Goal: Transaction & Acquisition: Purchase product/service

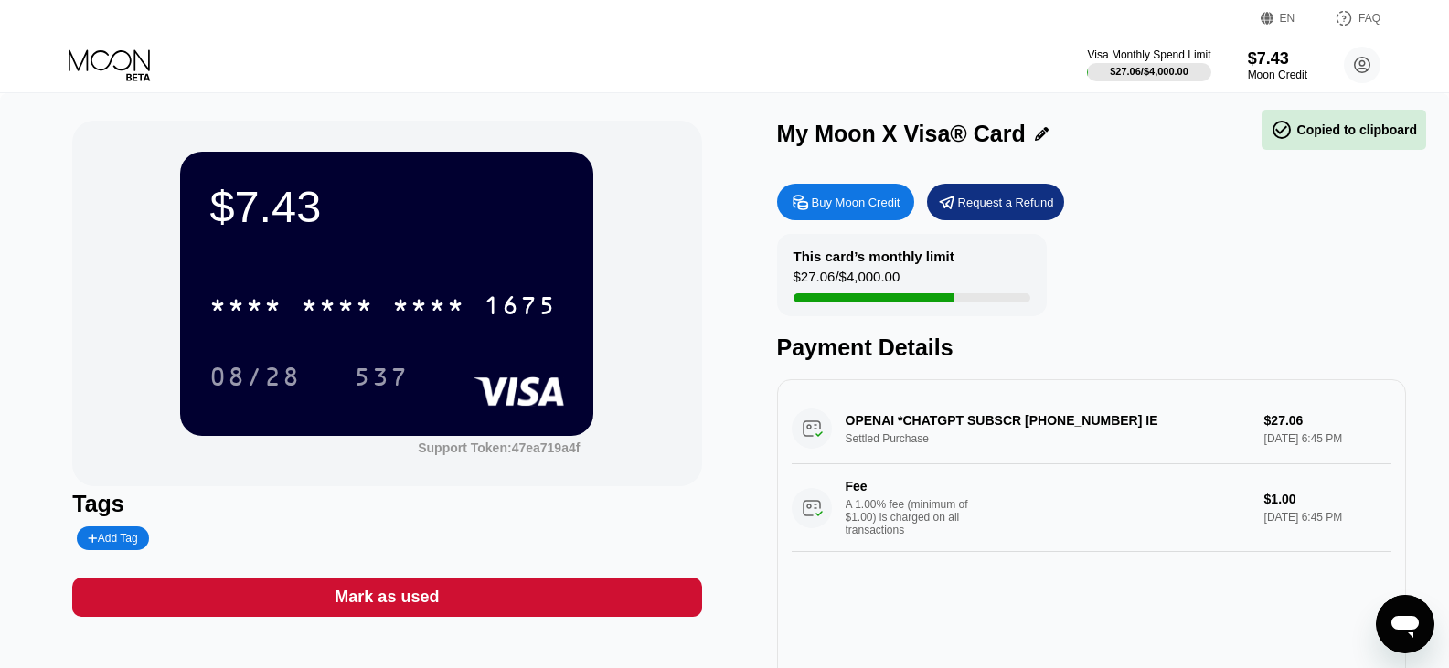
click at [986, 442] on div "OPENAI *CHATGPT SUBSCR +14158799686 IE Settled Purchase $27.06 Sep 12, 2025 6:4…" at bounding box center [1091, 473] width 600 height 158
click at [852, 209] on div "Buy Moon Credit" at bounding box center [856, 203] width 89 height 16
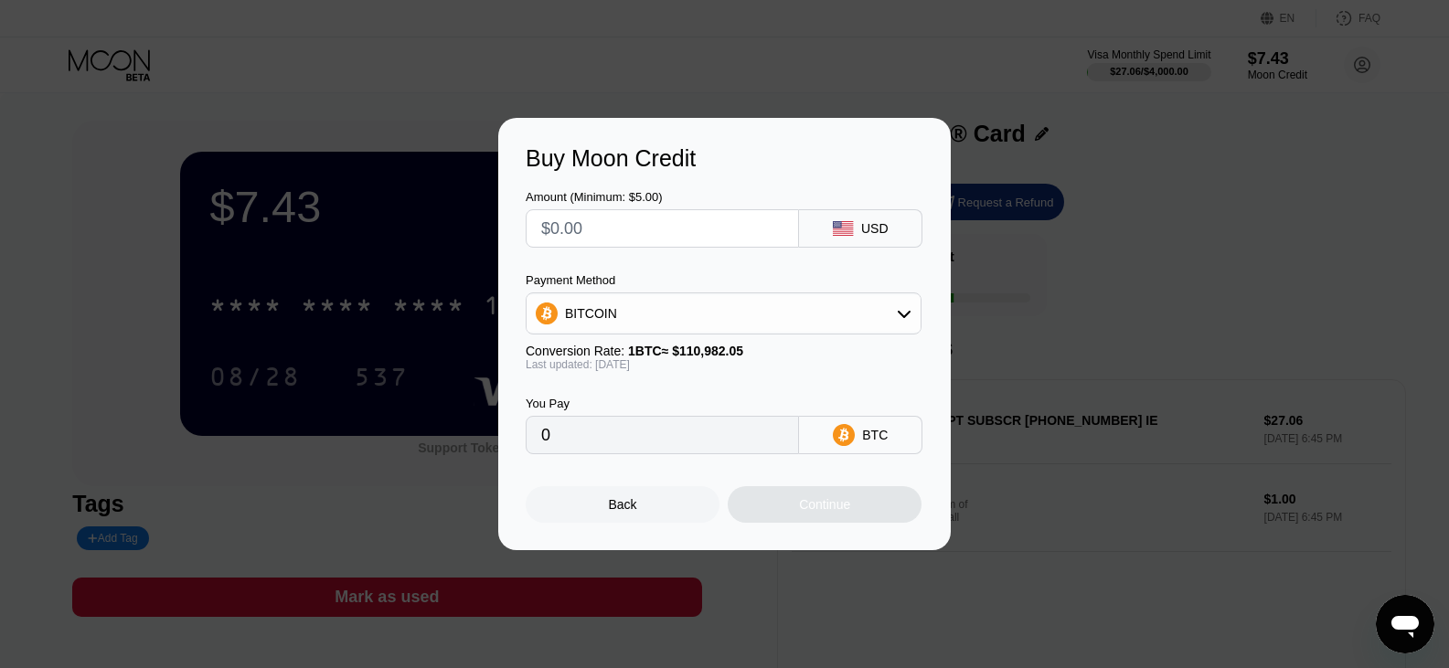
click at [1065, 208] on div "Buy Moon Credit Amount (Minimum: $5.00) USD Payment Method BITCOIN Conversion R…" at bounding box center [724, 334] width 1449 height 432
click at [1131, 126] on div "Buy Moon Credit Amount (Minimum: $5.00) USD Payment Method BITCOIN Conversion R…" at bounding box center [724, 334] width 1449 height 432
click at [604, 510] on div "Back" at bounding box center [623, 504] width 194 height 37
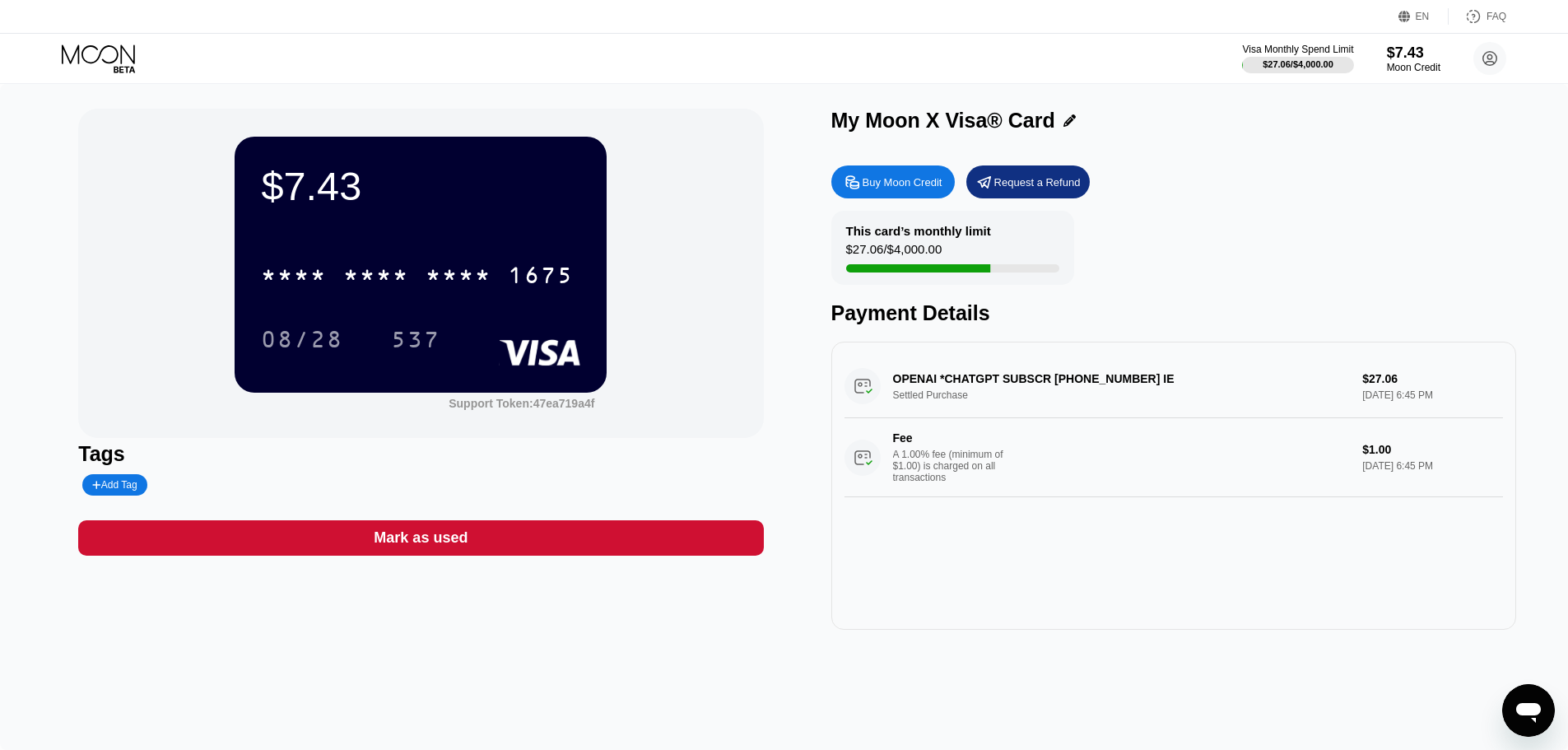
click at [906, 180] on div "Buy Moon Credit" at bounding box center [902, 183] width 80 height 14
click at [906, 180] on div at bounding box center [658, 301] width 1317 height 601
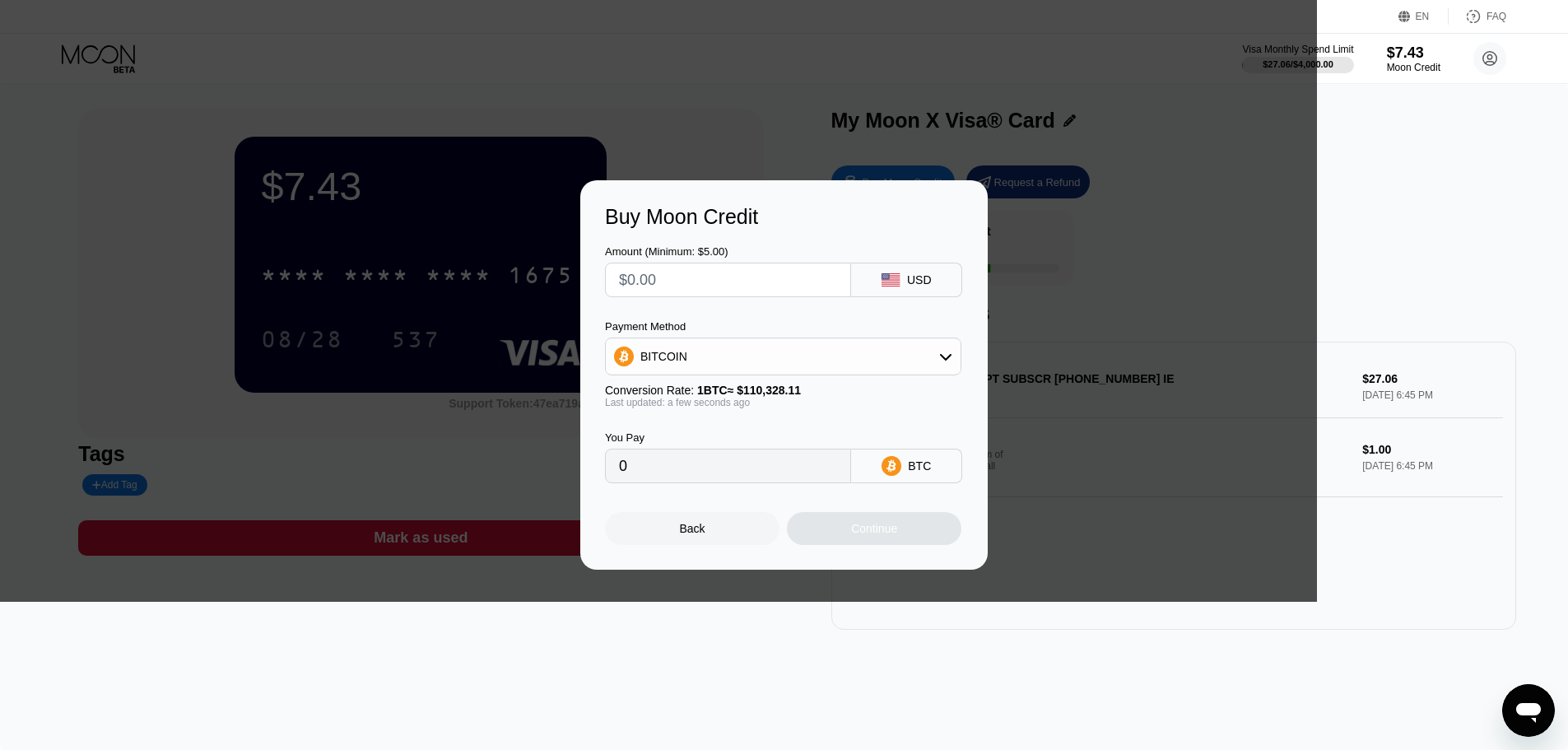
click at [1222, 193] on div "Buy Moon Credit Amount (Minimum: $5.00) USD Payment Method BITCOIN Conversion R…" at bounding box center [784, 375] width 1568 height 389
click at [1252, 205] on div "Buy Moon Credit Amount (Minimum: $5.00) USD Payment Method BITCOIN Conversion R…" at bounding box center [784, 375] width 1568 height 389
click at [682, 535] on div "Back" at bounding box center [693, 528] width 25 height 14
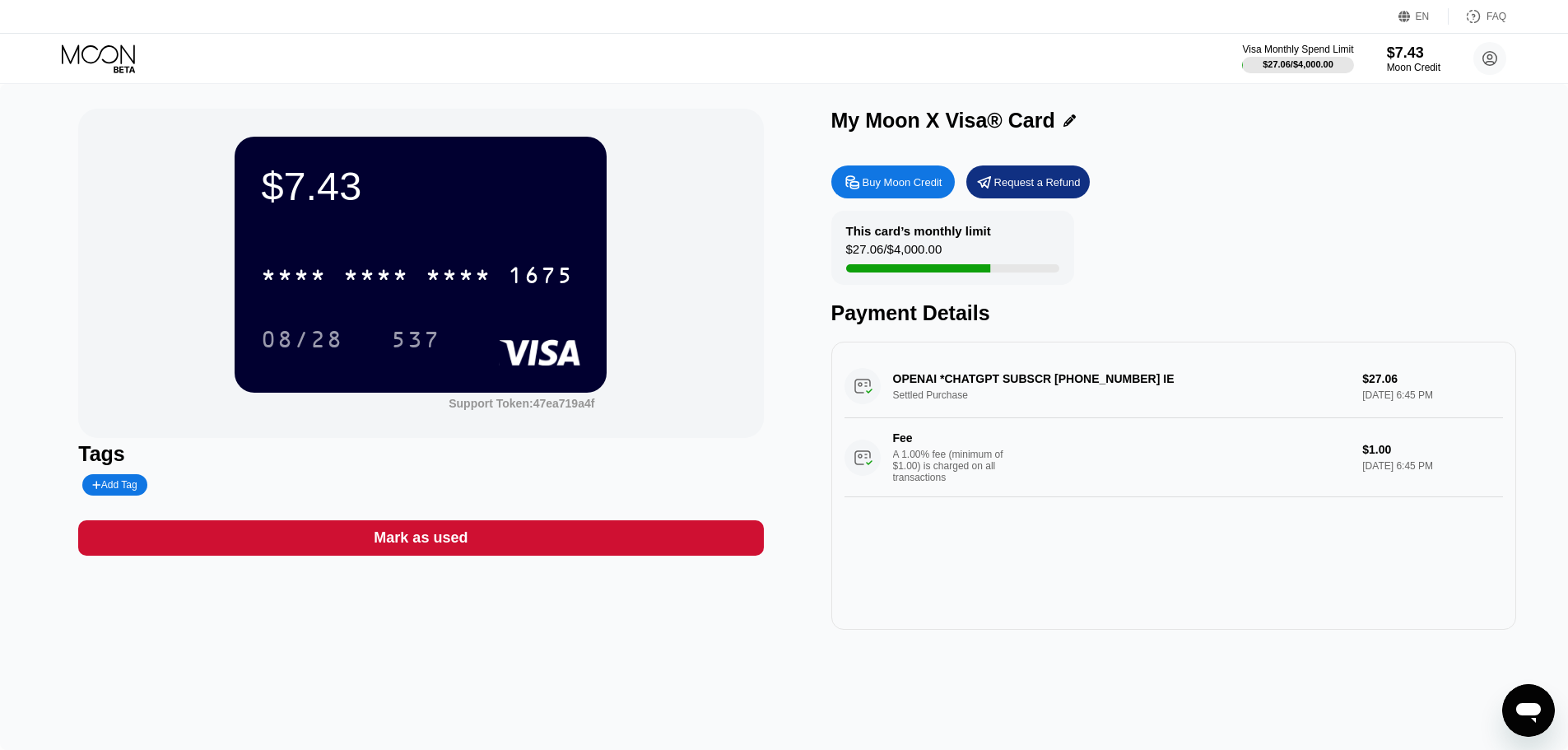
click at [1304, 68] on div "Moon Credit" at bounding box center [1413, 68] width 53 height 12
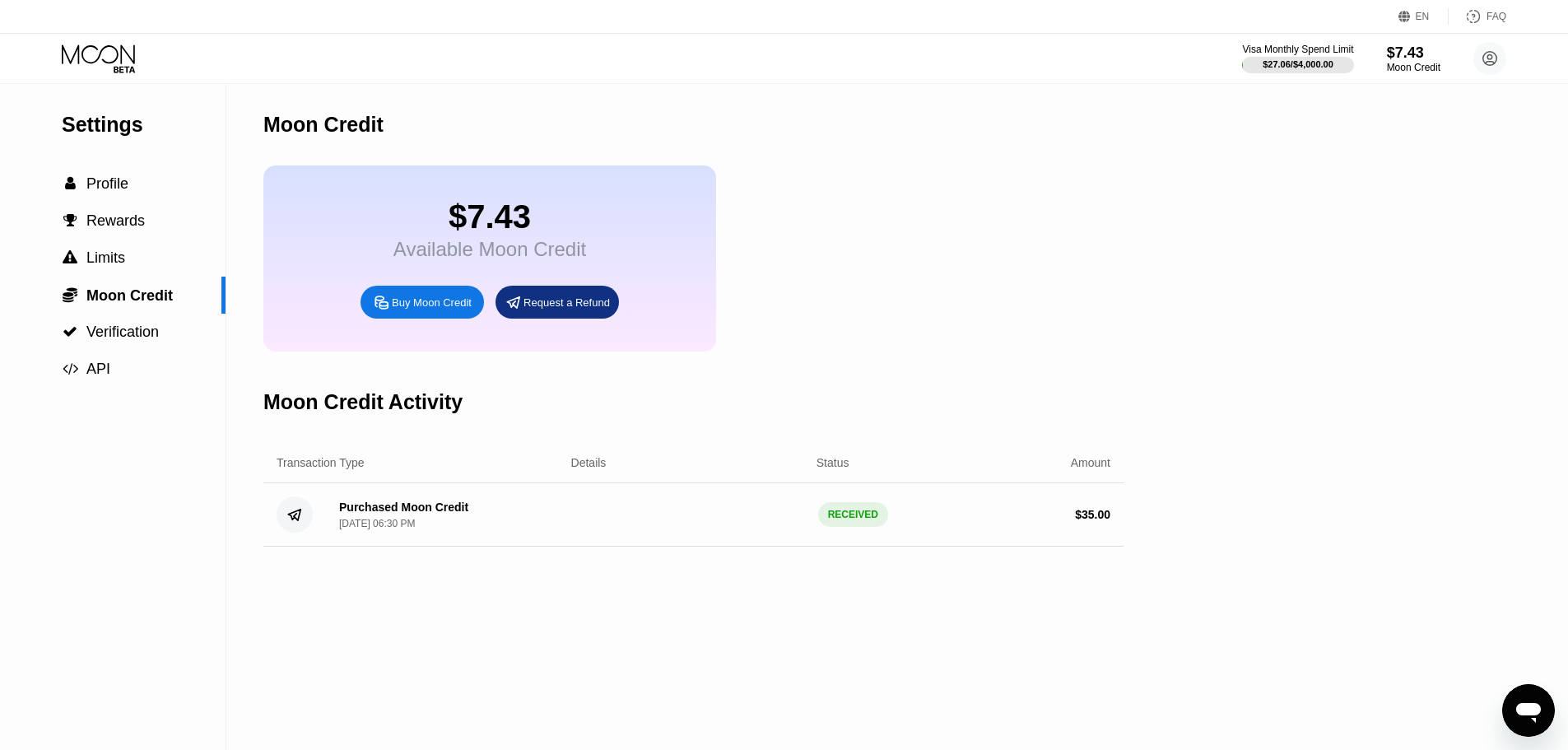
click at [443, 310] on div "Buy Moon Credit" at bounding box center [431, 303] width 80 height 14
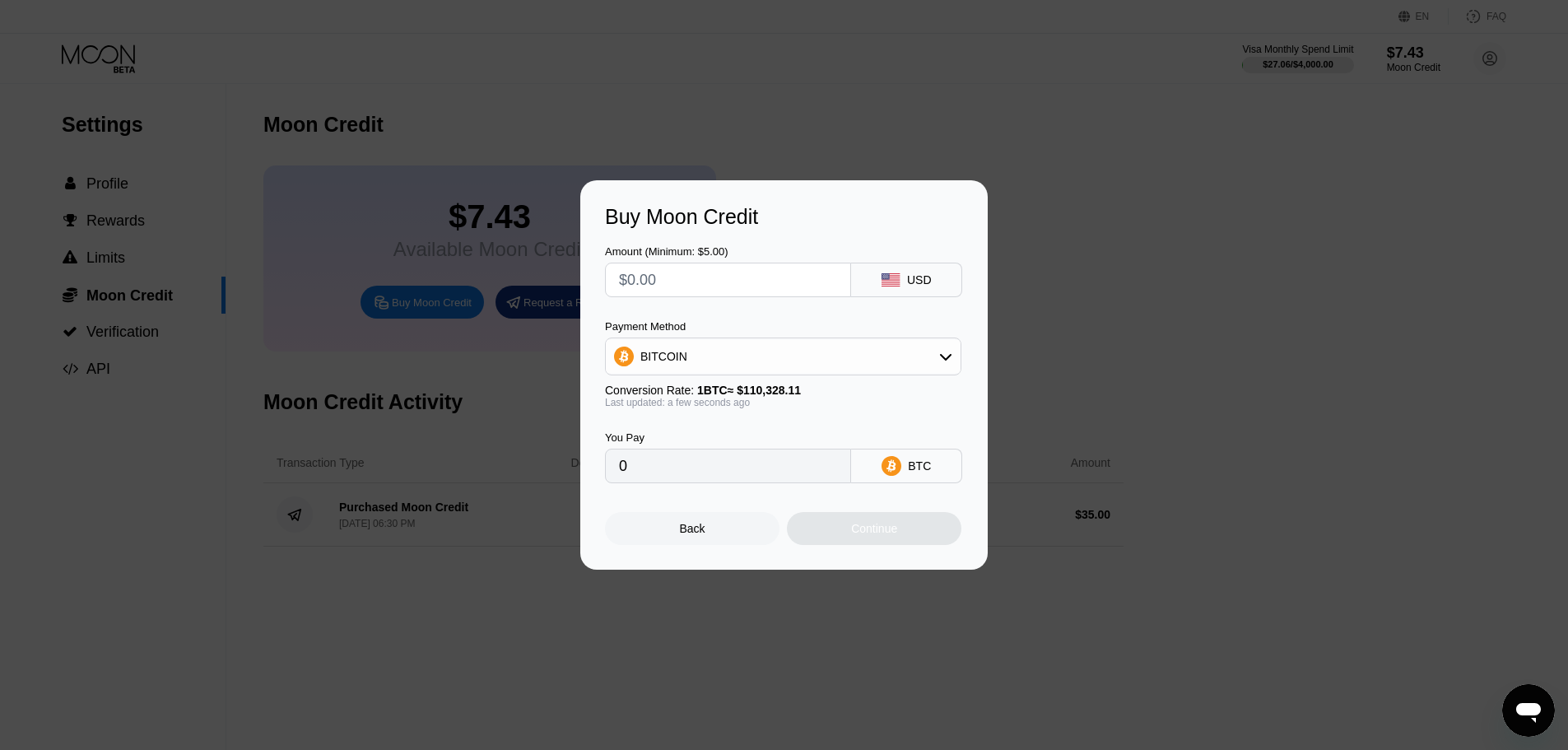
click at [739, 277] on input "text" at bounding box center [728, 279] width 218 height 33
click at [903, 349] on div "BITCOIN" at bounding box center [784, 356] width 355 height 33
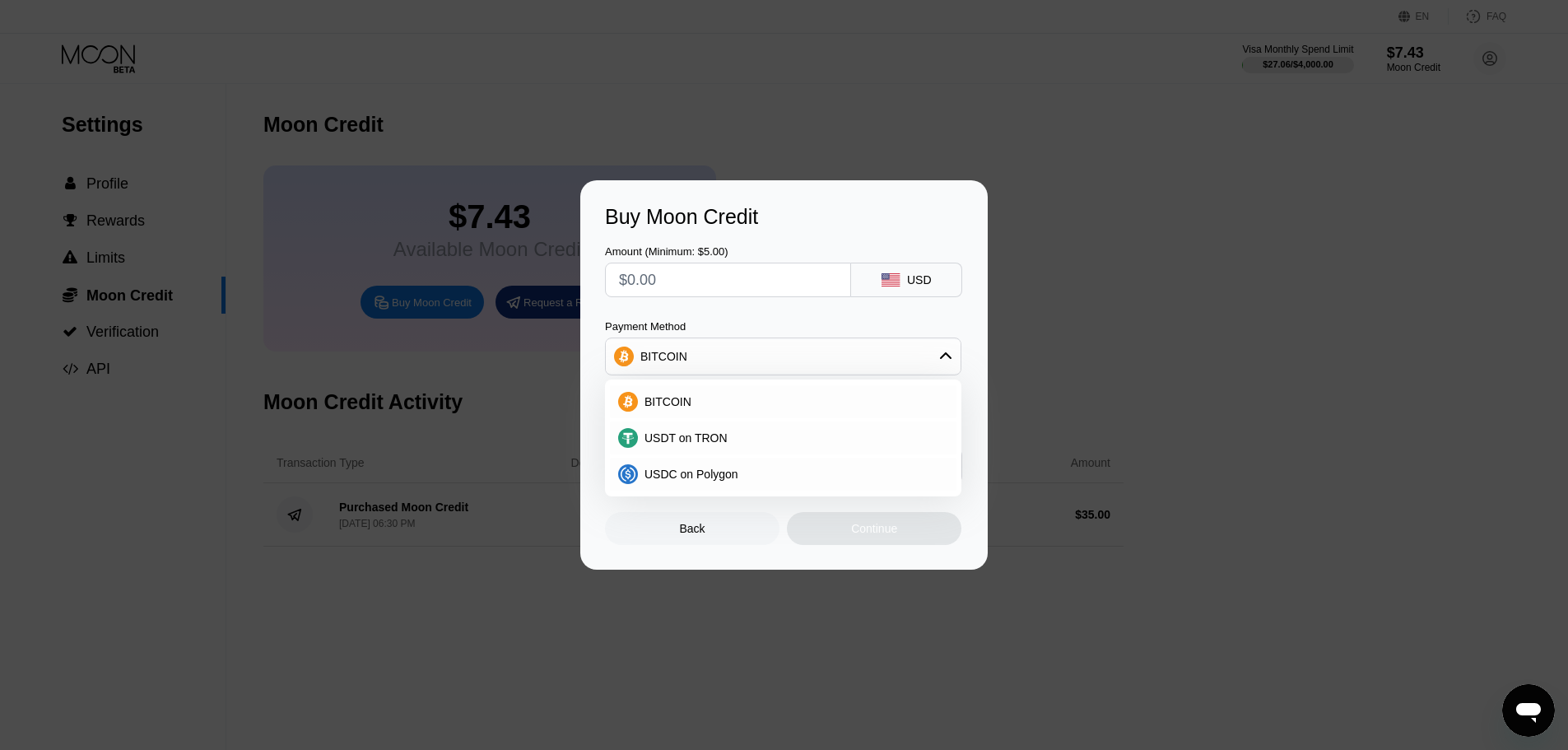
click at [599, 250] on div "Buy Moon Credit Amount (Minimum: $5.00) USD Payment Method BITCOIN BITCOIN USDT…" at bounding box center [784, 375] width 407 height 389
click at [634, 267] on input "text" at bounding box center [728, 279] width 218 height 33
click at [703, 443] on span "USDT on TRON" at bounding box center [686, 438] width 83 height 14
type input "0.00"
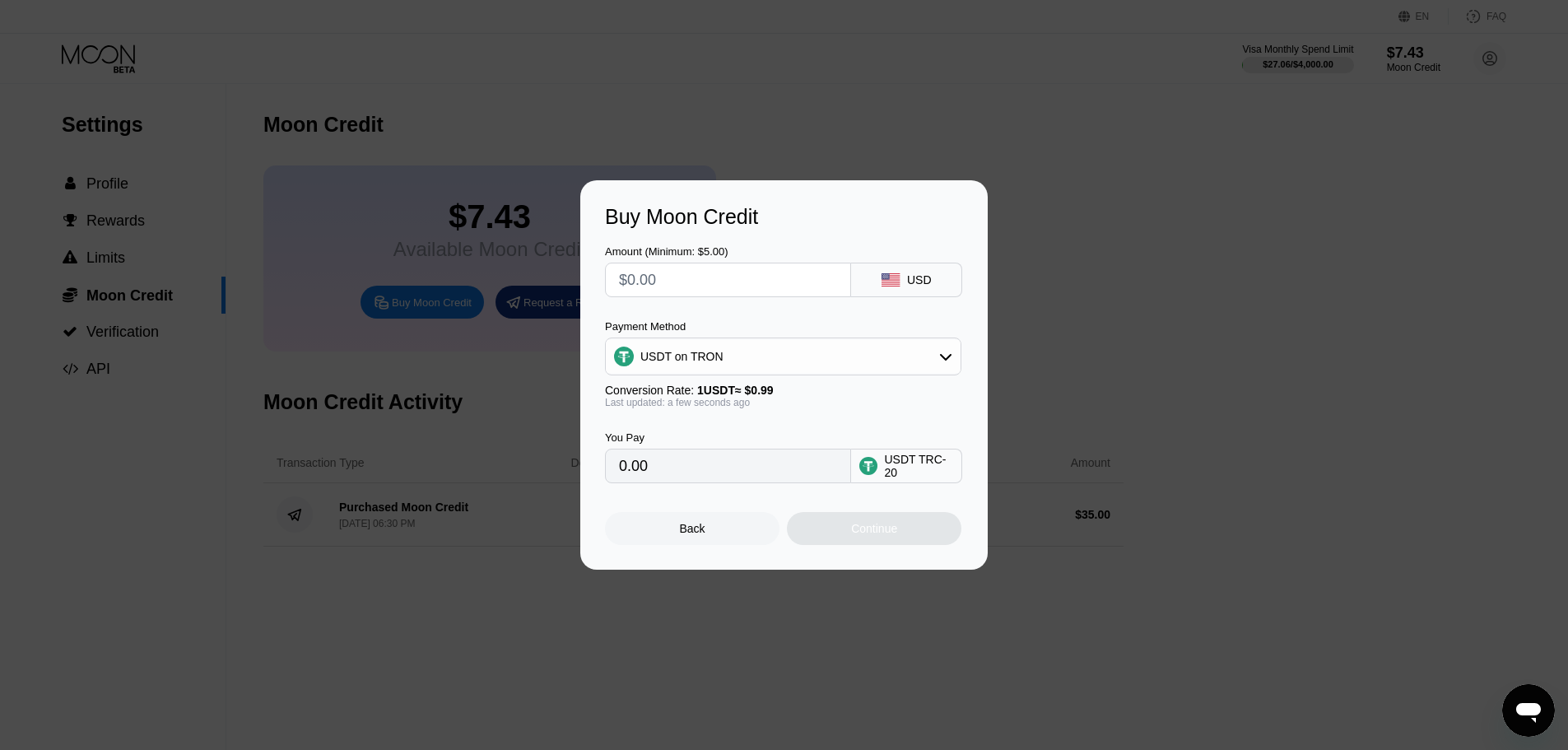
click at [665, 275] on input "text" at bounding box center [728, 279] width 218 height 33
type input "$1"
type input "1.01"
type input "$10"
type input "10.10"
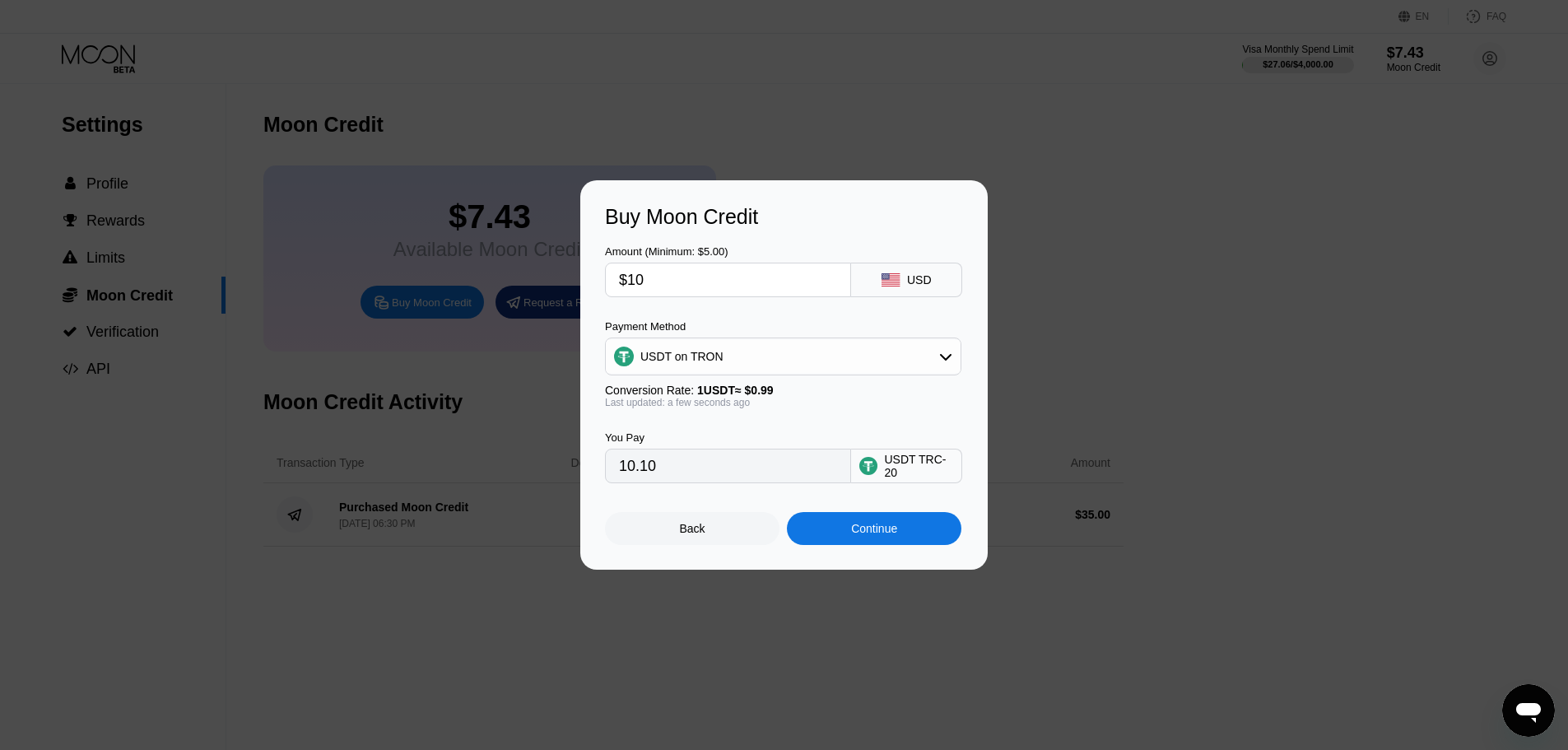
type input "$10"
click at [840, 351] on div "USDT on TRON" at bounding box center [784, 356] width 355 height 33
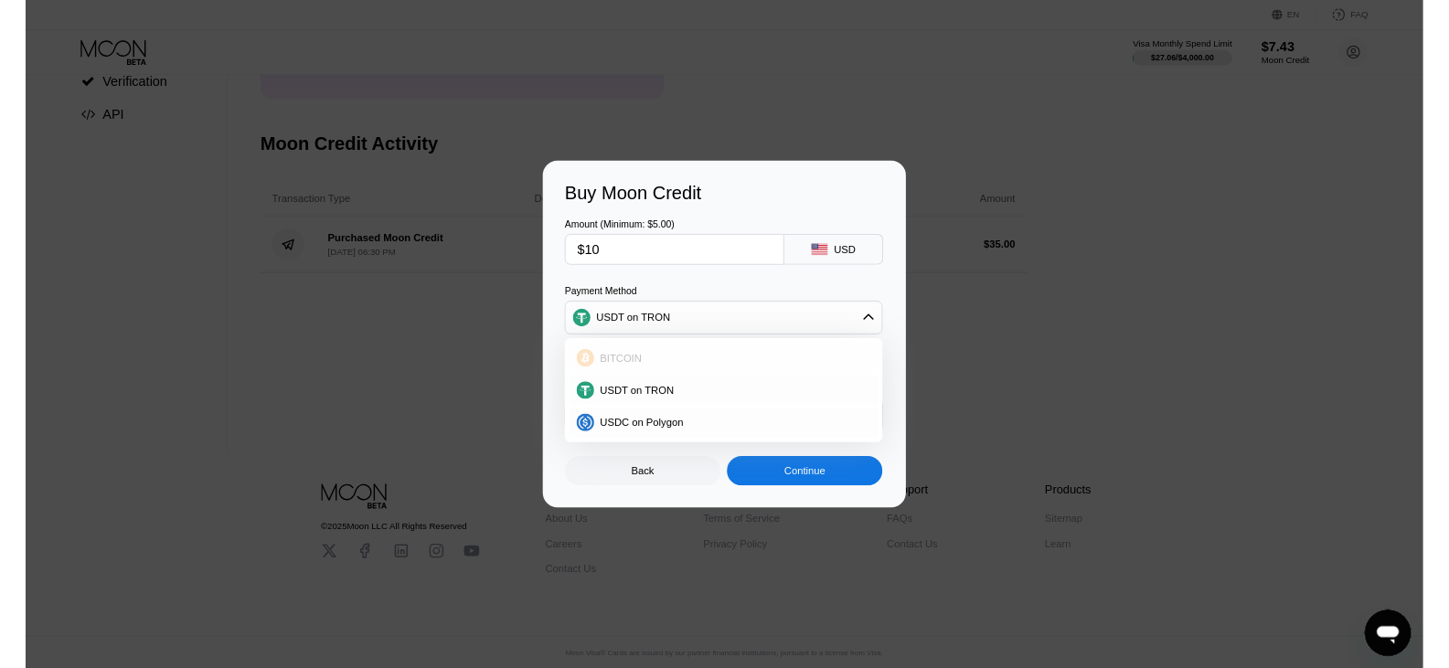
scroll to position [281, 0]
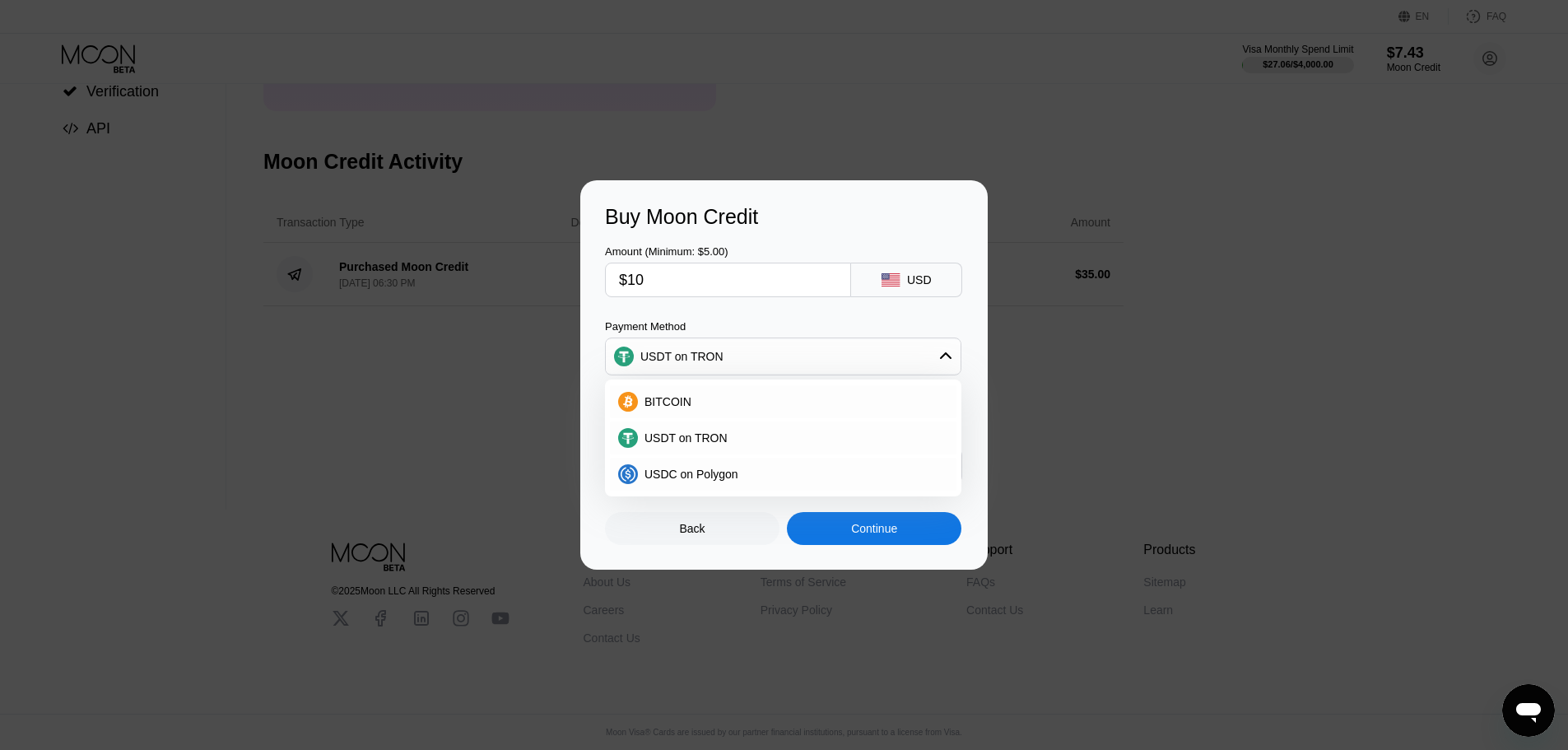
click at [858, 535] on div "Continue" at bounding box center [874, 528] width 46 height 14
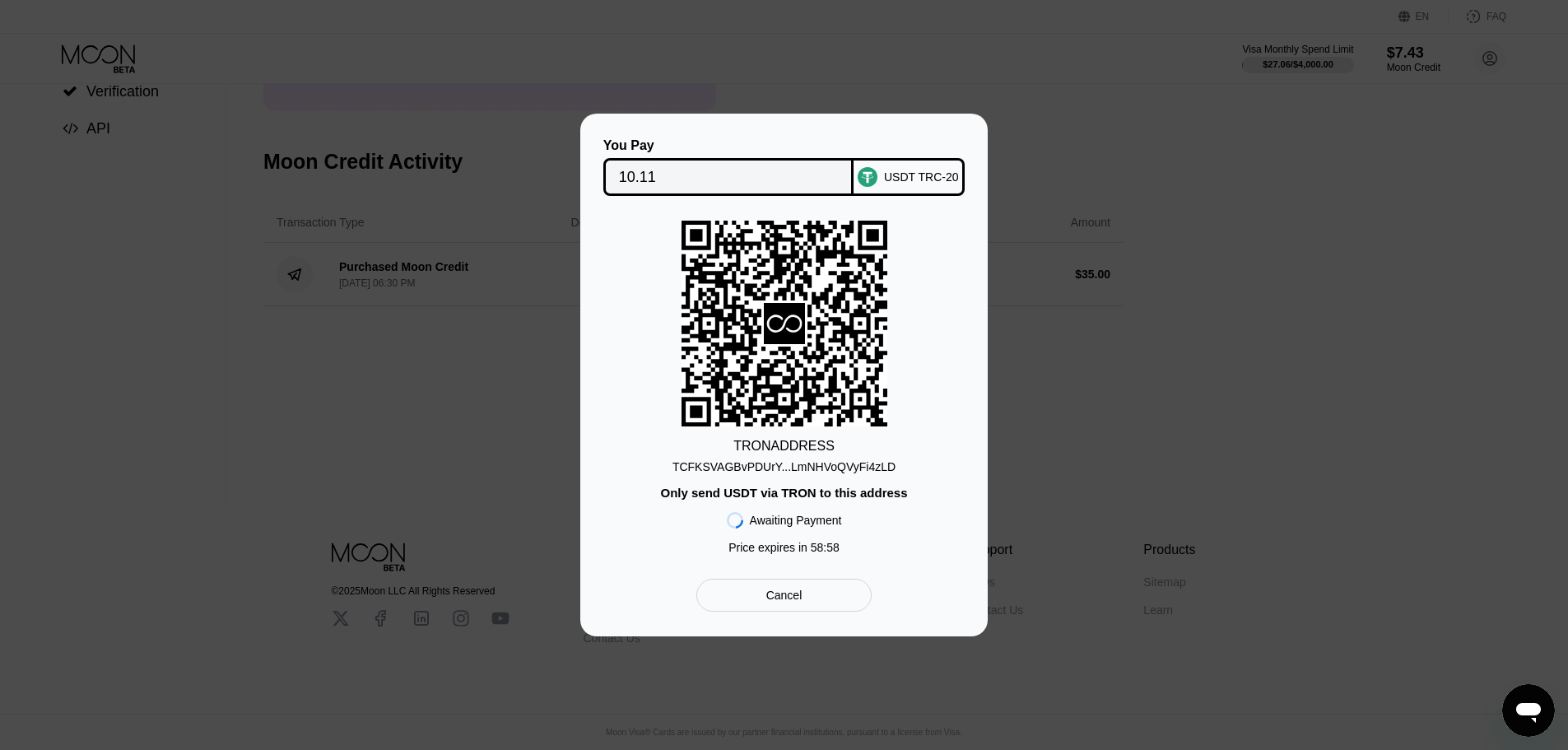
click at [840, 470] on div "TCFKSVAGBvPDUrY...LmNHVoQVyFi4zLD" at bounding box center [784, 466] width 223 height 14
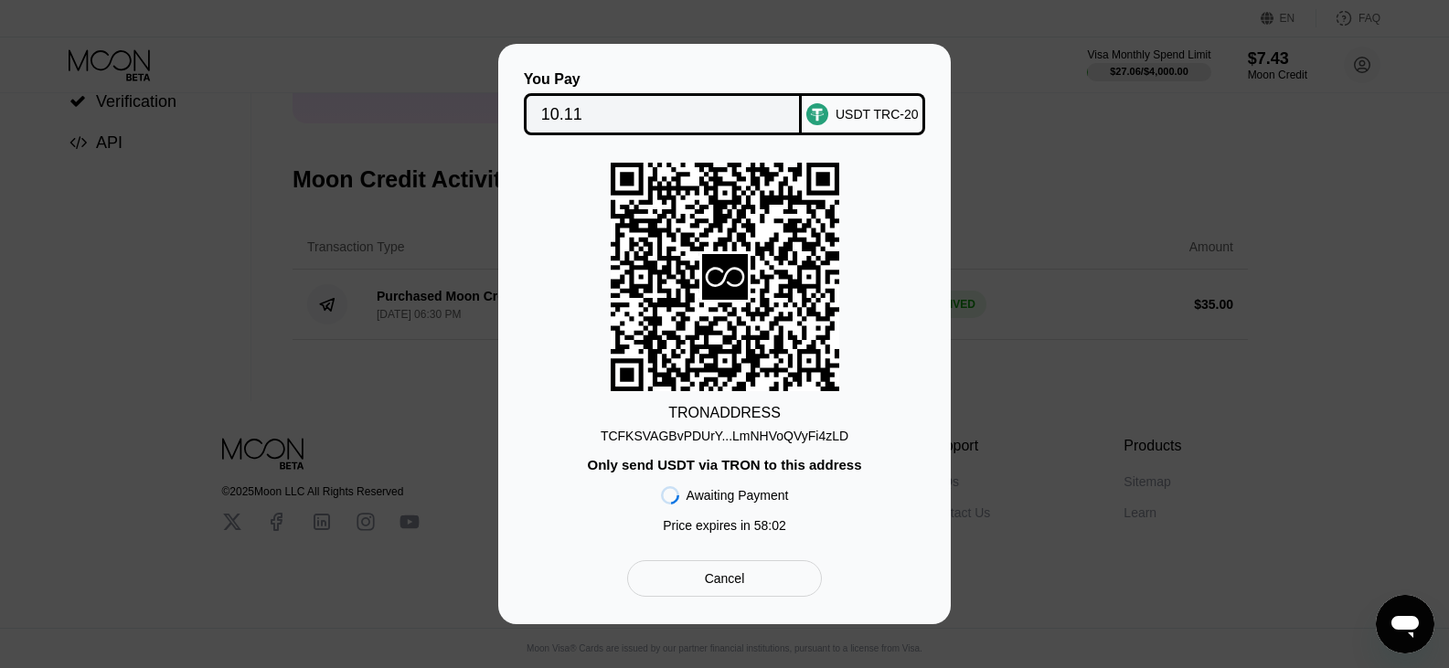
click at [716, 437] on div "TCFKSVAGBvPDUrY...LmNHVoQVyFi4zLD" at bounding box center [724, 436] width 248 height 15
click at [1062, 276] on div "You Pay 10.11 USDT TRC-20 TRON ADDRESS TCFKSVAGBvPDUrY...LmNHVoQVyFi4zLD Only s…" at bounding box center [724, 334] width 1449 height 580
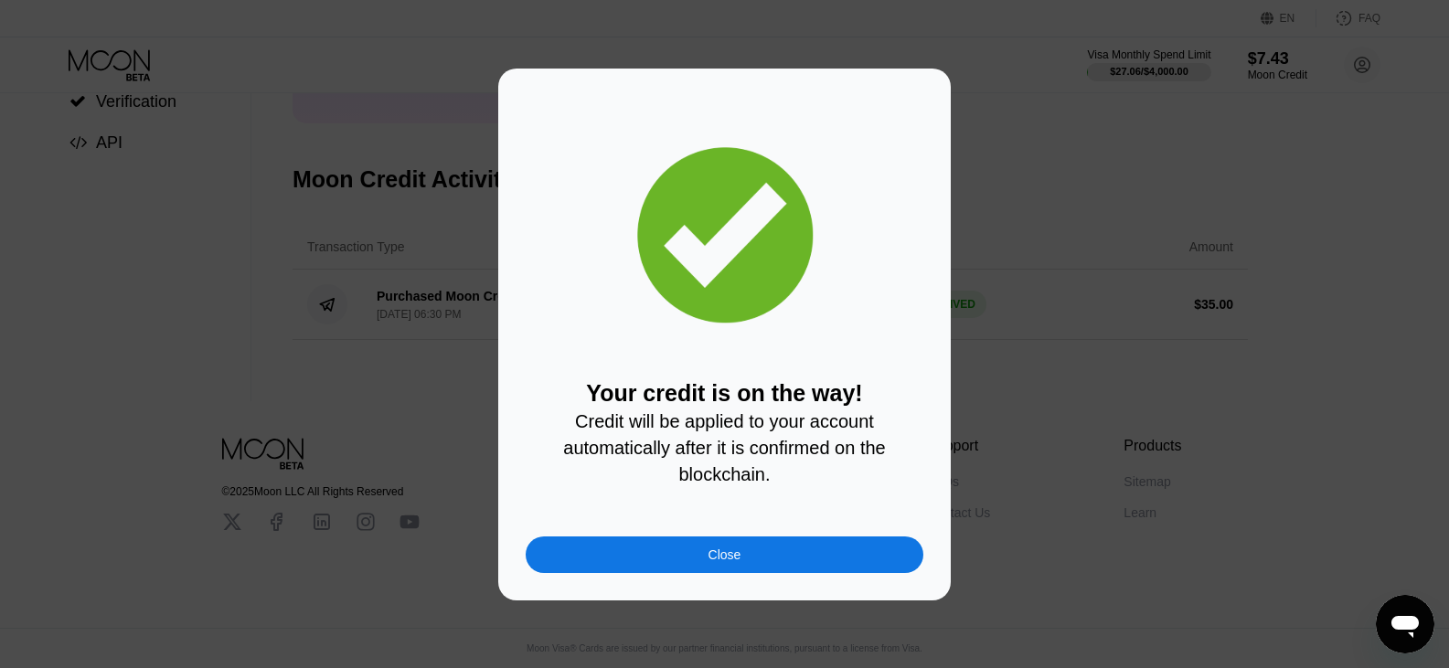
click at [802, 561] on div "Close" at bounding box center [725, 554] width 398 height 37
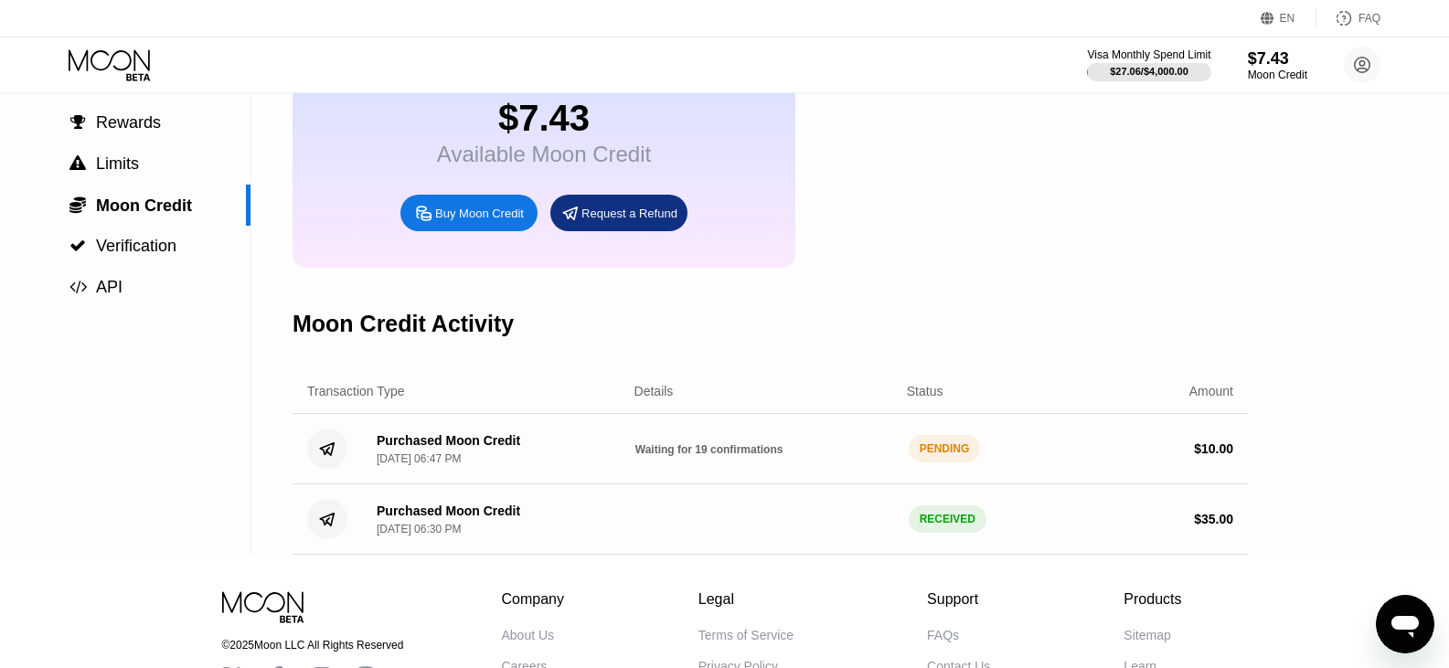
scroll to position [274, 0]
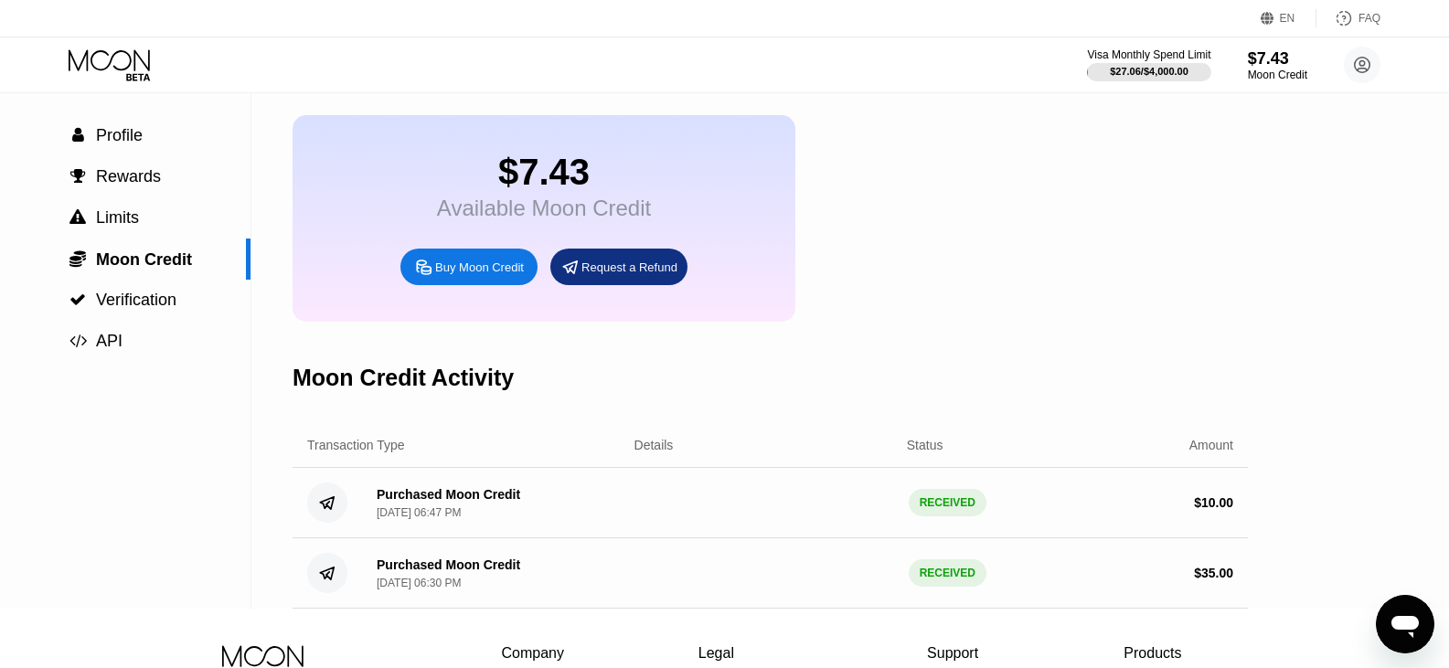
scroll to position [183, 0]
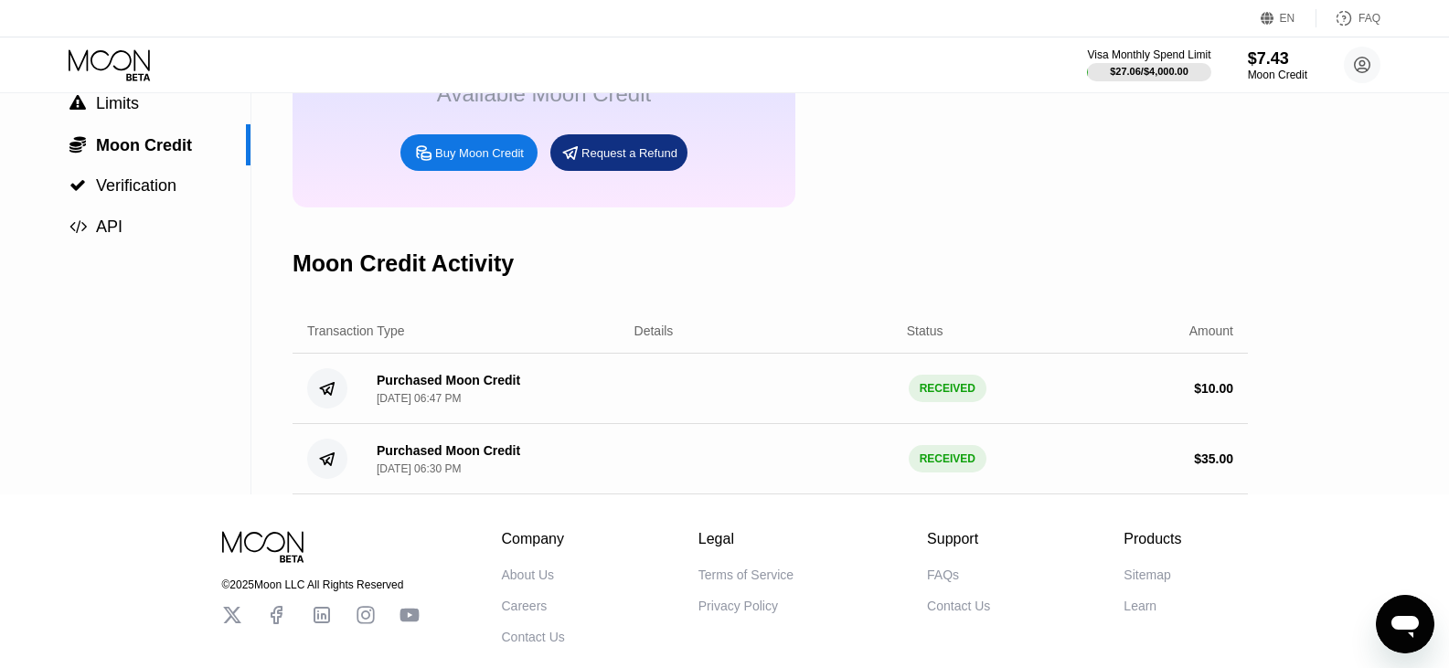
click at [770, 377] on div "Purchased Moon Credit Sep 25, 2025, 06:47 PM RECEIVED $ 10.00" at bounding box center [769, 389] width 955 height 70
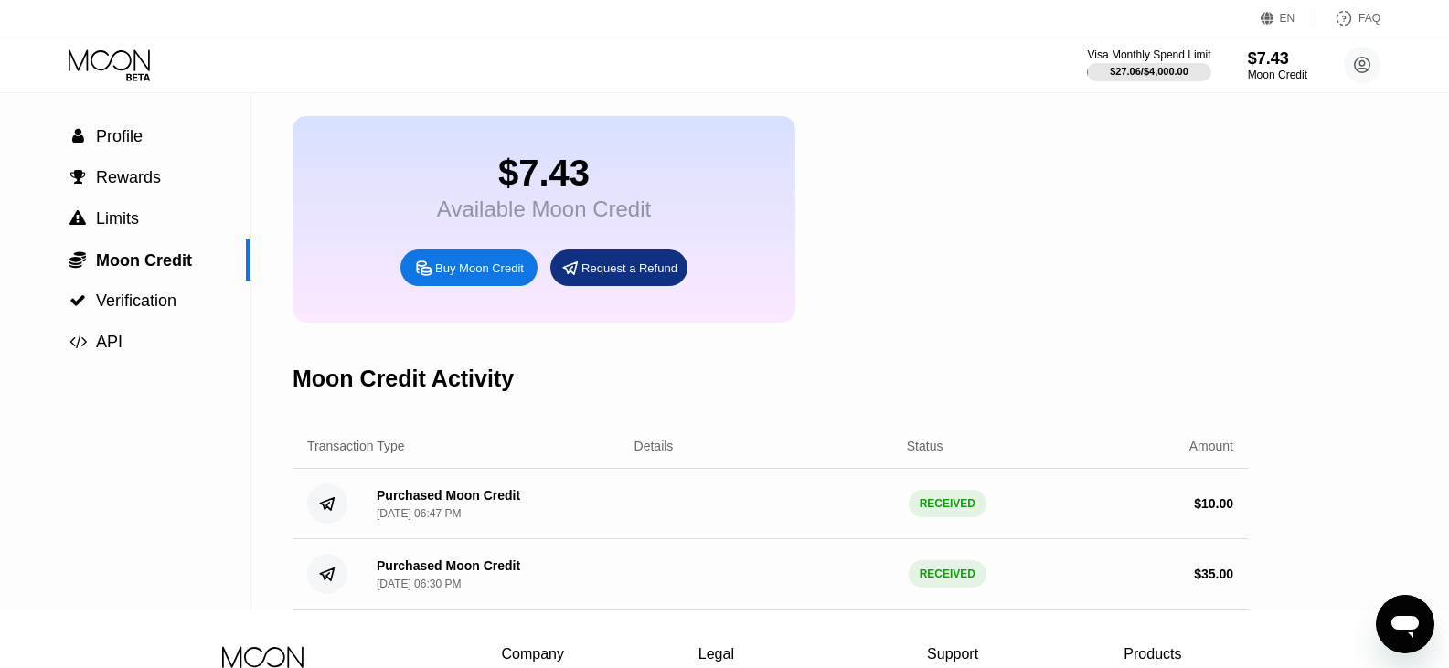
scroll to position [0, 0]
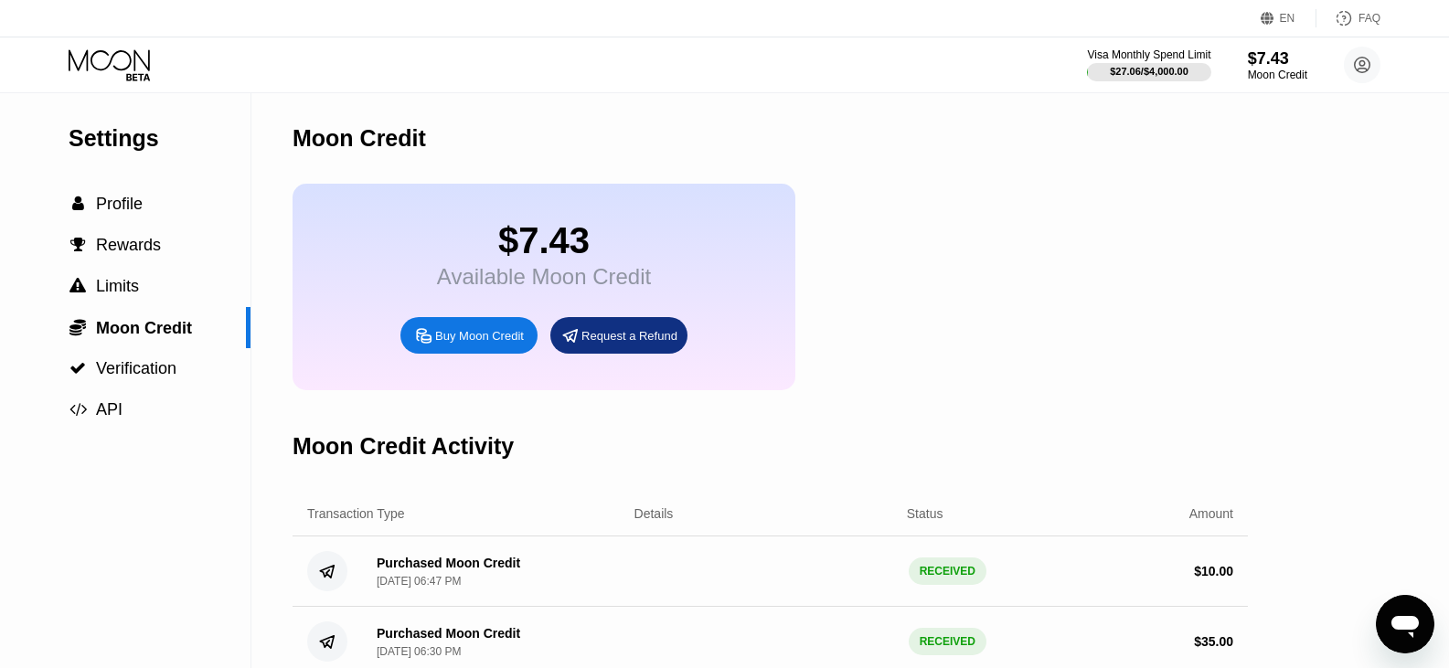
click at [1237, 83] on div "Visa Monthly Spend Limit $27.06 / $4,000.00 $7.43 Moon Credit mr poker xiii.pok…" at bounding box center [724, 64] width 1449 height 55
click at [1269, 75] on div "Moon Credit" at bounding box center [1277, 75] width 61 height 13
drag, startPoint x: 951, startPoint y: 198, endPoint x: 704, endPoint y: 122, distance: 259.0
click at [704, 122] on div "Moon Credit" at bounding box center [769, 138] width 955 height 90
click at [121, 295] on span "Limits" at bounding box center [117, 286] width 43 height 18
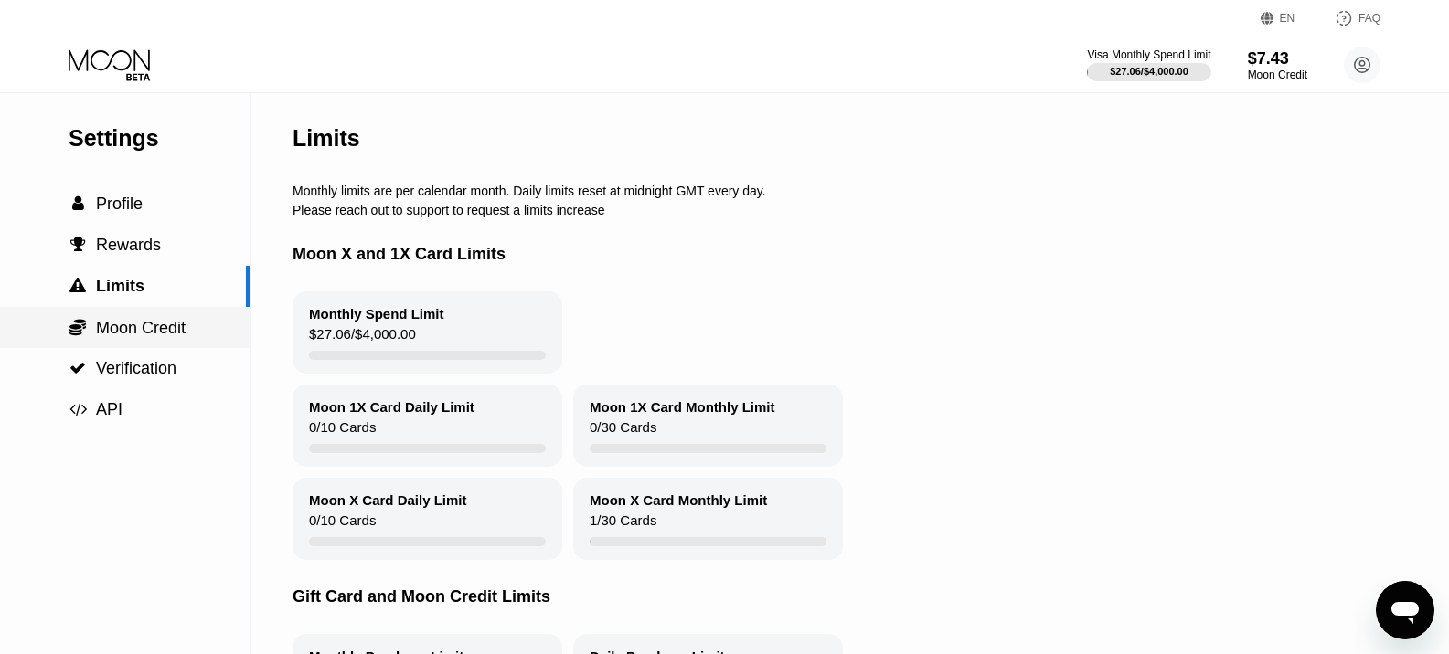
click at [112, 324] on span "Moon Credit" at bounding box center [141, 328] width 90 height 18
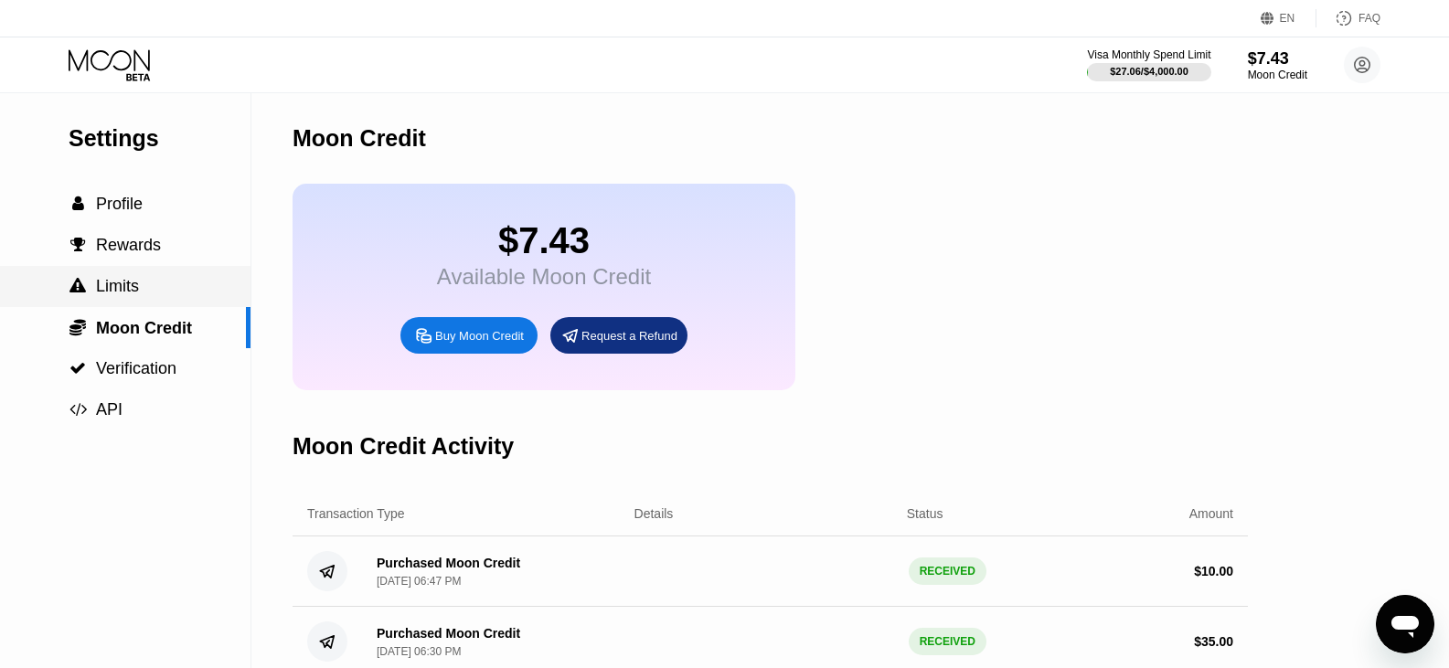
click at [110, 295] on span "Limits" at bounding box center [117, 286] width 43 height 18
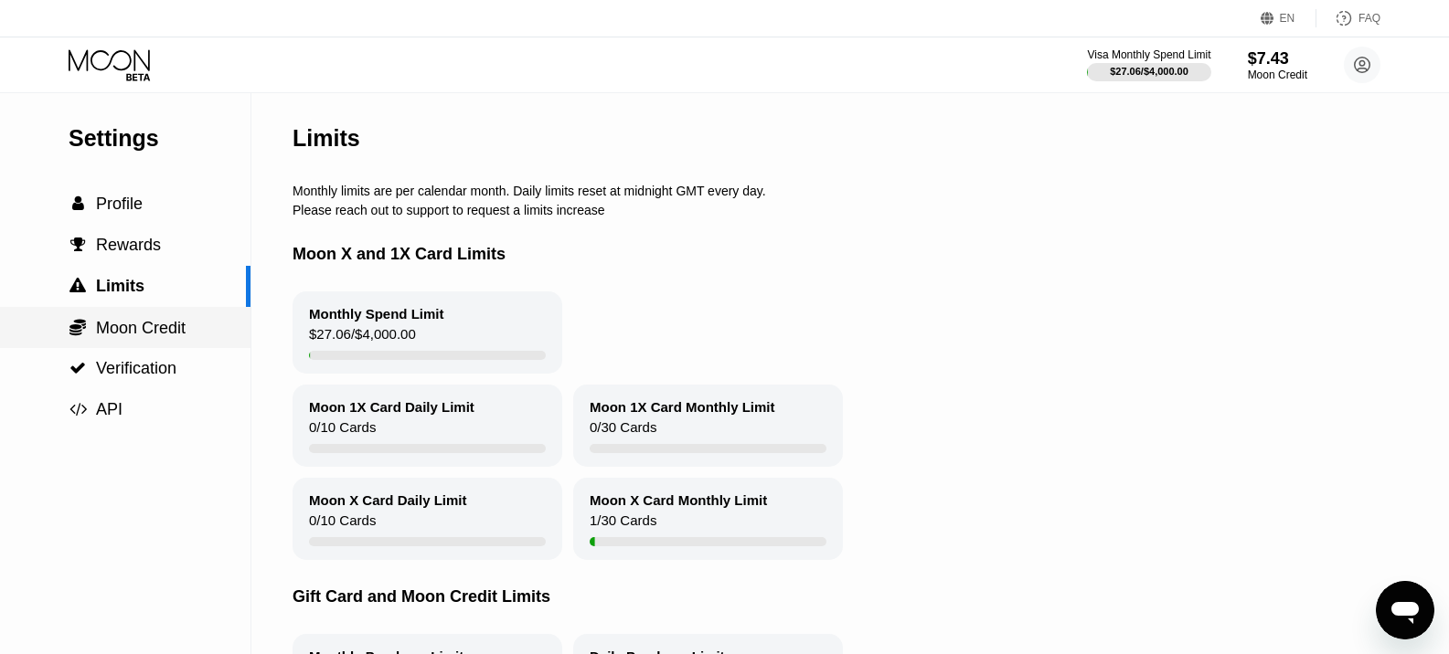
click at [111, 326] on span "Moon Credit" at bounding box center [141, 328] width 90 height 18
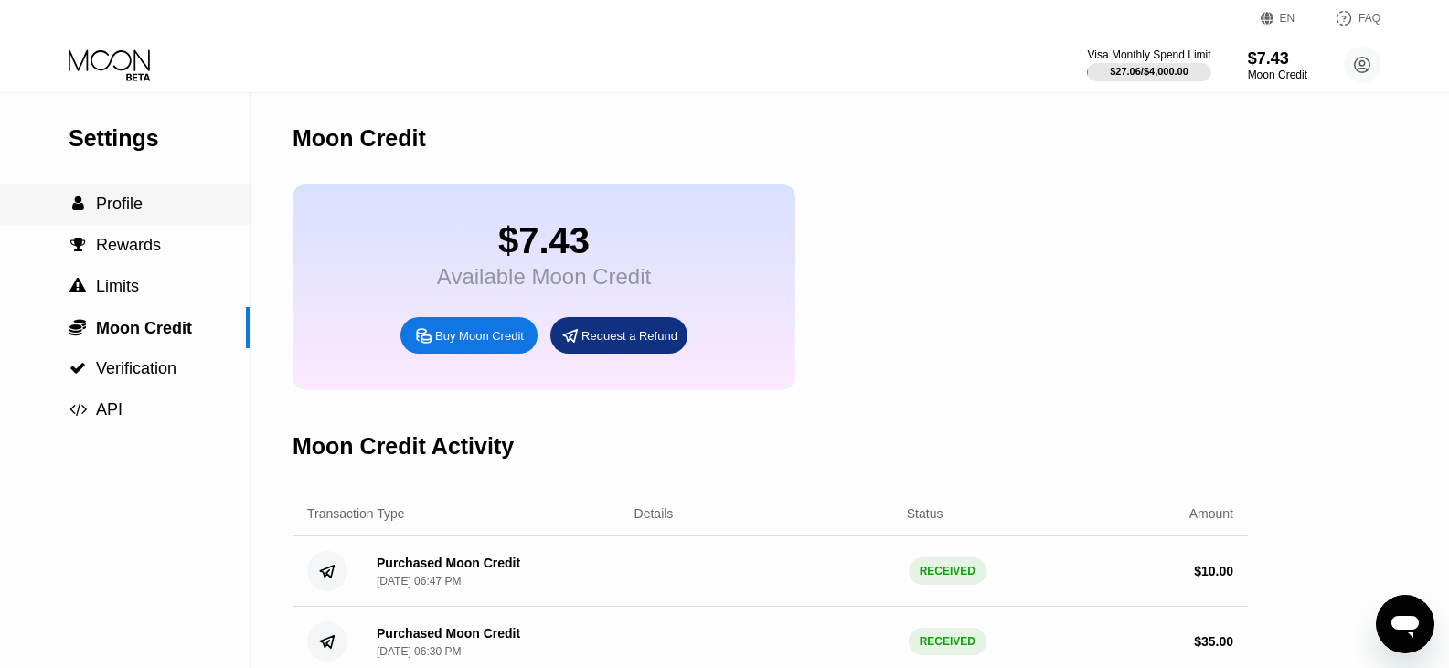
click at [129, 220] on div " Profile" at bounding box center [125, 204] width 250 height 41
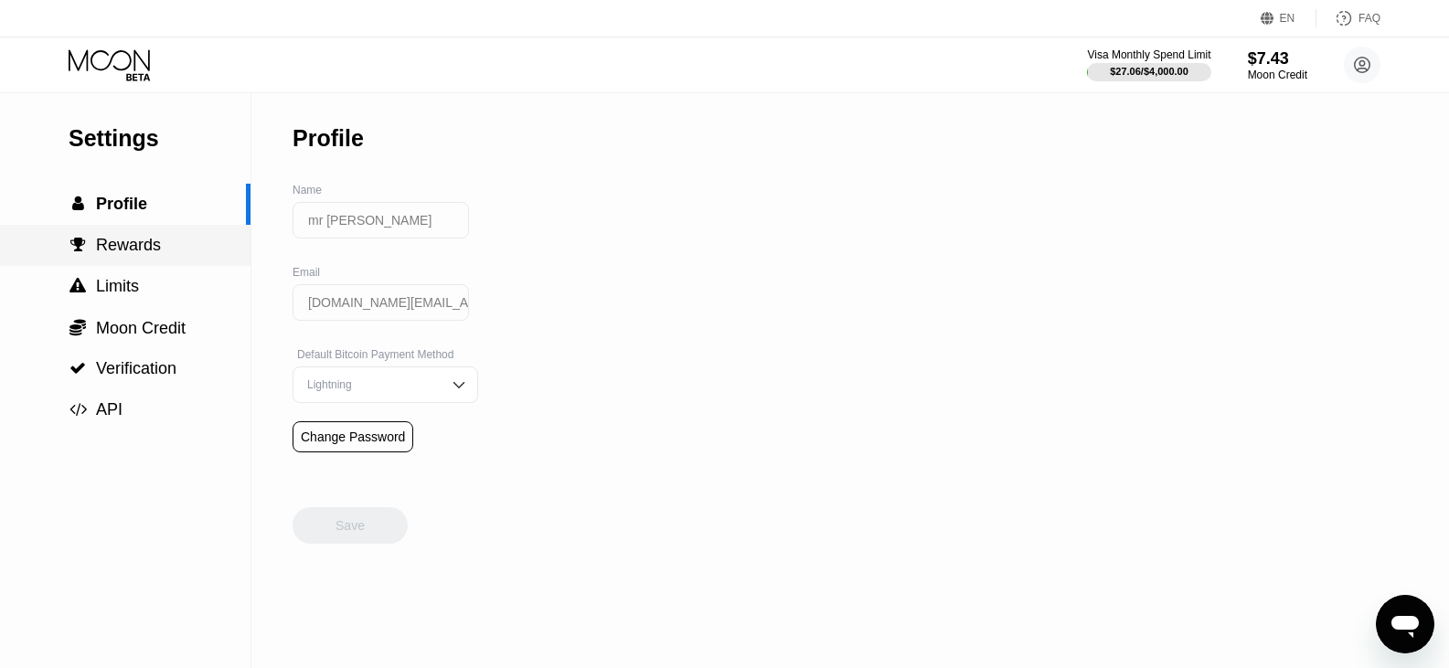
click at [123, 249] on span "Rewards" at bounding box center [128, 245] width 65 height 18
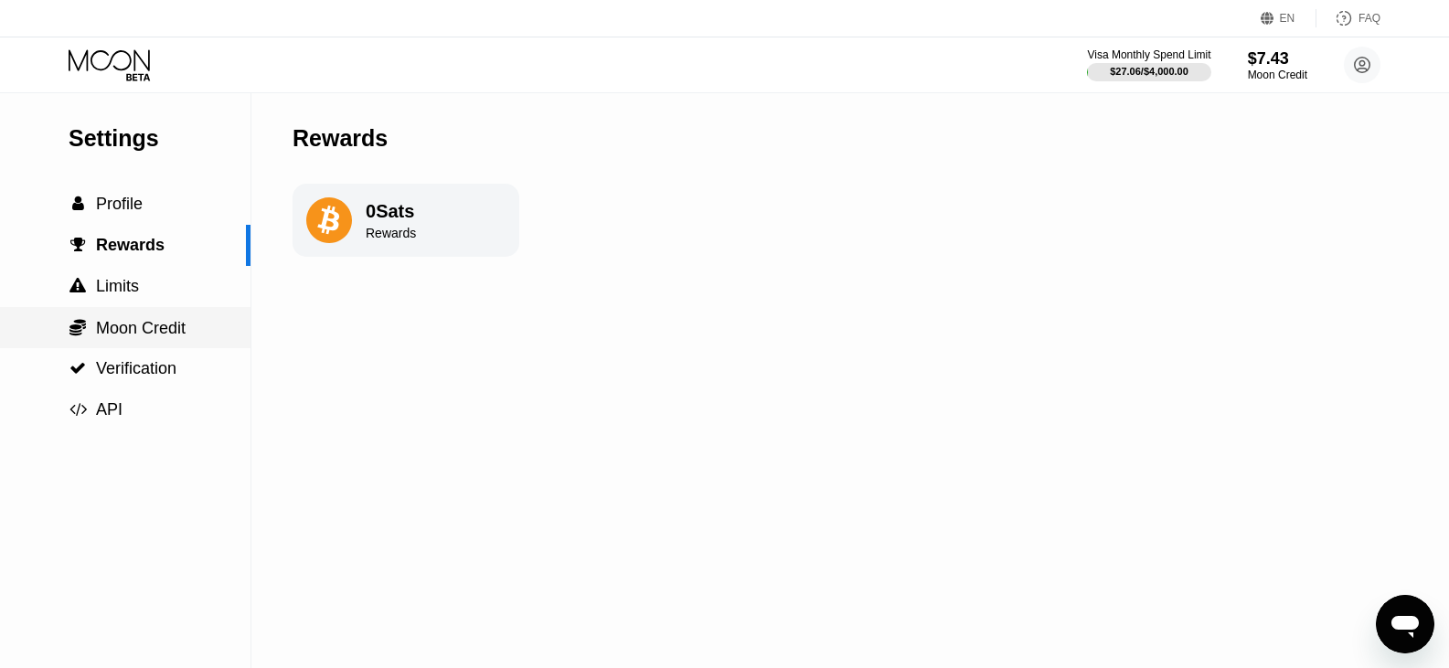
click at [123, 333] on span "Moon Credit" at bounding box center [141, 328] width 90 height 18
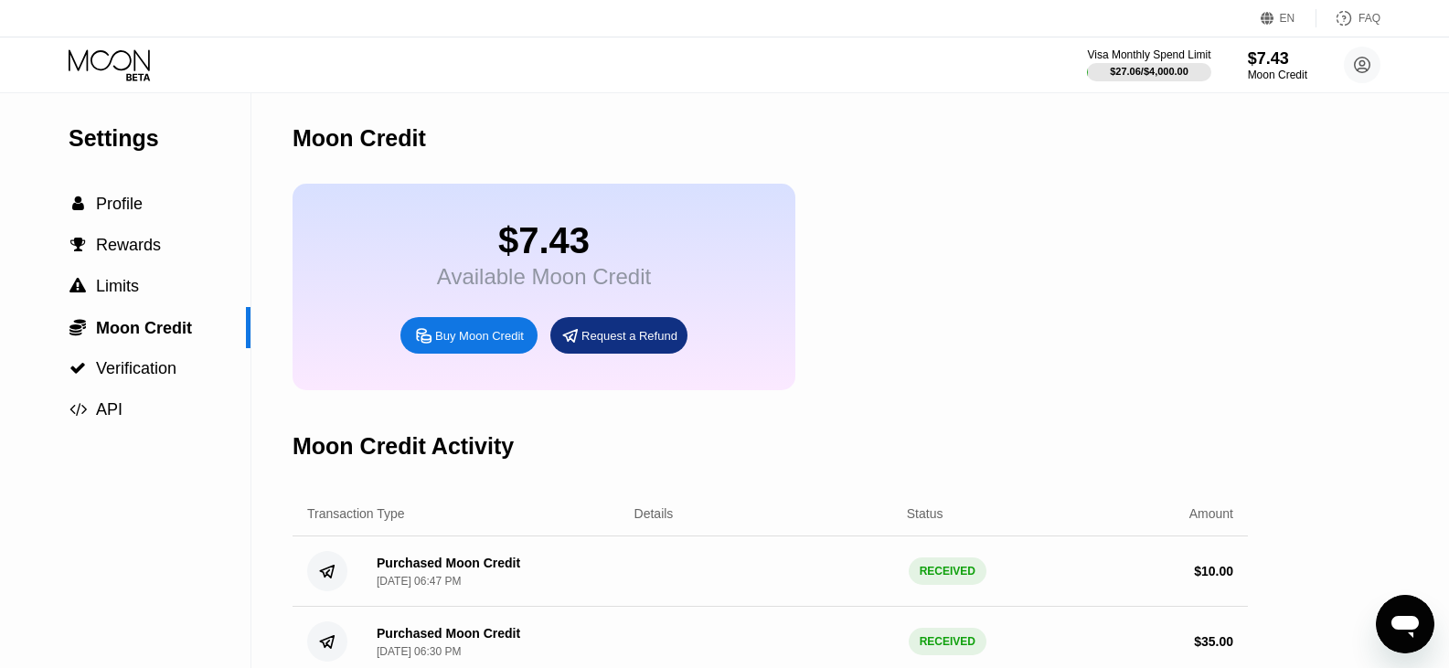
scroll to position [311, 0]
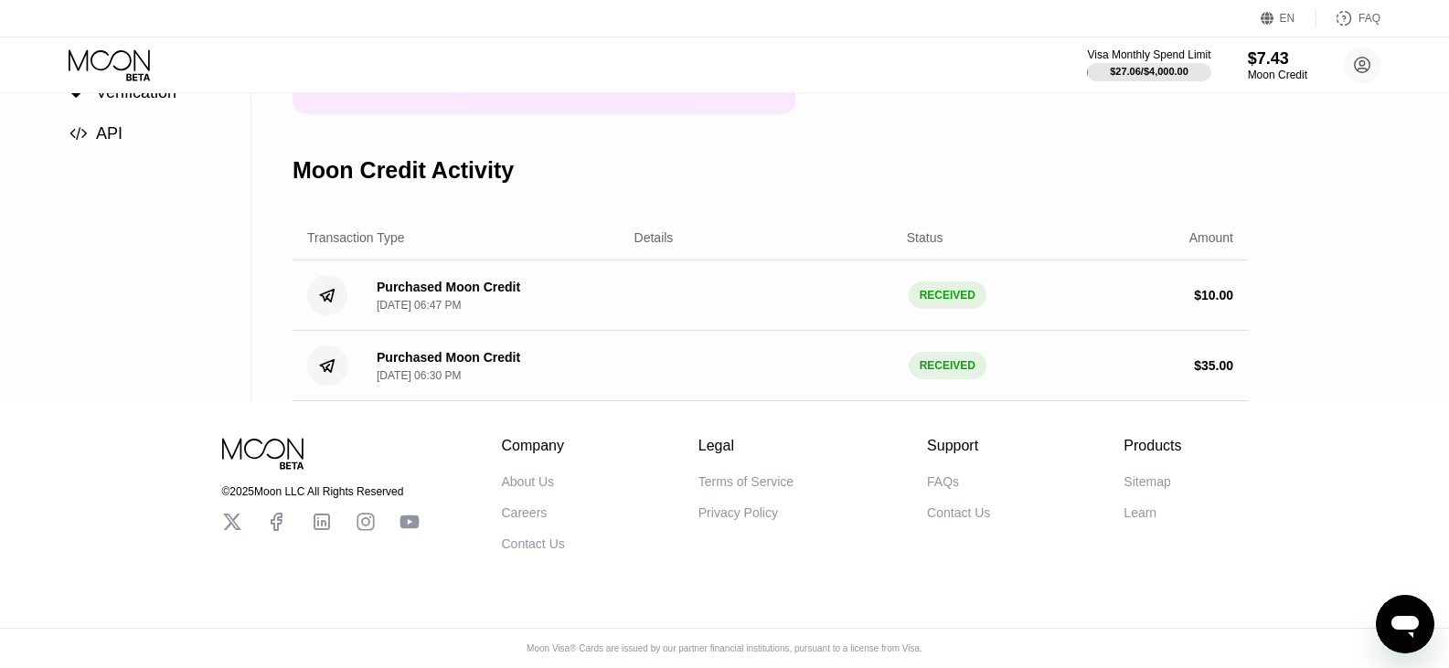
click at [1223, 288] on div "$ 10.00" at bounding box center [1213, 295] width 39 height 15
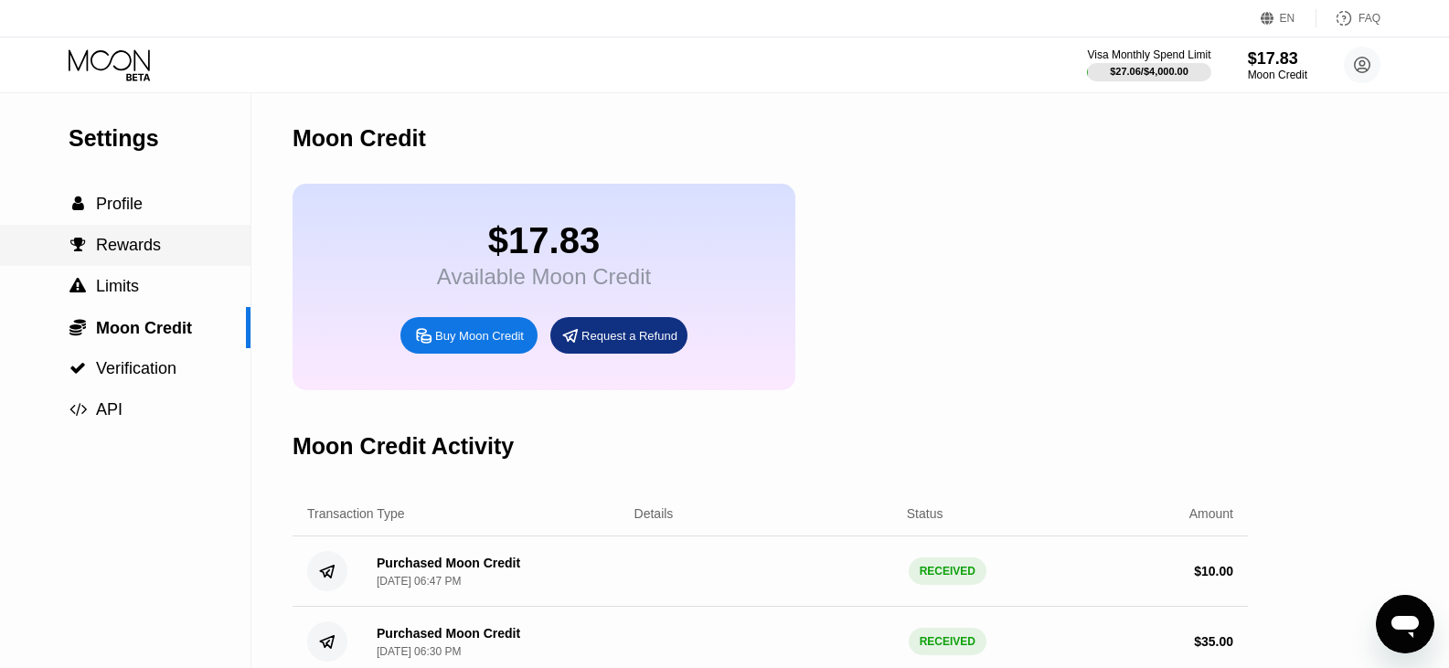
click at [133, 239] on span "Rewards" at bounding box center [128, 245] width 65 height 18
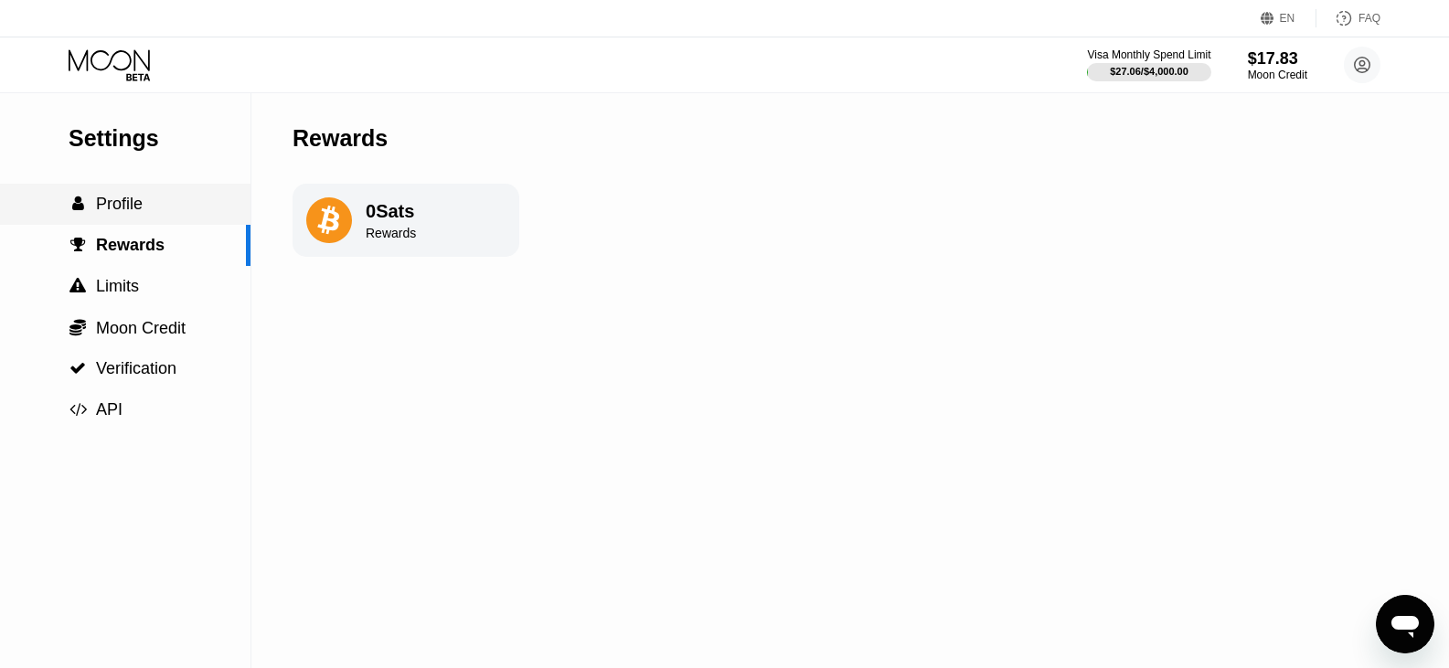
click at [117, 213] on span "Profile" at bounding box center [119, 204] width 47 height 18
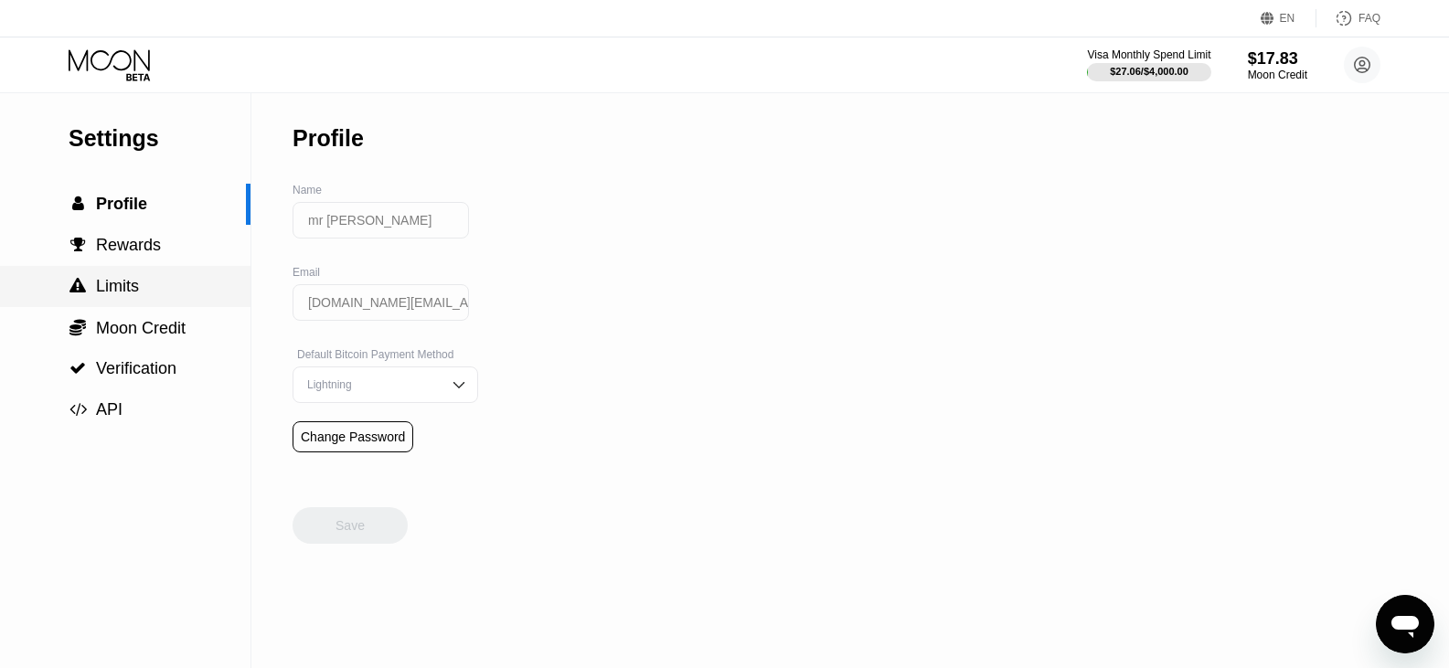
click at [120, 295] on span "Limits" at bounding box center [117, 286] width 43 height 18
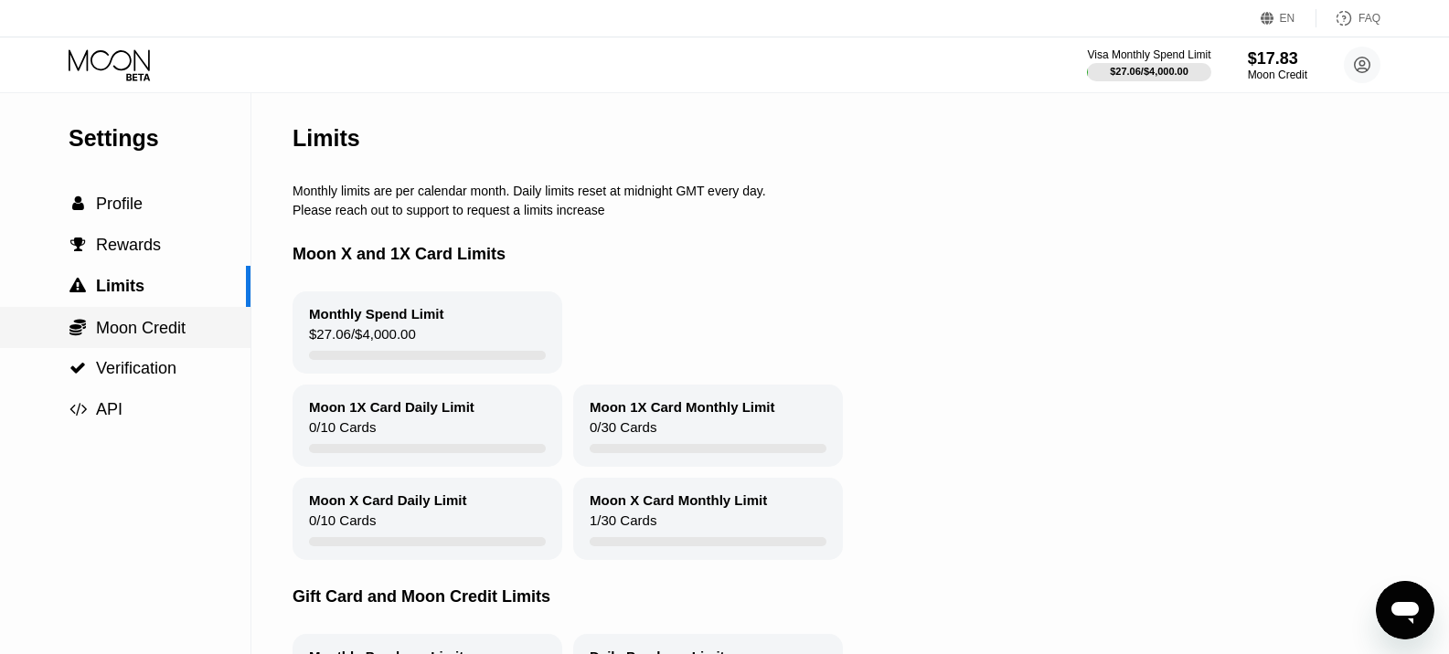
click at [118, 335] on span "Moon Credit" at bounding box center [141, 328] width 90 height 18
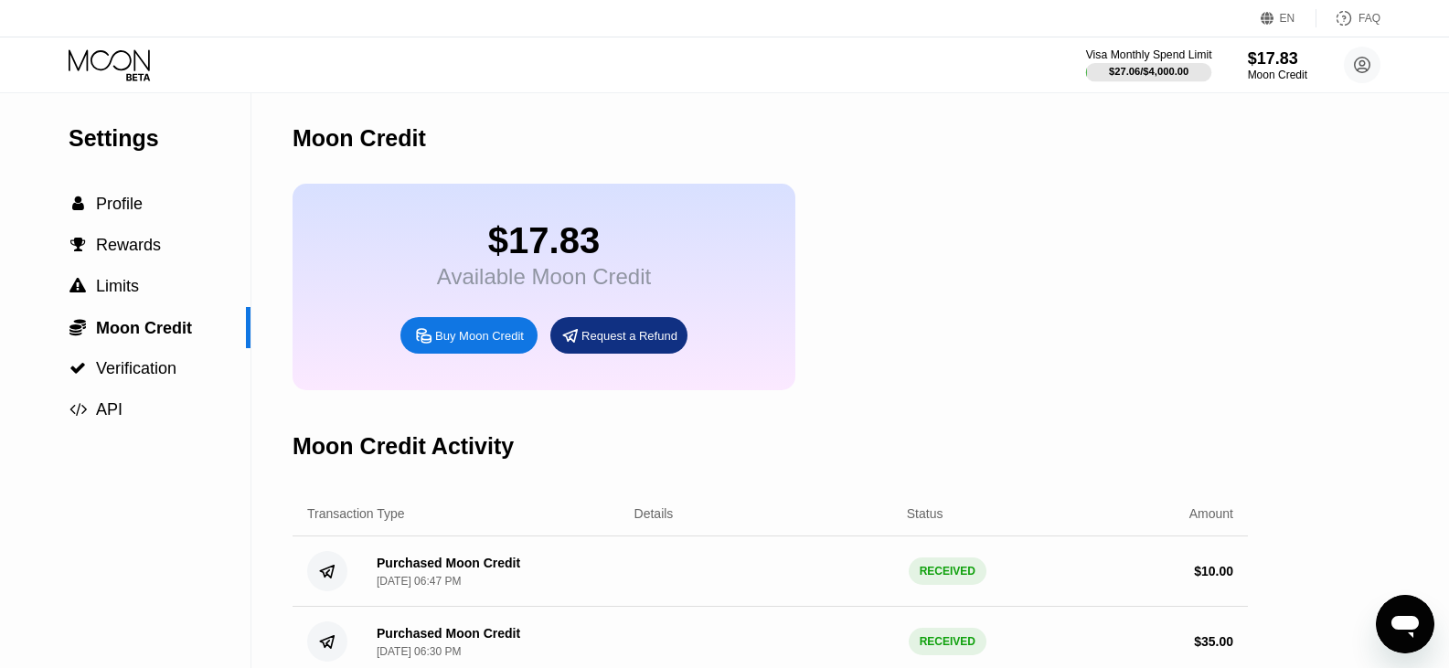
click at [1147, 66] on div "$27.06 / $4,000.00" at bounding box center [1149, 71] width 80 height 11
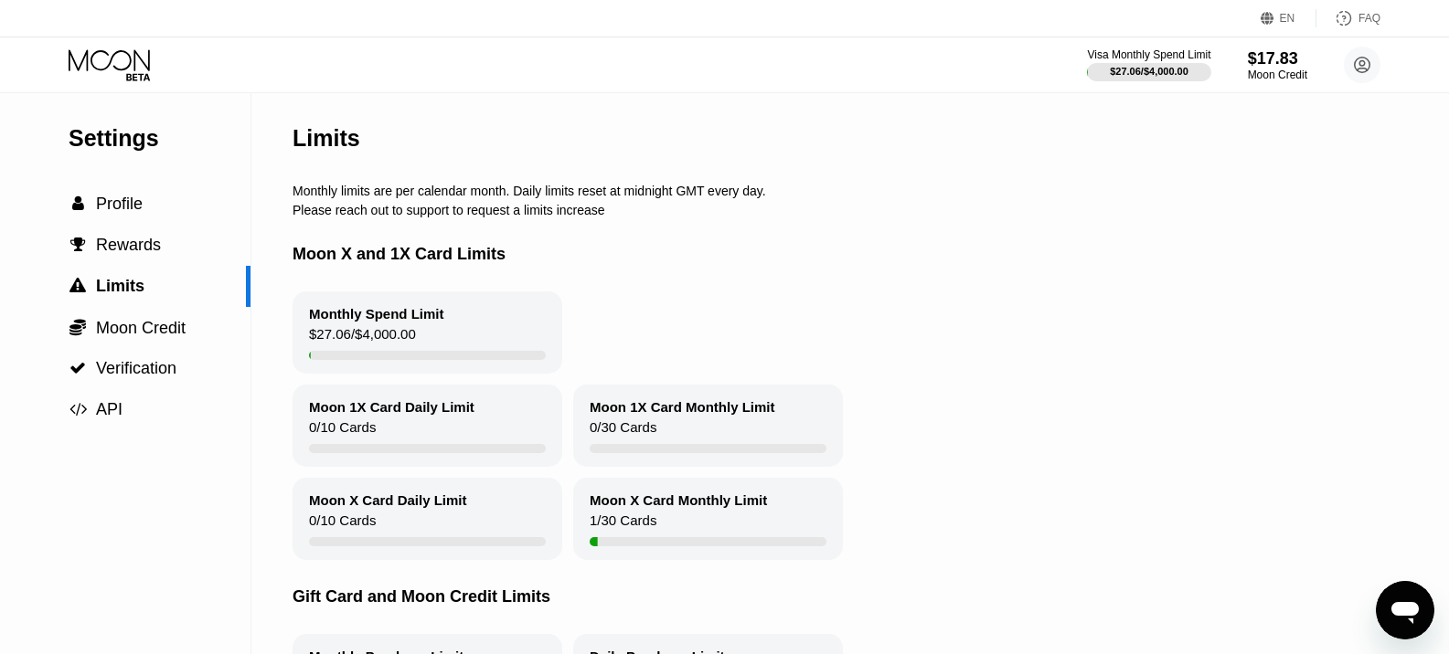
click at [139, 47] on div "Visa Monthly Spend Limit $27.06 / $4,000.00 $17.83 Moon Credit mr poker xiii.po…" at bounding box center [724, 64] width 1449 height 55
click at [133, 61] on icon at bounding box center [111, 65] width 85 height 32
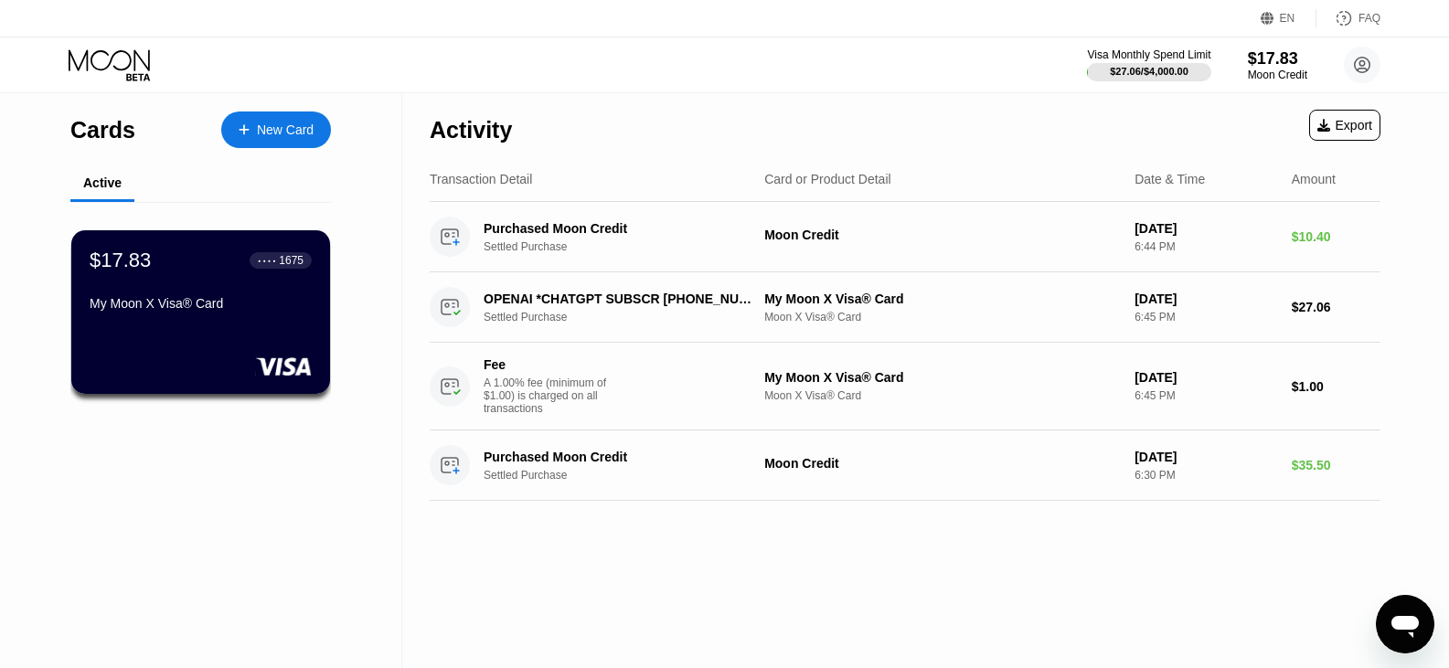
click at [161, 306] on div "My Moon X Visa® Card" at bounding box center [201, 303] width 222 height 15
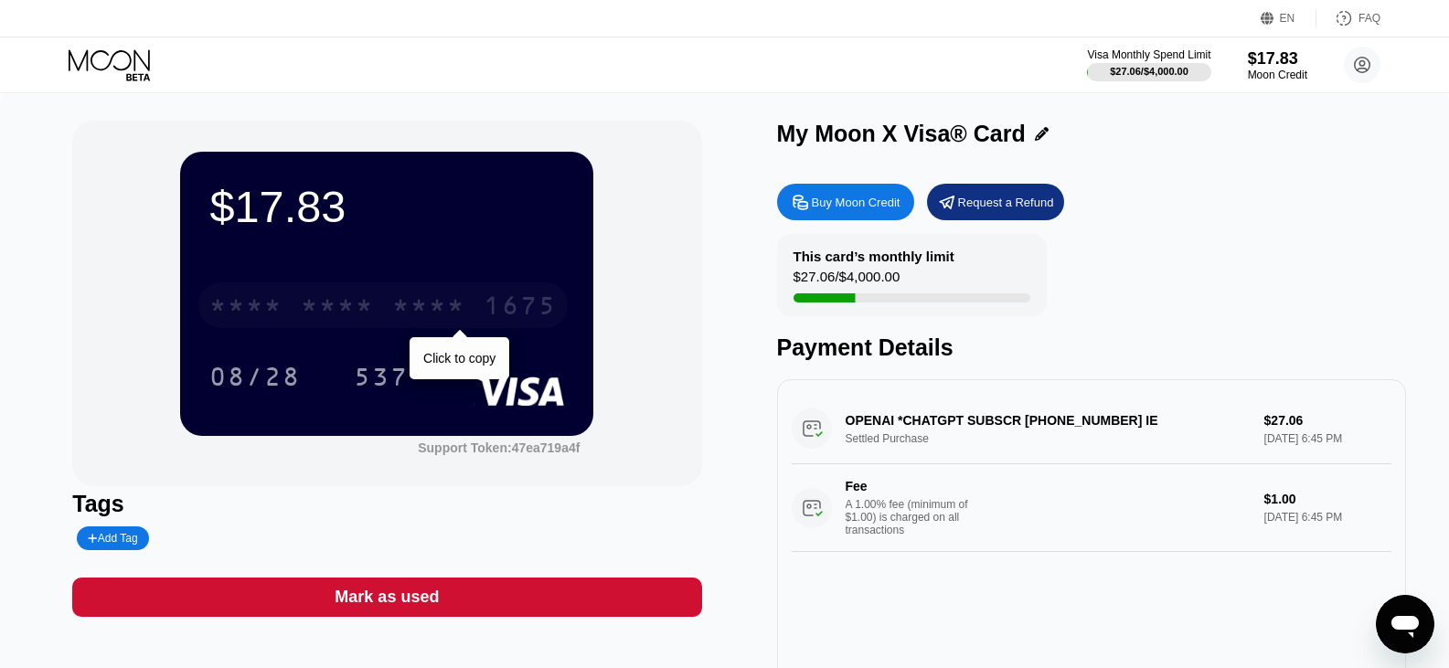
click at [440, 287] on div "* * * * * * * * * * * * 1675" at bounding box center [382, 305] width 369 height 46
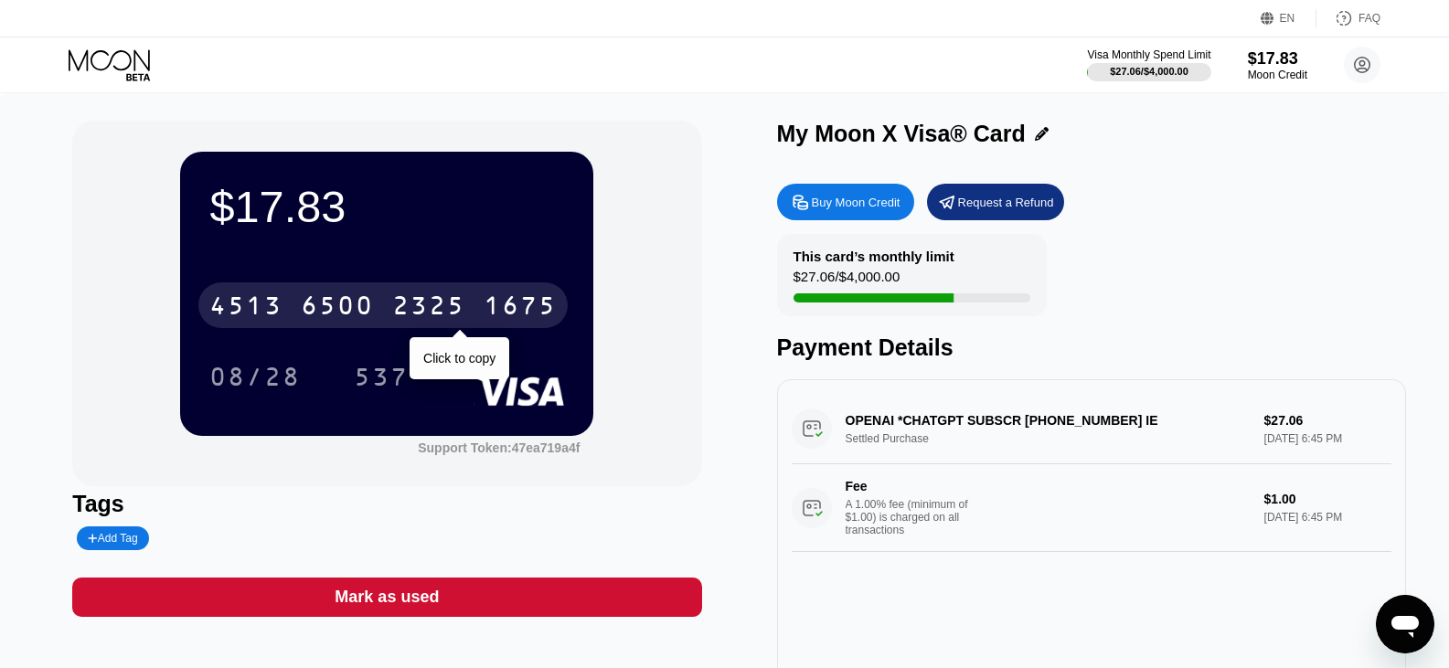
click at [518, 283] on div "4513 6500 2325 1675 Click to copy" at bounding box center [386, 300] width 355 height 62
click at [536, 313] on div "1675" at bounding box center [519, 307] width 73 height 29
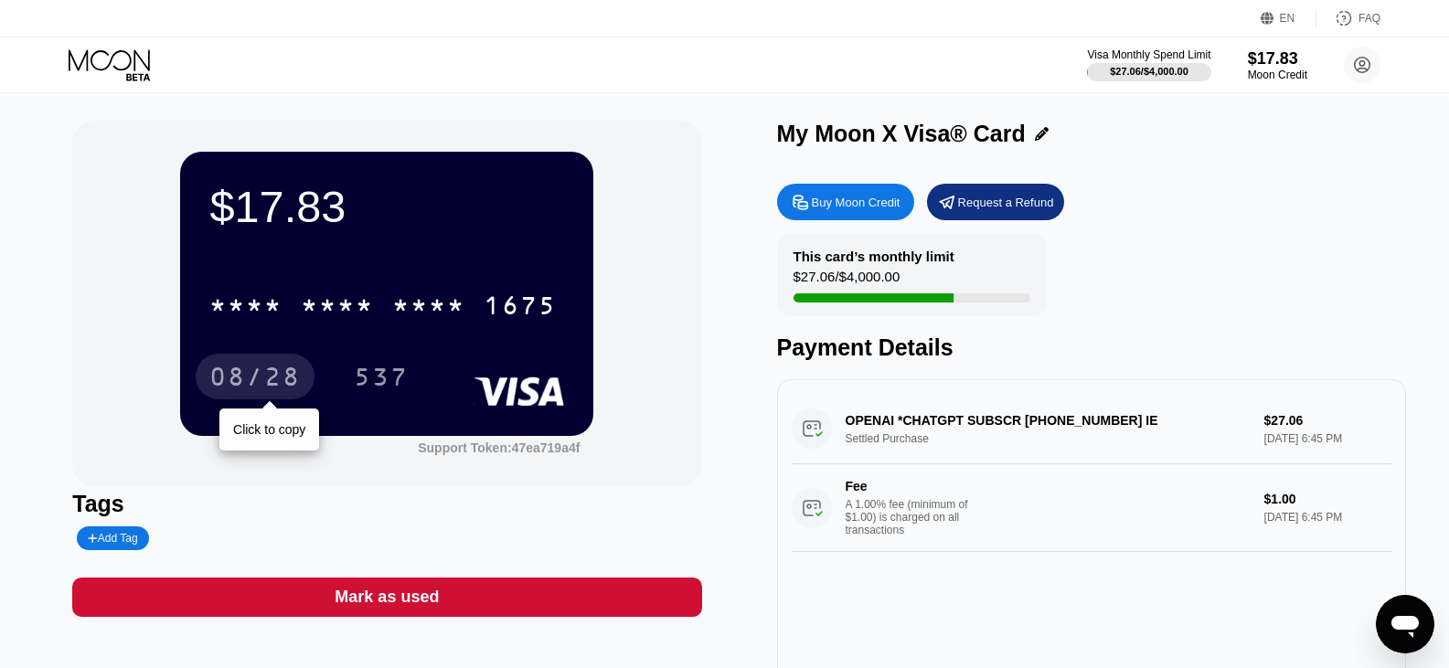
click at [252, 375] on div "08/28" at bounding box center [254, 379] width 91 height 29
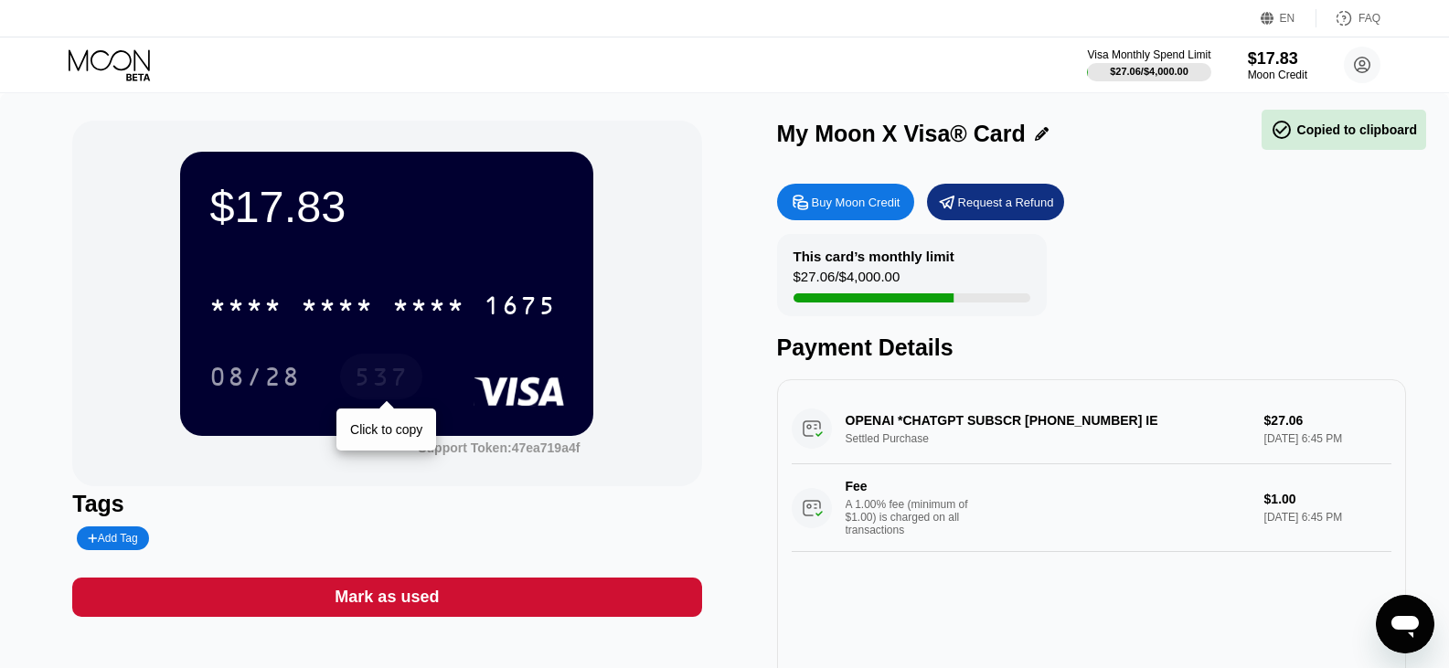
click at [366, 386] on div "537" at bounding box center [381, 379] width 55 height 29
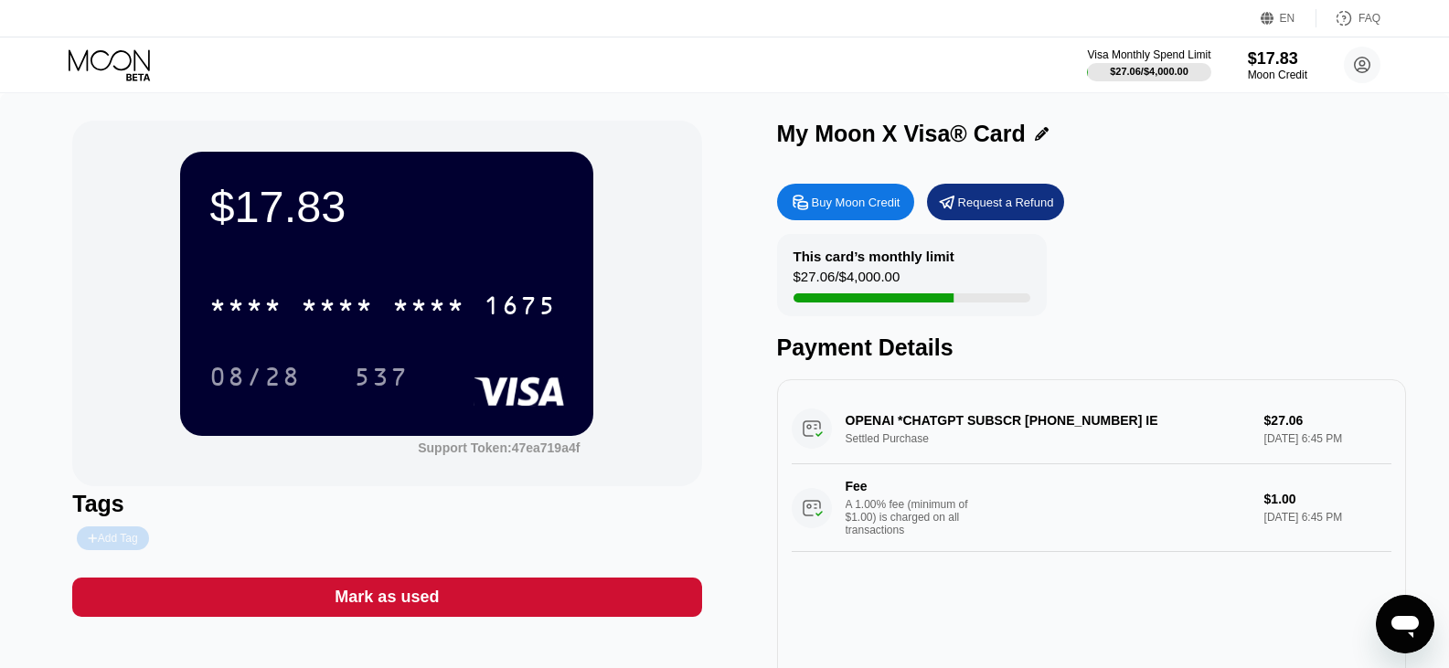
click at [114, 537] on div "Add Tag" at bounding box center [112, 538] width 49 height 13
click at [260, 536] on div at bounding box center [177, 538] width 179 height 13
click at [260, 539] on icon at bounding box center [261, 538] width 11 height 11
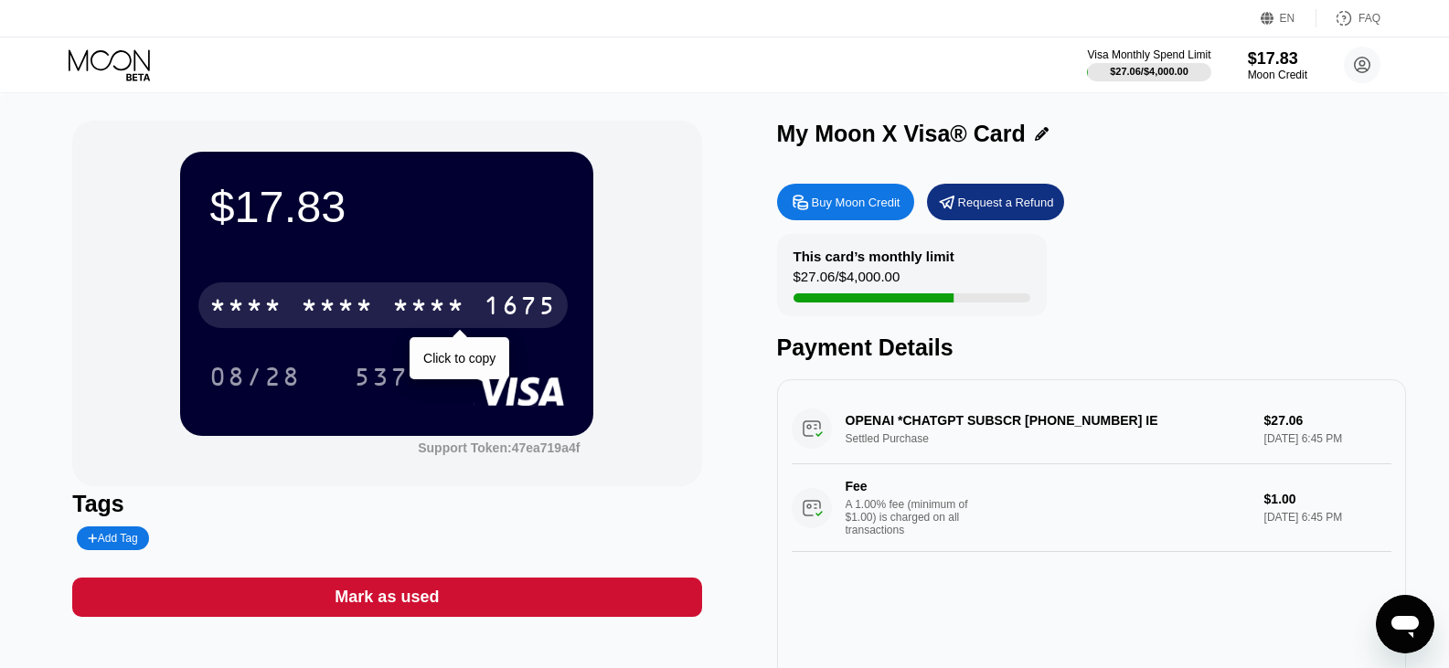
click at [491, 303] on div "1675" at bounding box center [519, 307] width 73 height 29
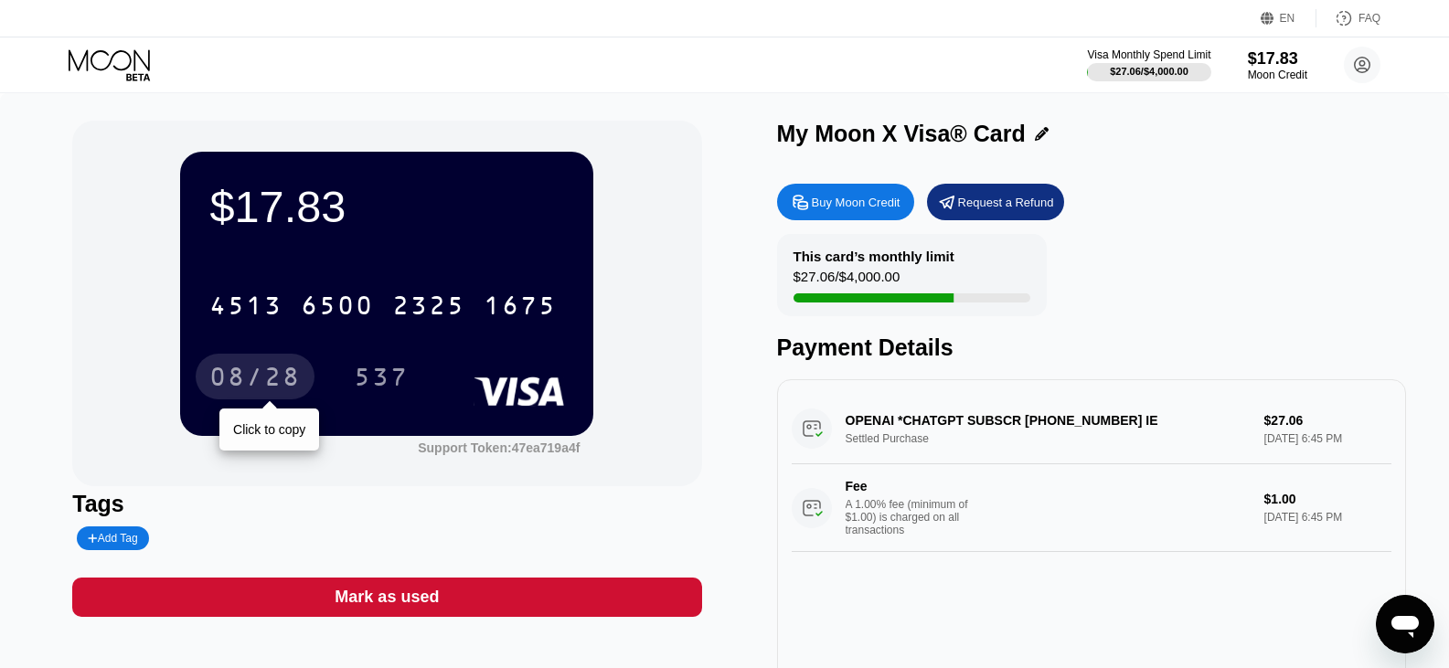
drag, startPoint x: 247, startPoint y: 356, endPoint x: 258, endPoint y: 369, distance: 16.9
click at [247, 356] on div "08/28" at bounding box center [255, 377] width 119 height 46
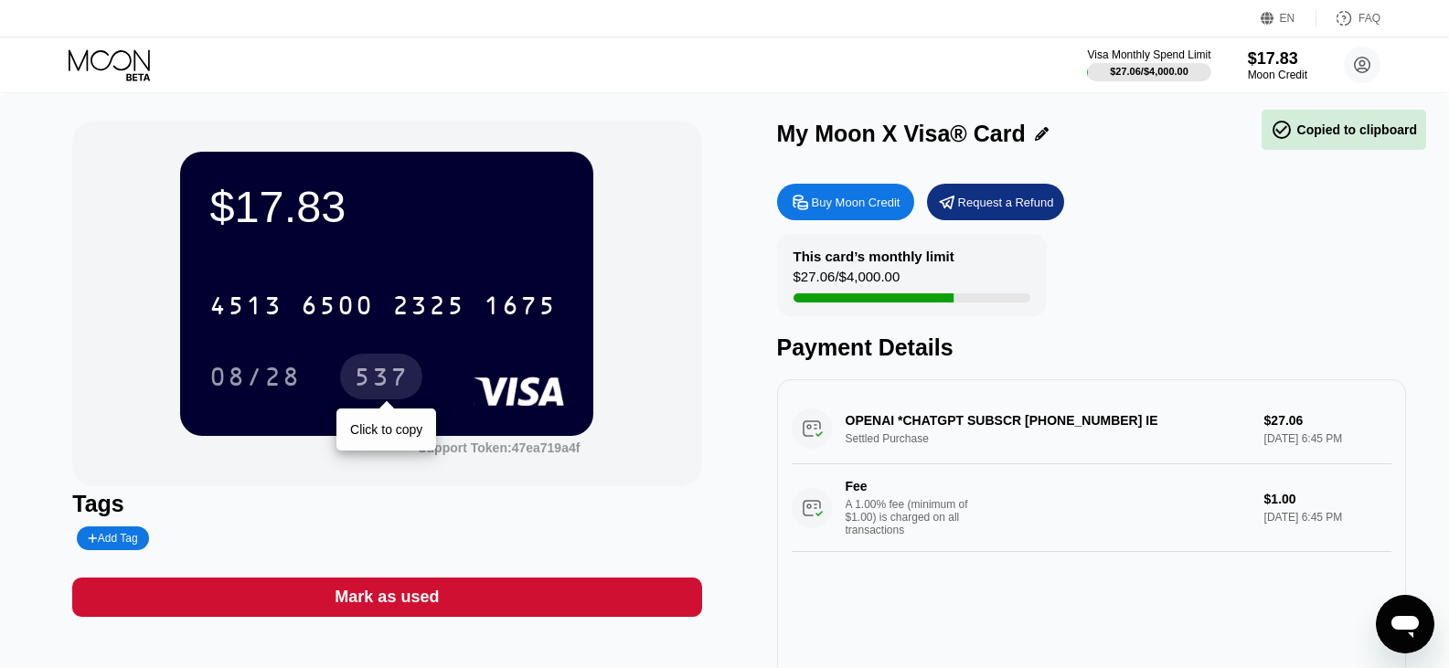
click at [381, 359] on div "537" at bounding box center [381, 377] width 82 height 46
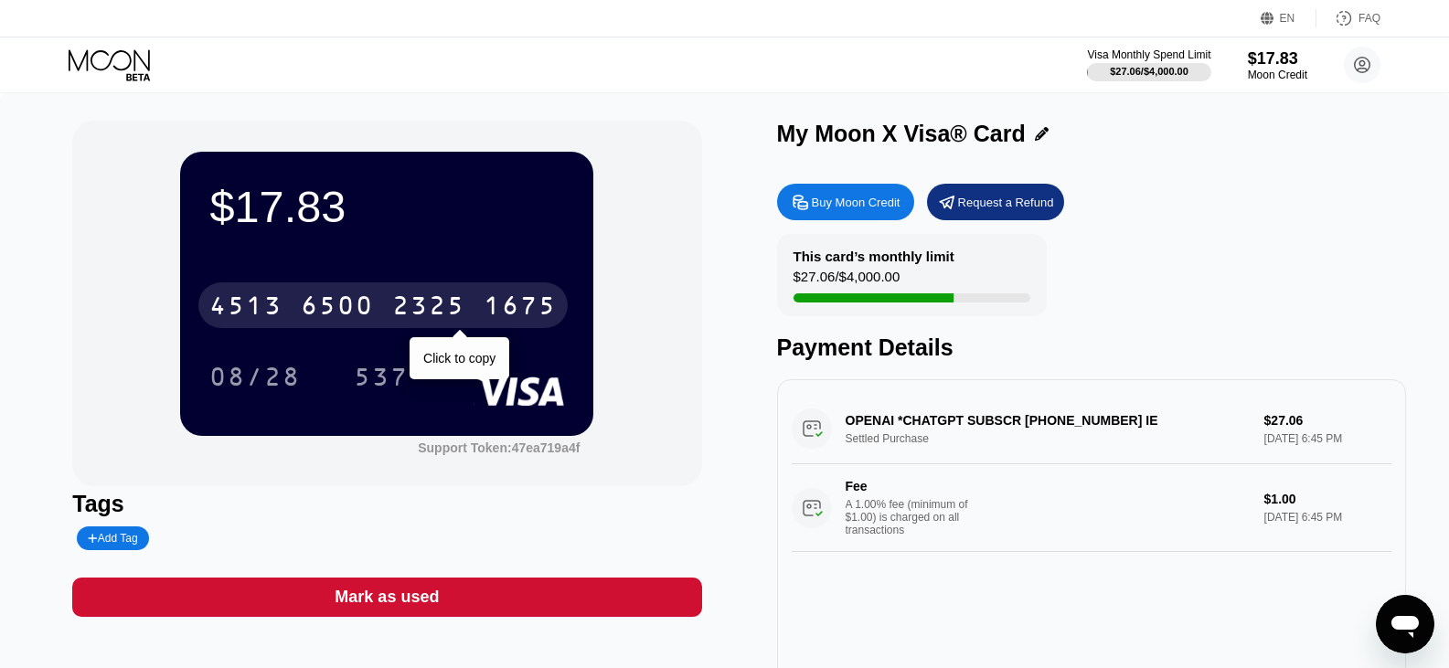
click at [395, 299] on div "2325" at bounding box center [428, 307] width 73 height 29
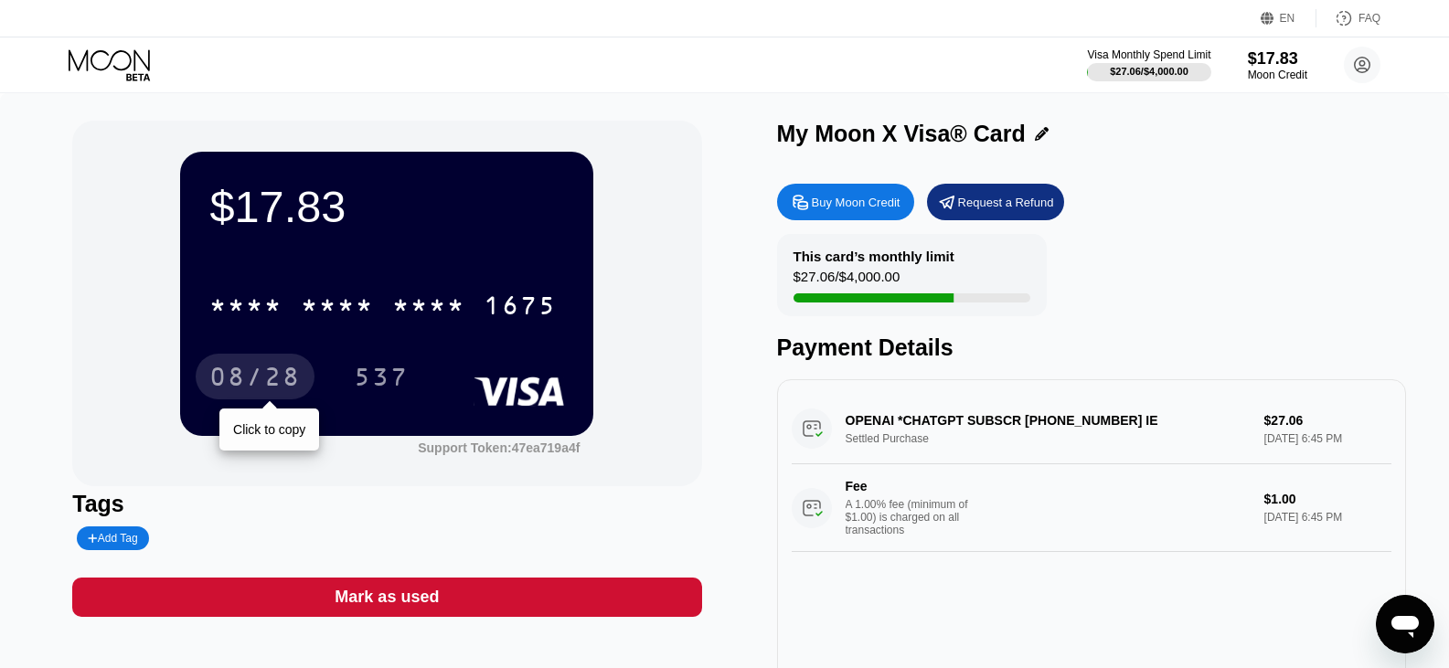
click at [281, 378] on div "08/28" at bounding box center [254, 379] width 91 height 29
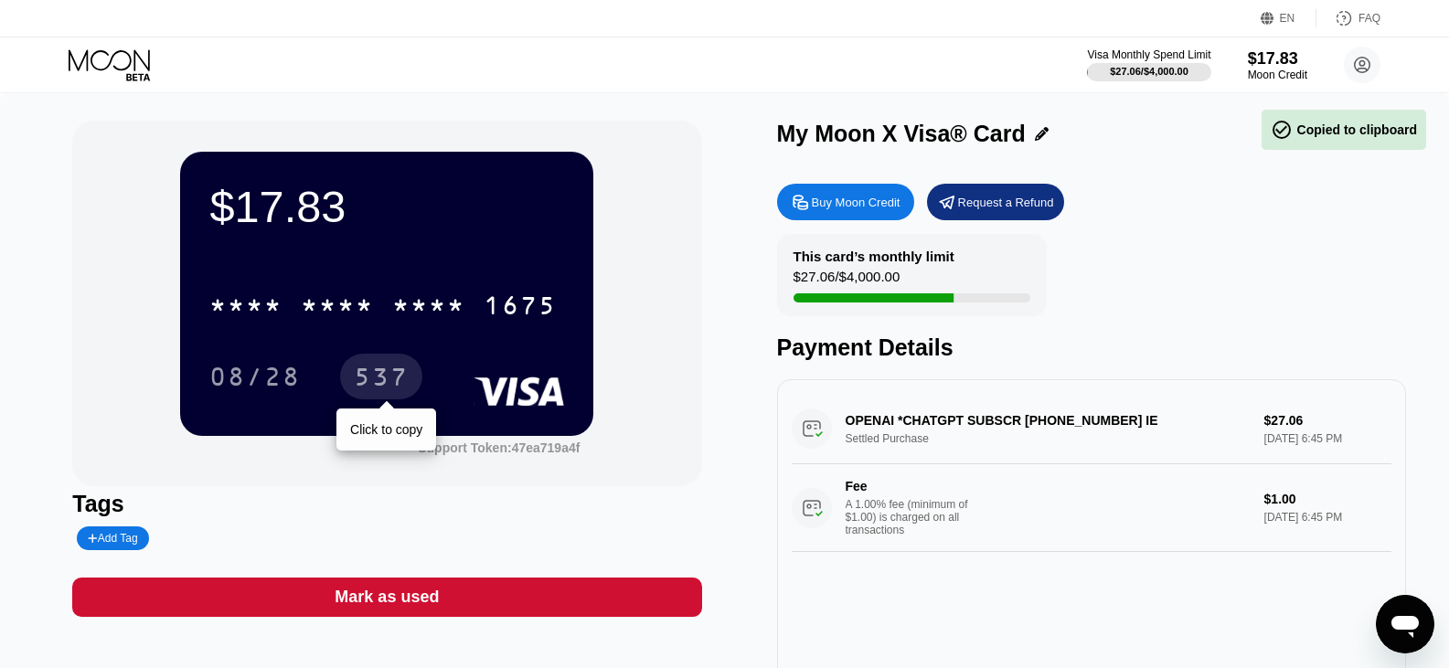
click at [380, 376] on div "537" at bounding box center [381, 379] width 55 height 29
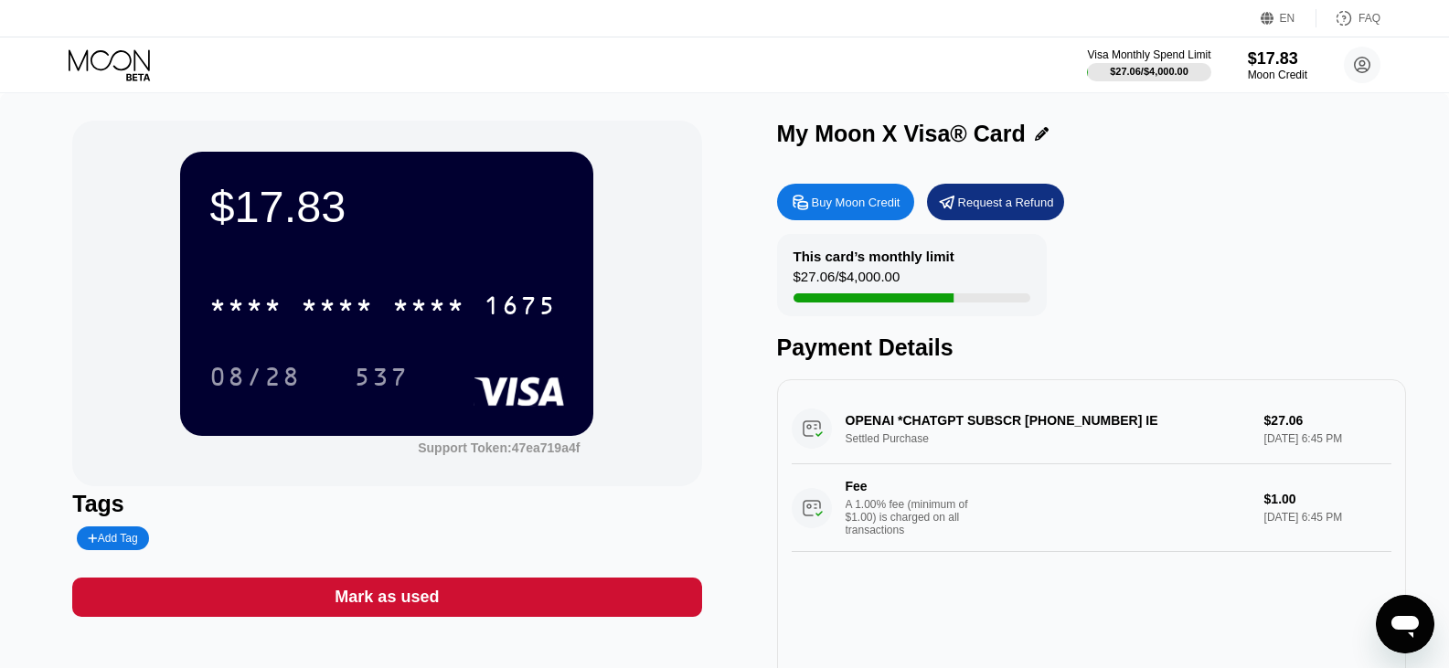
click at [298, 304] on div "* * * * * * * * * * * * 1675" at bounding box center [382, 305] width 369 height 46
click at [67, 62] on div "Visa Monthly Spend Limit $27.06 / $4,000.00 $17.83 Moon Credit mr poker xiii.po…" at bounding box center [724, 64] width 1449 height 55
click at [882, 210] on div "Buy Moon Credit" at bounding box center [856, 203] width 89 height 16
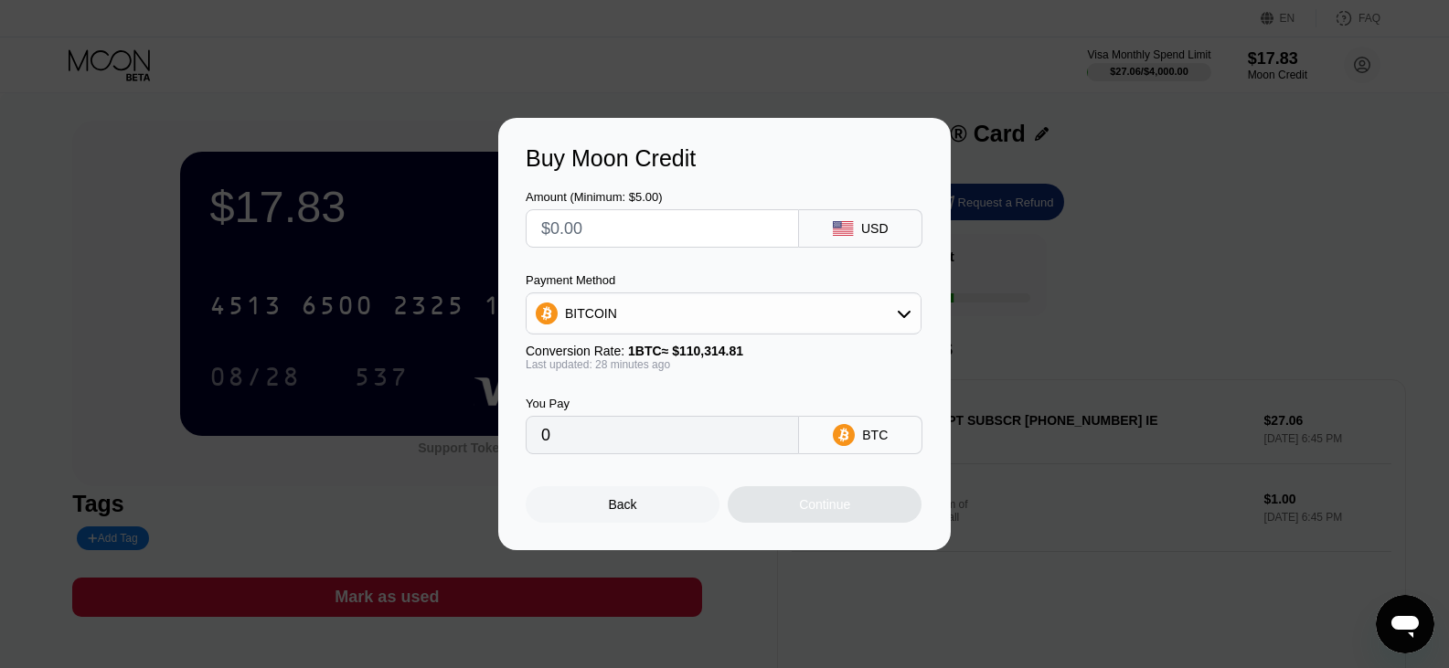
click at [1180, 281] on div "Buy Moon Credit Amount (Minimum: $5.00) USD Payment Method BITCOIN Conversion R…" at bounding box center [724, 334] width 1449 height 432
click at [639, 501] on div "Back" at bounding box center [623, 504] width 194 height 37
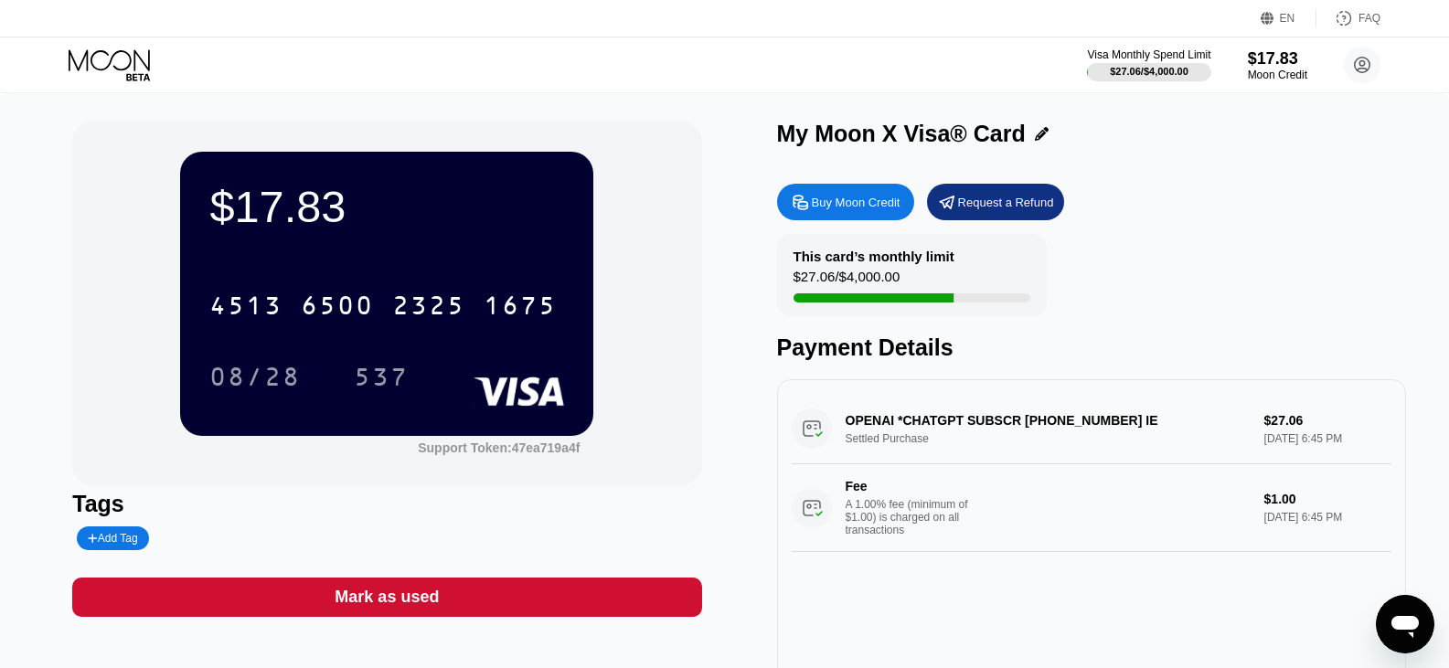
click at [96, 33] on div "EN Language Select an item Save FAQ" at bounding box center [724, 18] width 1449 height 37
click at [101, 69] on icon at bounding box center [109, 59] width 81 height 21
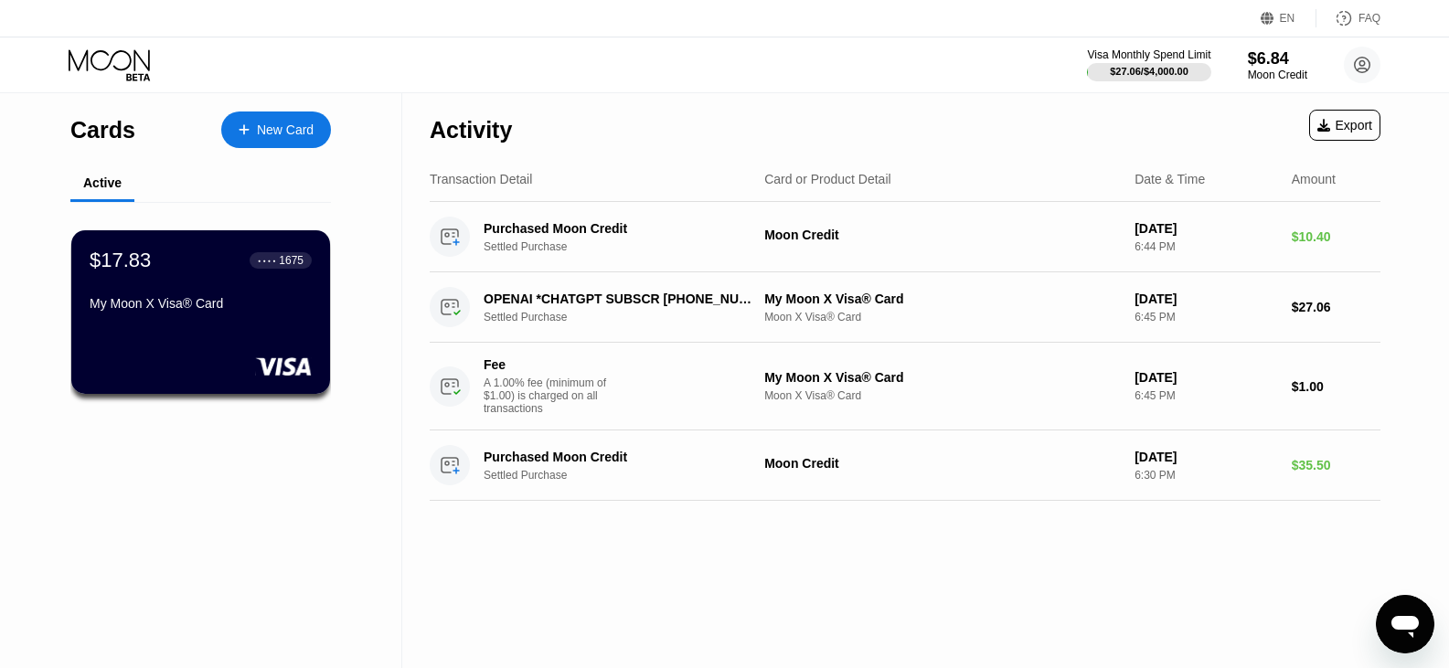
click at [261, 133] on div "New Card" at bounding box center [285, 130] width 57 height 16
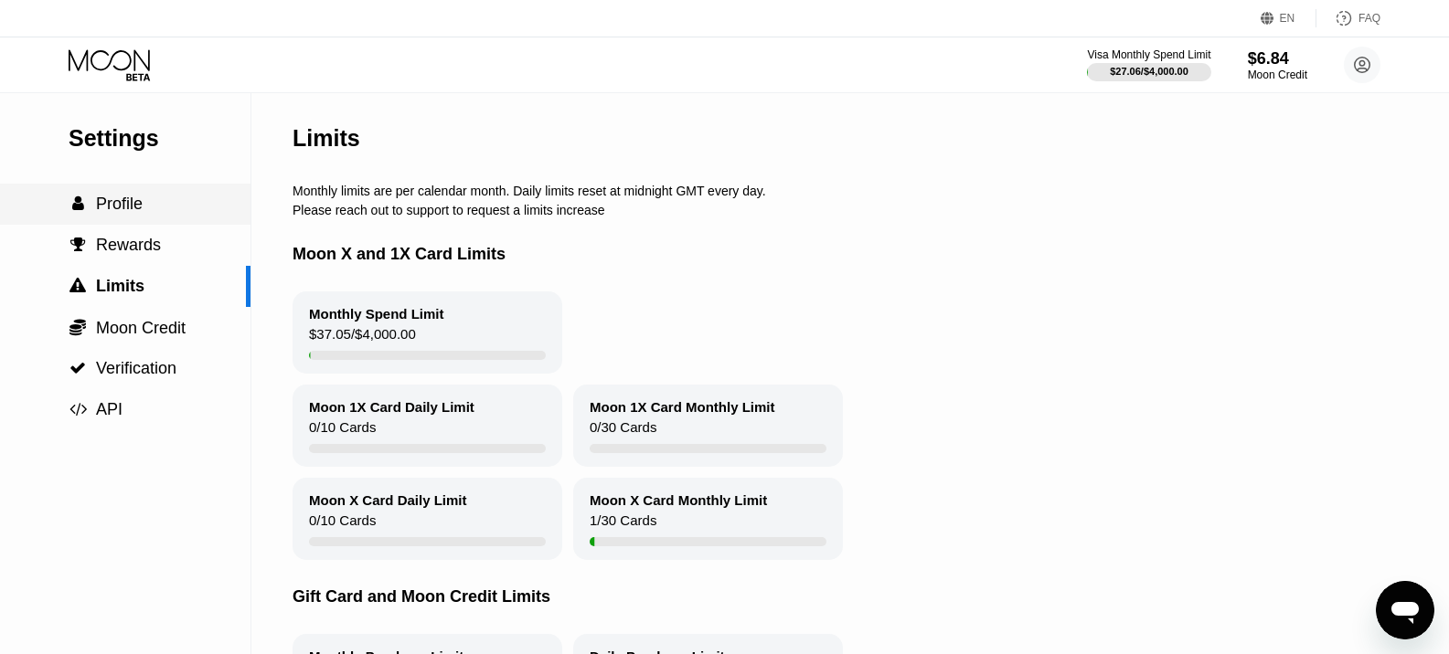
click at [132, 198] on span "Profile" at bounding box center [119, 204] width 47 height 18
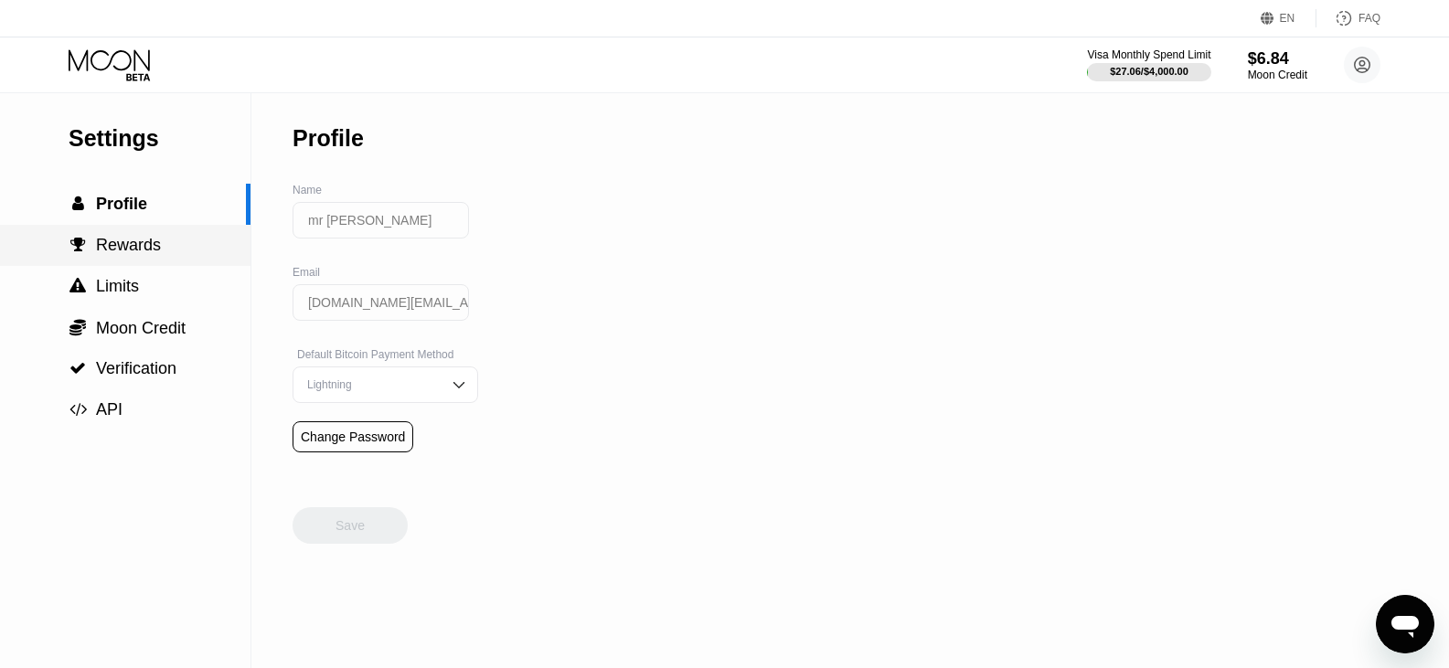
click at [129, 264] on div " Rewards" at bounding box center [125, 245] width 250 height 41
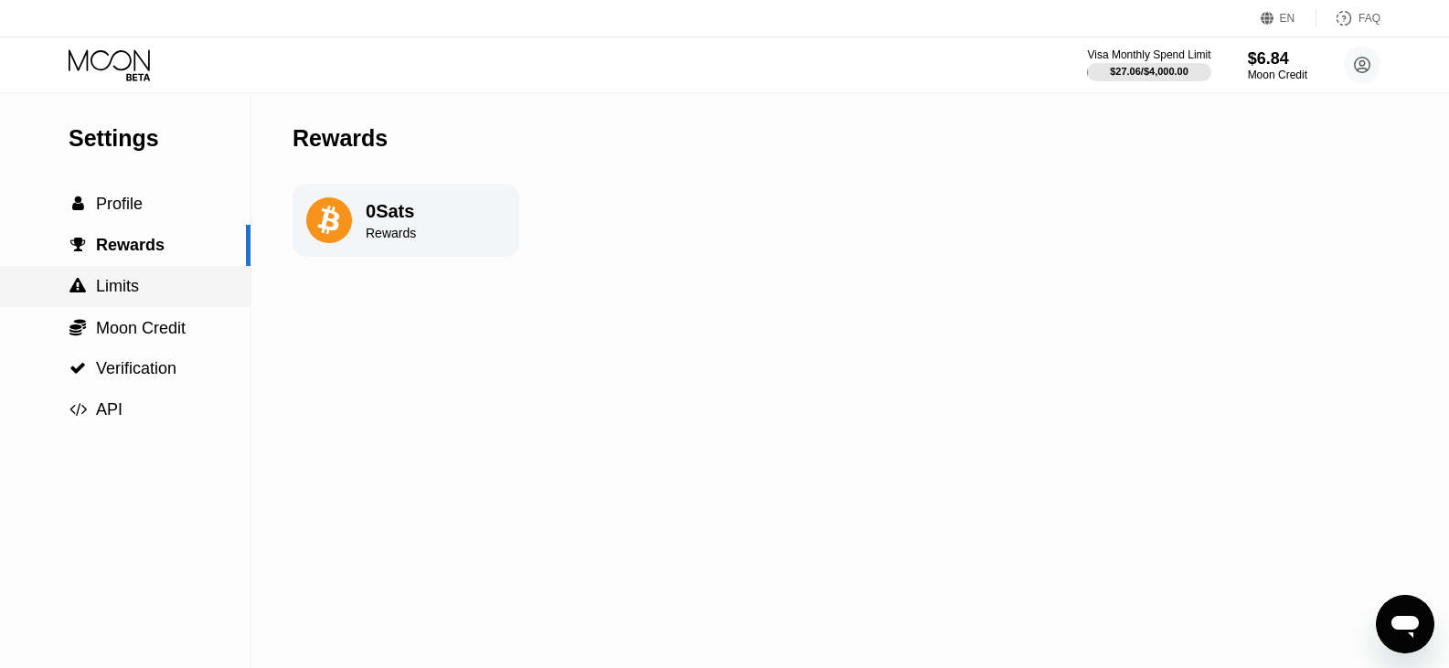
click at [125, 295] on span "Limits" at bounding box center [117, 286] width 43 height 18
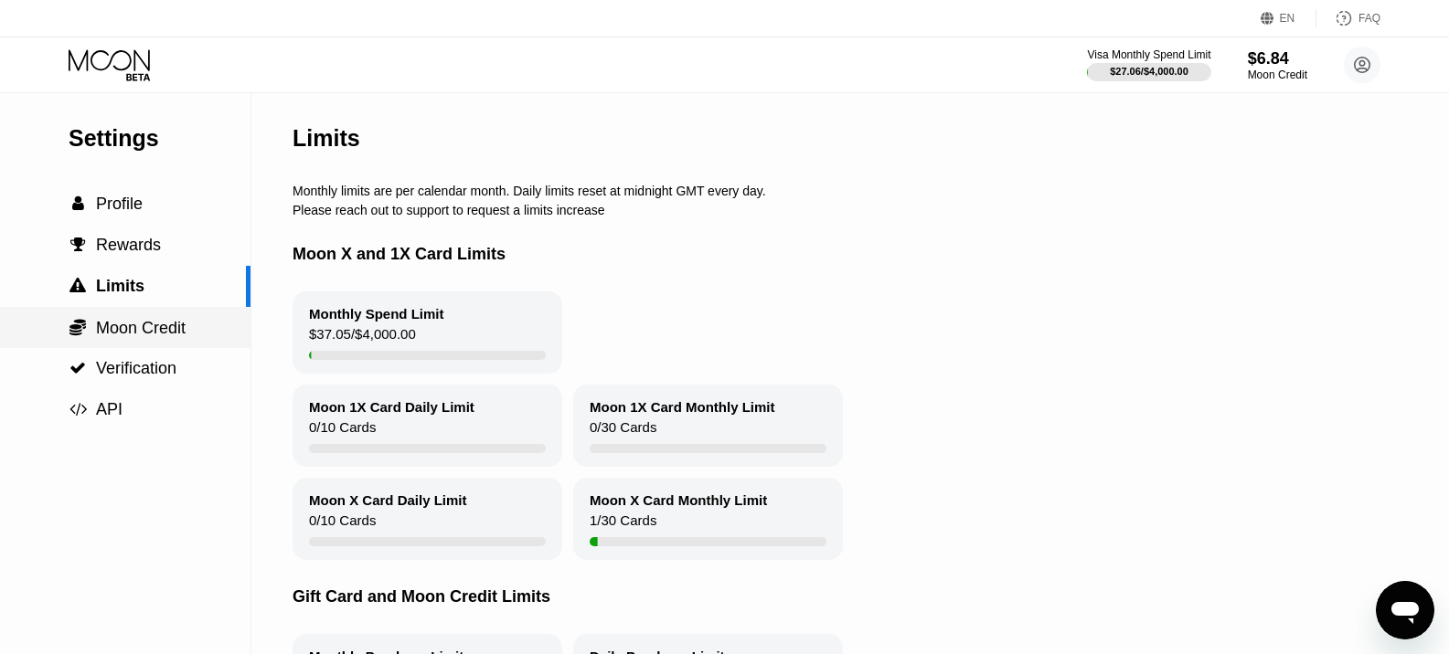
click at [129, 319] on div " Moon Credit" at bounding box center [125, 327] width 250 height 41
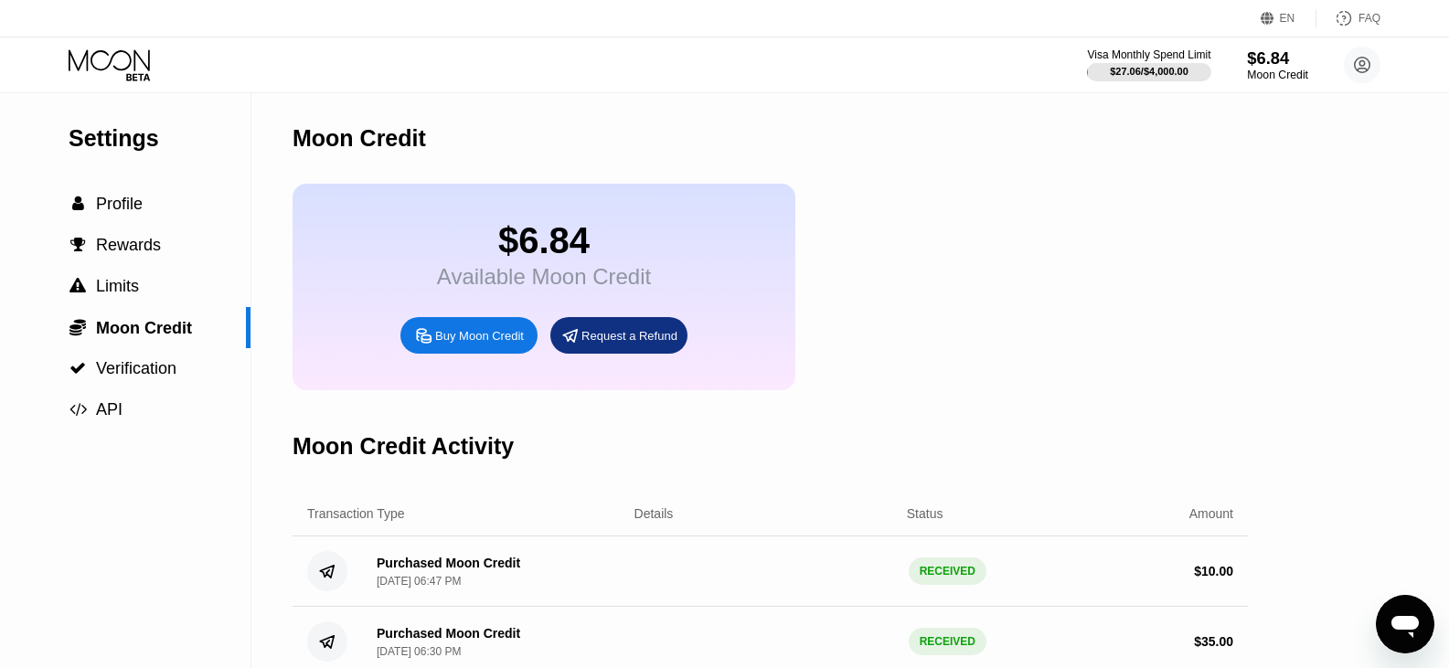
click at [1275, 60] on div "$6.84" at bounding box center [1277, 57] width 61 height 19
click at [1268, 72] on div "Moon Credit" at bounding box center [1277, 75] width 61 height 13
click at [78, 134] on div "Settings" at bounding box center [160, 138] width 182 height 27
click at [107, 60] on icon at bounding box center [111, 65] width 85 height 32
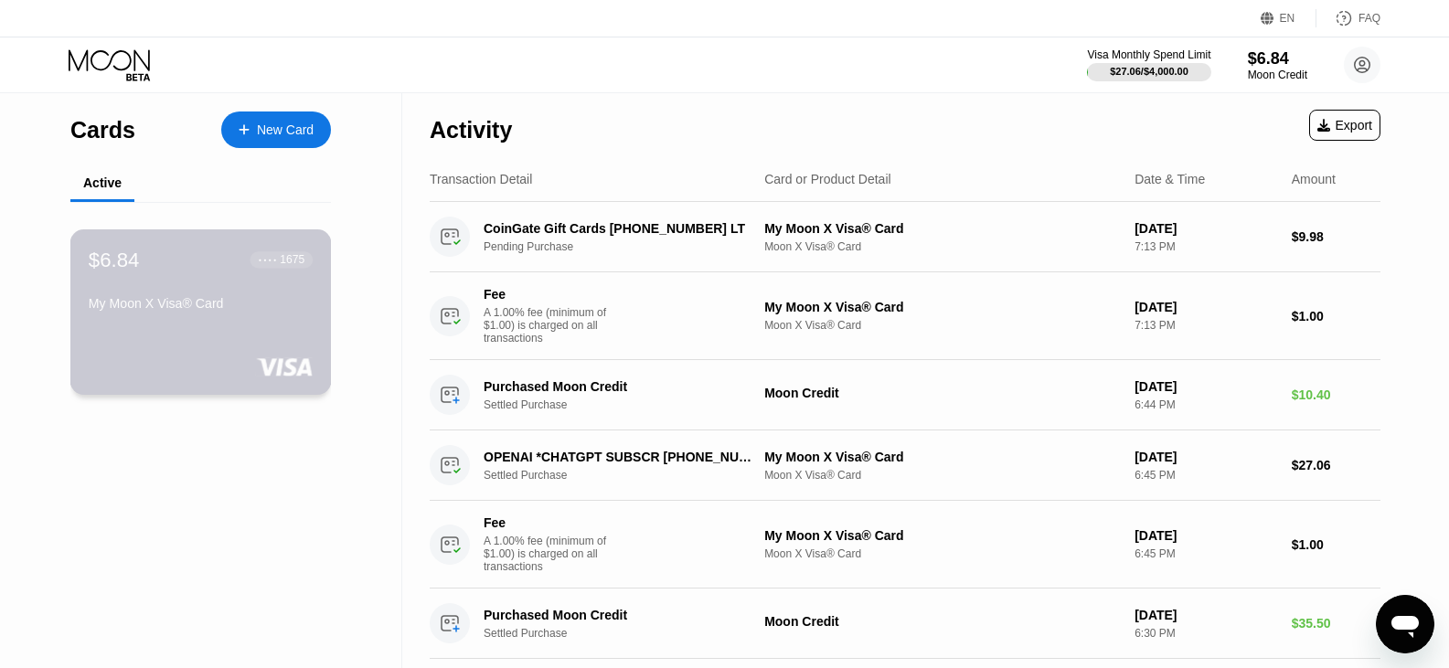
click at [188, 304] on div "My Moon X Visa® Card" at bounding box center [201, 303] width 224 height 15
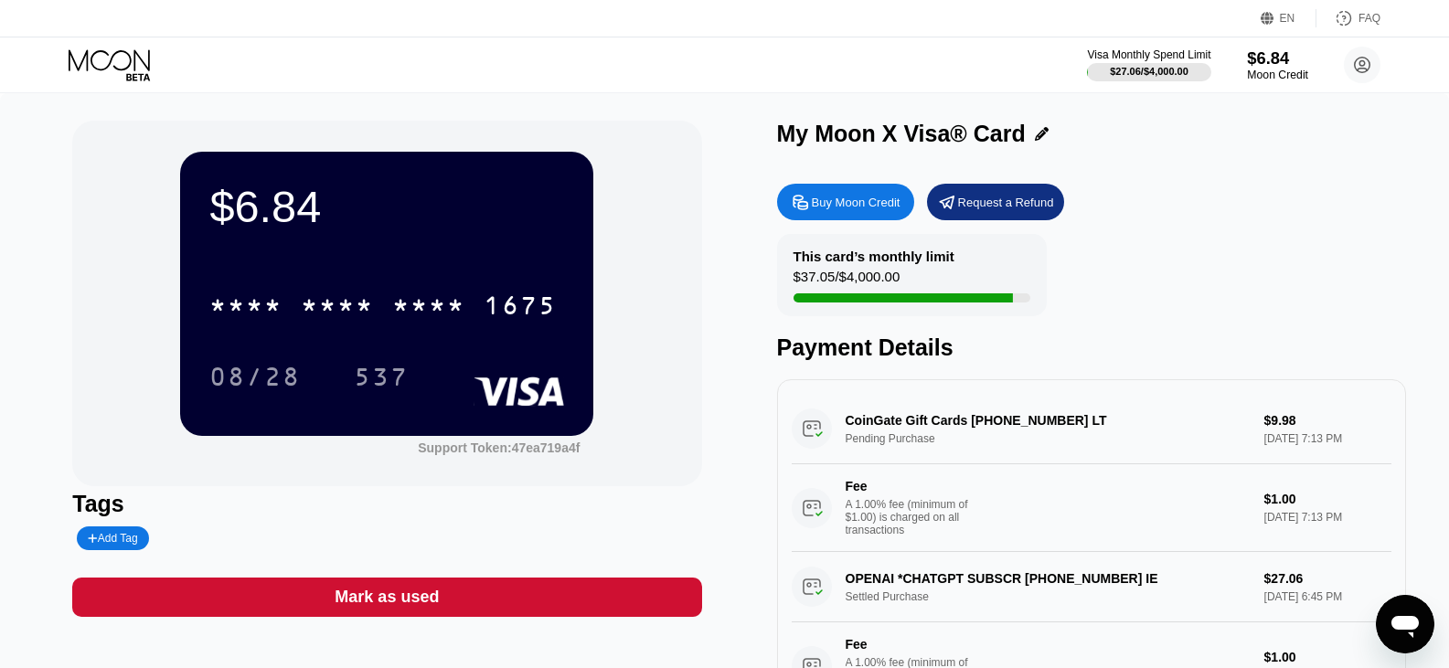
drag, startPoint x: 1287, startPoint y: 125, endPoint x: 1276, endPoint y: 59, distance: 66.7
click at [1276, 59] on div "$6.84" at bounding box center [1277, 57] width 61 height 19
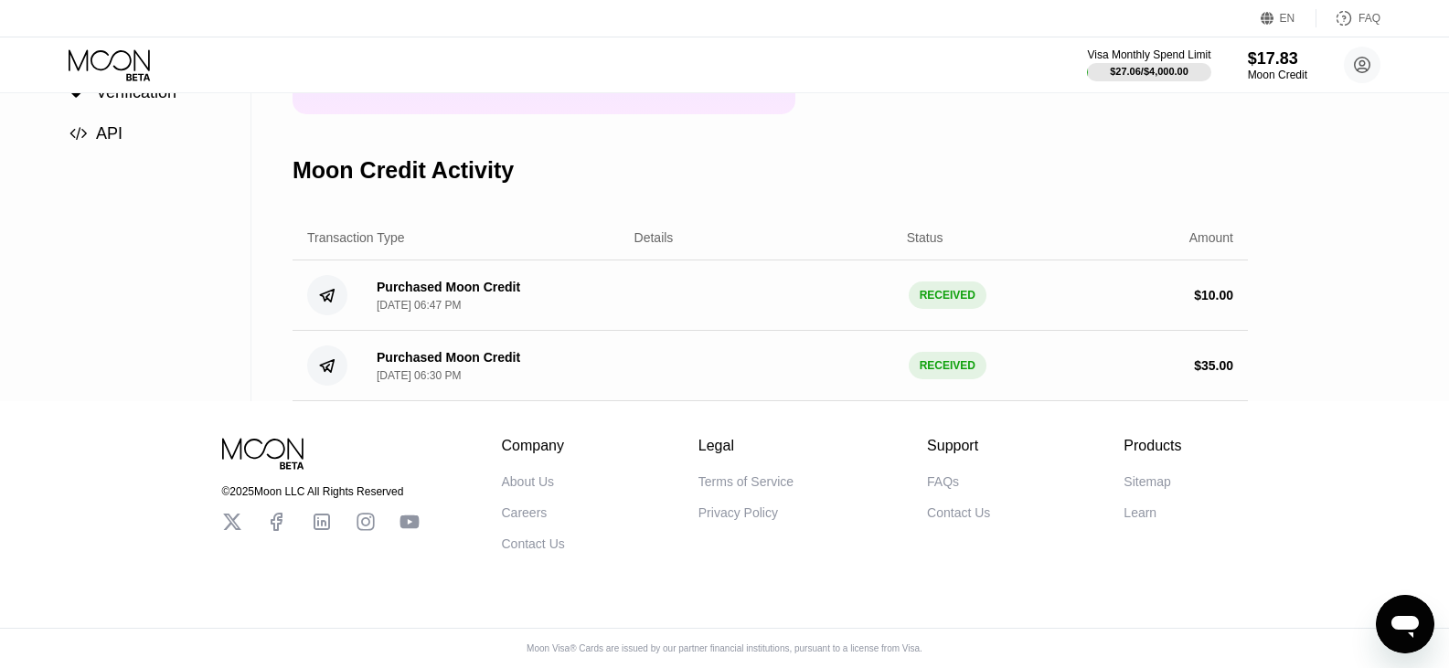
scroll to position [37, 0]
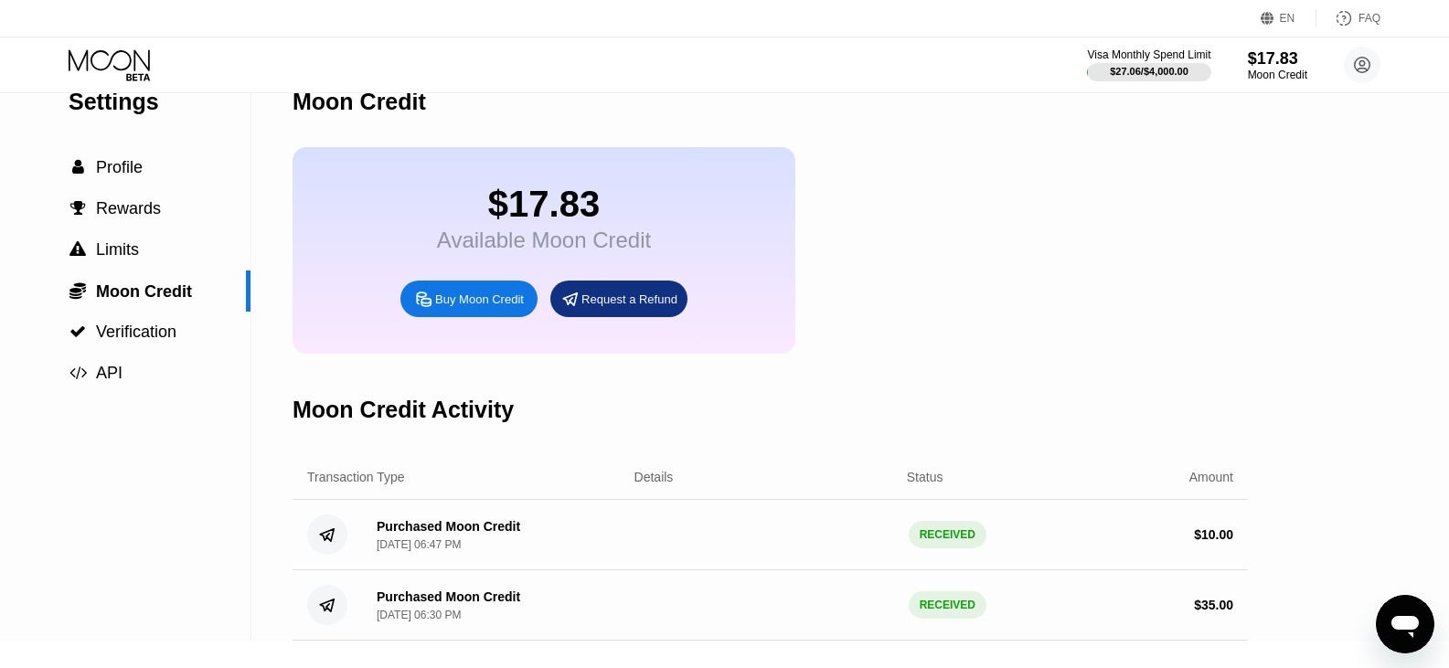
click at [90, 56] on icon at bounding box center [111, 65] width 85 height 32
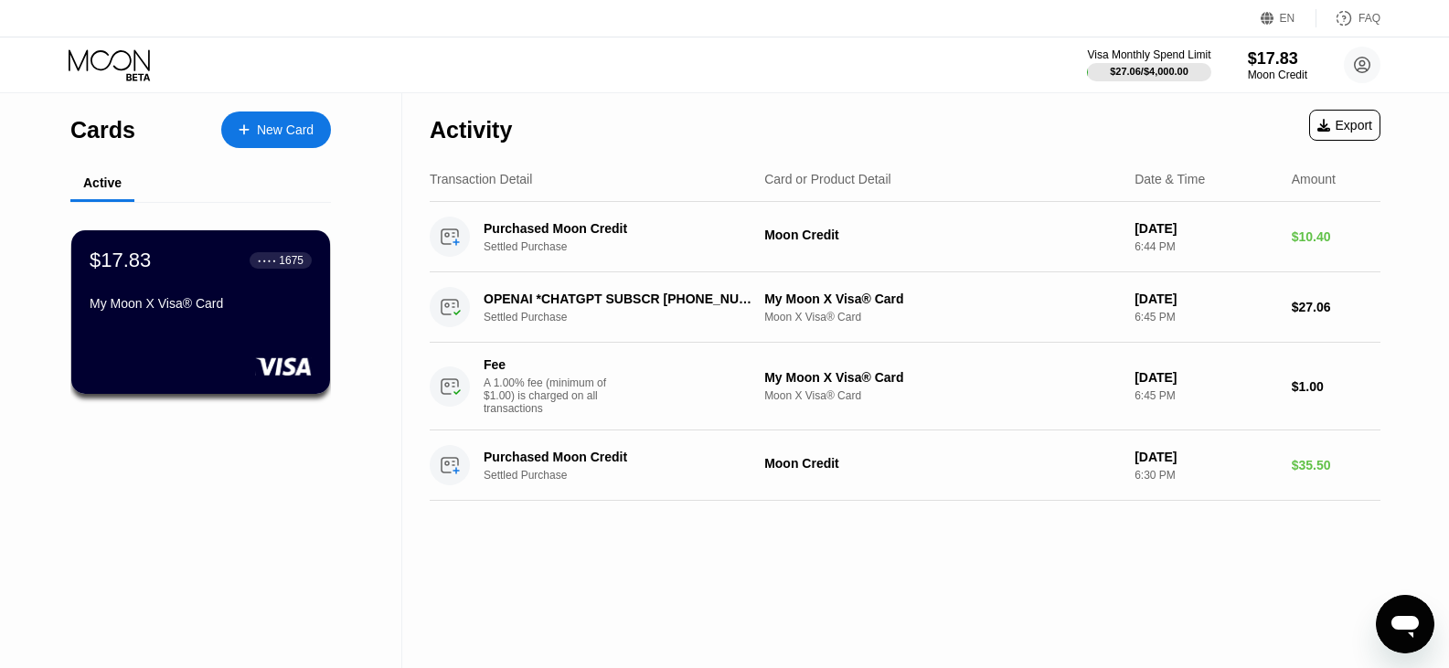
click at [117, 41] on div "Visa Monthly Spend Limit $27.06 / $4,000.00 $17.83 Moon Credit mr poker [DOMAIN…" at bounding box center [724, 64] width 1449 height 55
click at [123, 61] on icon at bounding box center [111, 65] width 85 height 32
click at [277, 115] on div "New Card" at bounding box center [276, 130] width 110 height 37
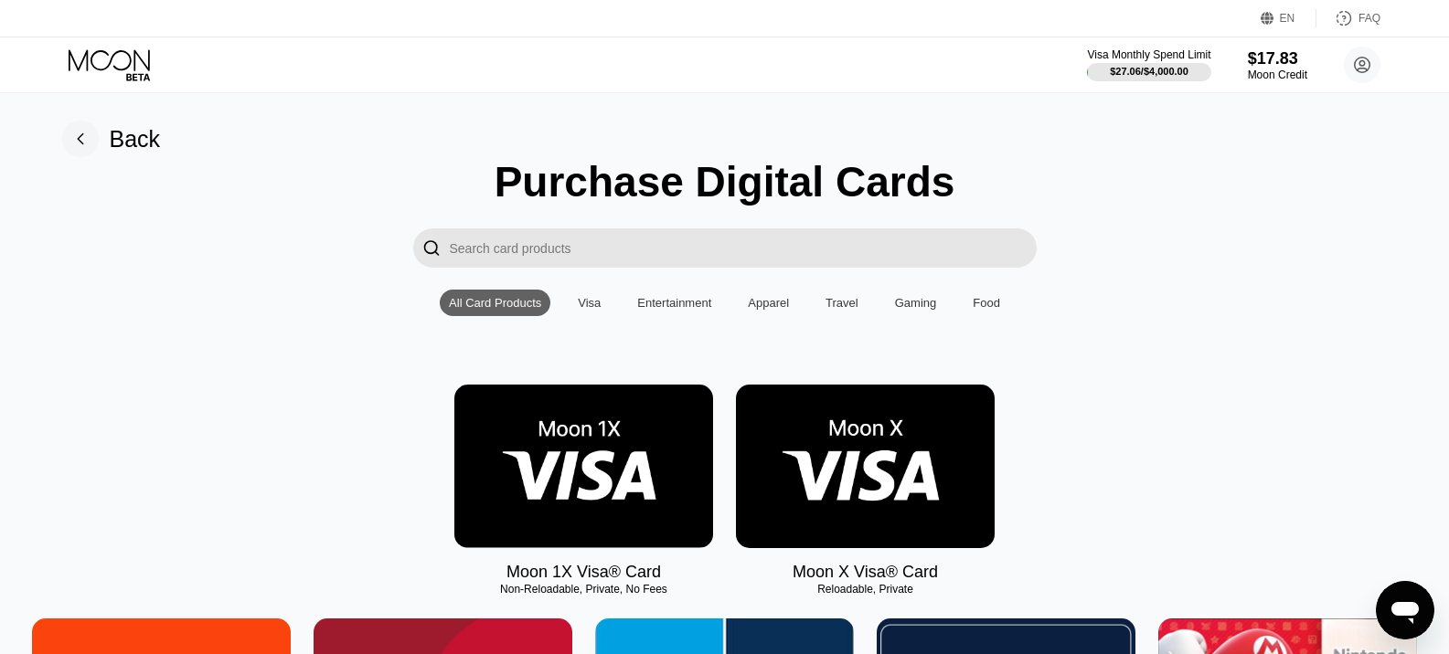
click at [882, 445] on img at bounding box center [865, 467] width 259 height 164
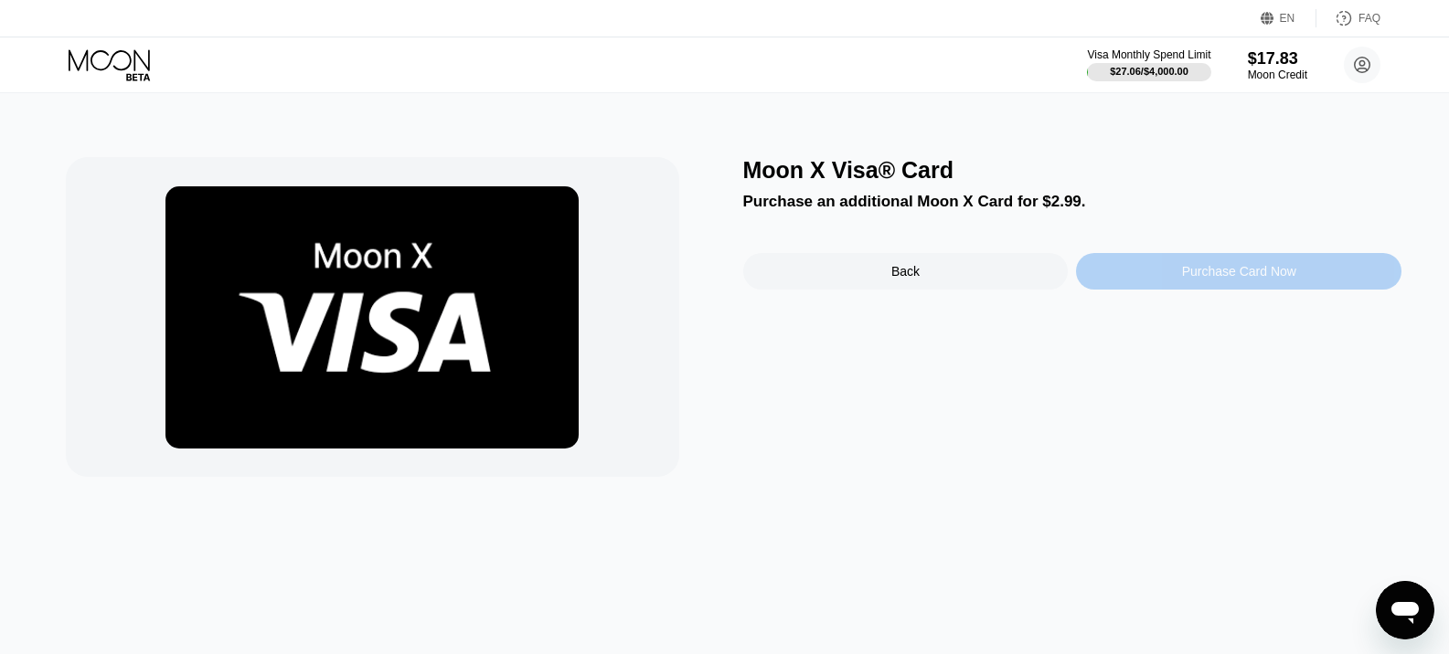
click at [1167, 284] on div "Purchase Card Now" at bounding box center [1238, 271] width 325 height 37
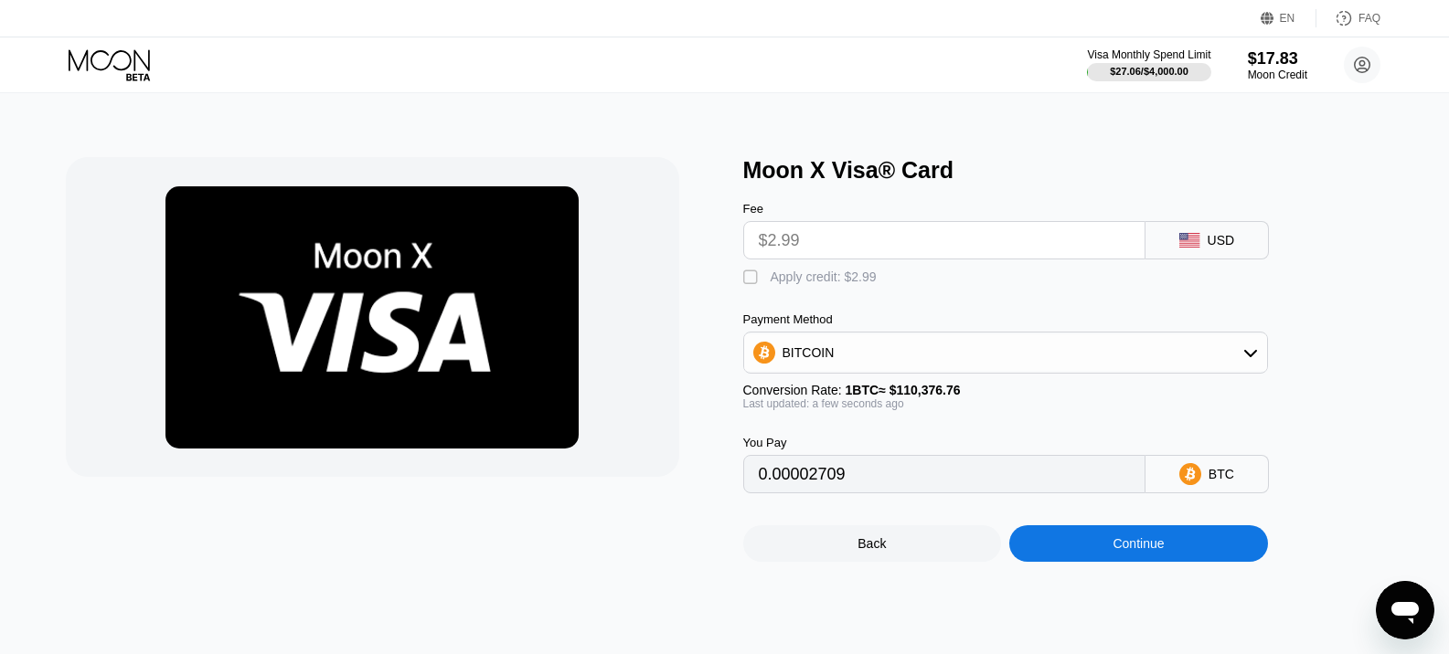
click at [867, 235] on input "$2.99" at bounding box center [944, 240] width 371 height 37
click at [869, 259] on input "$2.99" at bounding box center [944, 240] width 371 height 37
click at [873, 250] on input "$2.99" at bounding box center [944, 240] width 371 height 37
click at [894, 368] on div "BITCOIN" at bounding box center [1005, 353] width 523 height 37
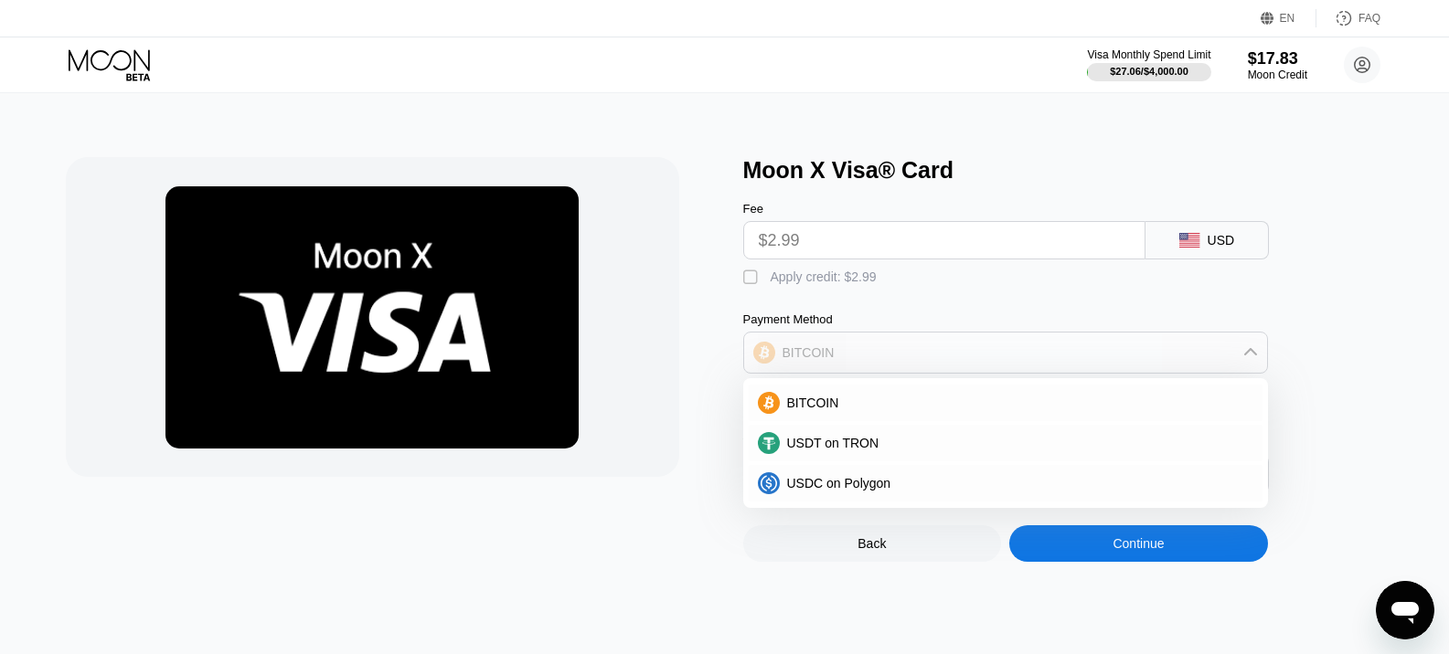
click at [894, 368] on div "BITCOIN" at bounding box center [1005, 353] width 523 height 37
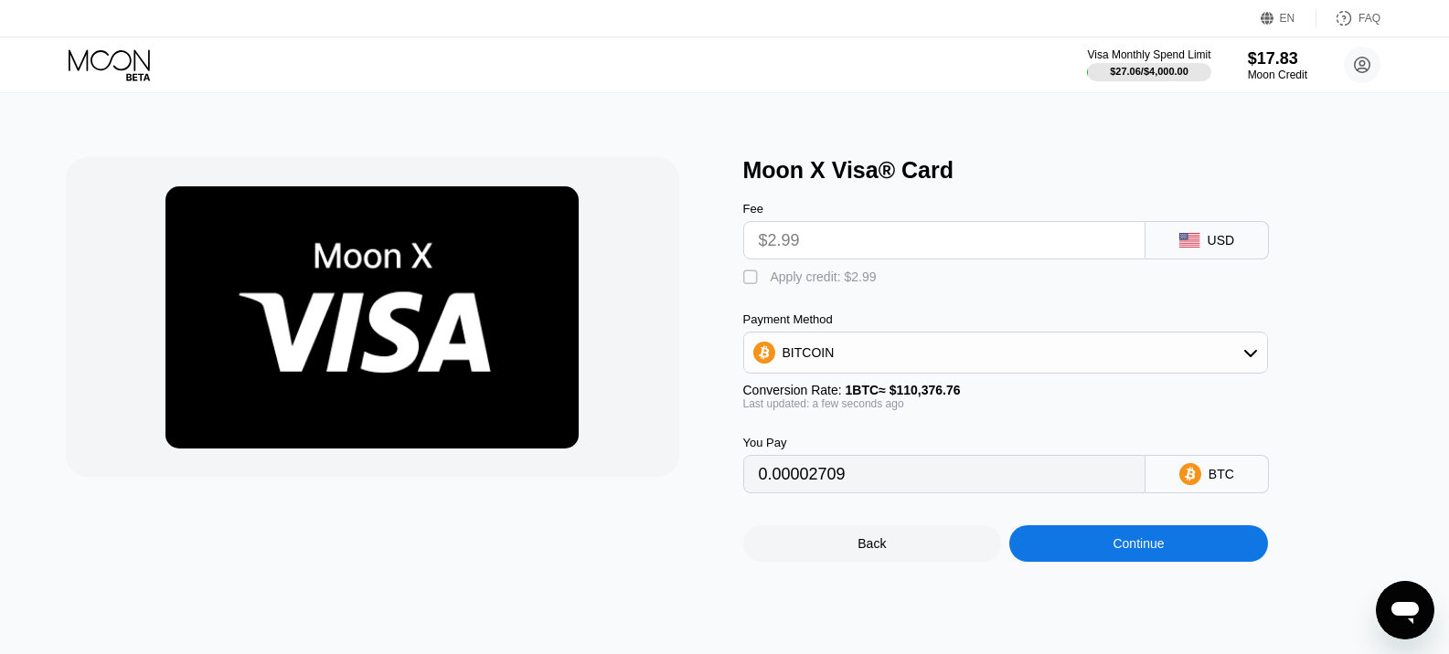
click at [844, 250] on input "$2.99" at bounding box center [944, 240] width 371 height 37
drag, startPoint x: 843, startPoint y: 245, endPoint x: 809, endPoint y: 252, distance: 34.6
click at [840, 245] on input "$2.99" at bounding box center [944, 240] width 371 height 37
drag, startPoint x: 809, startPoint y: 252, endPoint x: 765, endPoint y: 268, distance: 46.5
click at [768, 268] on div "Fee $2.99 USD  Apply credit: $2.99 Payment Method BITCOIN Conversion Rate: 1 B…" at bounding box center [1035, 339] width 585 height 310
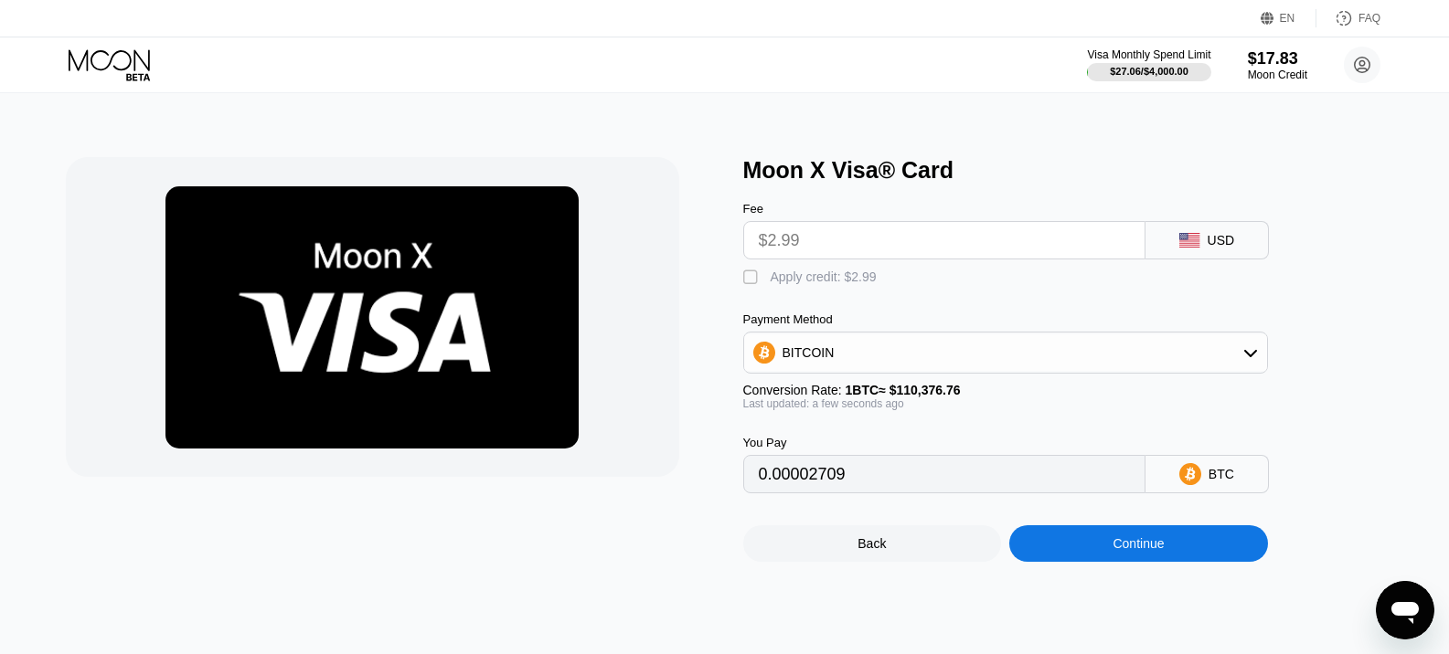
click at [850, 365] on div "BITCOIN" at bounding box center [1005, 353] width 523 height 37
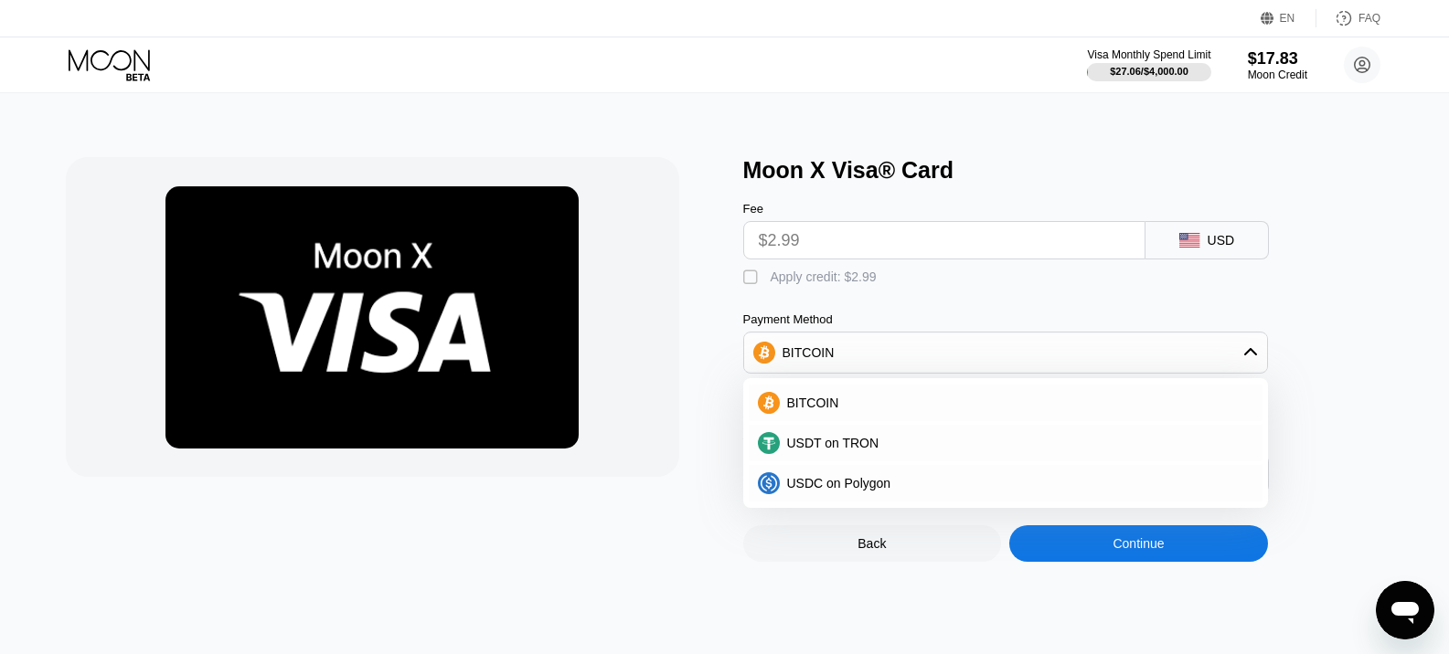
click at [976, 283] on div " Apply credit: $2.99" at bounding box center [1035, 273] width 585 height 27
click at [983, 276] on div " Apply credit: $2.99" at bounding box center [1035, 273] width 585 height 27
click at [1195, 364] on div "BITCOIN" at bounding box center [1005, 353] width 523 height 37
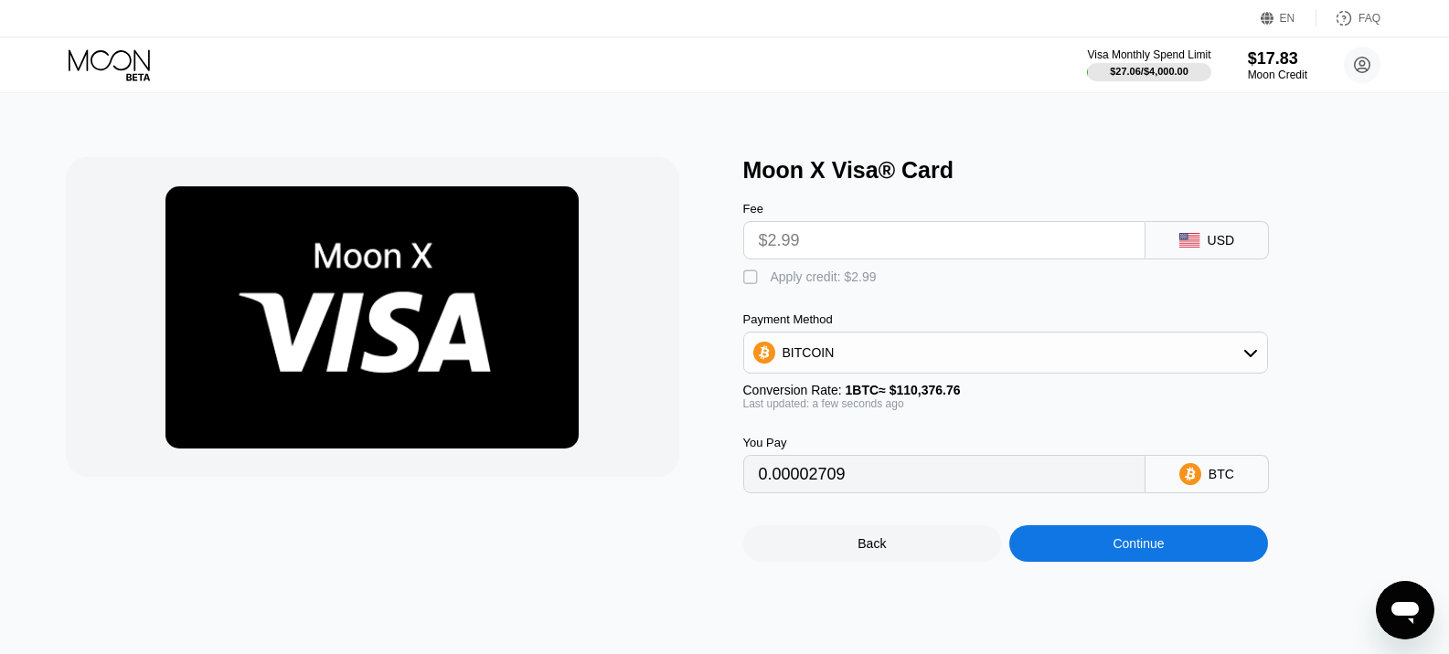
click at [763, 279] on div " Apply credit: $2.99" at bounding box center [814, 278] width 143 height 18
click at [763, 279] on div " Apply credit: $2.99" at bounding box center [814, 278] width 143 height 18
click at [769, 286] on div " Apply credit: $2.99" at bounding box center [814, 278] width 143 height 18
click at [769, 286] on div " Apply credit: $2.99" at bounding box center [814, 278] width 143 height 18
type input "0.00002709"
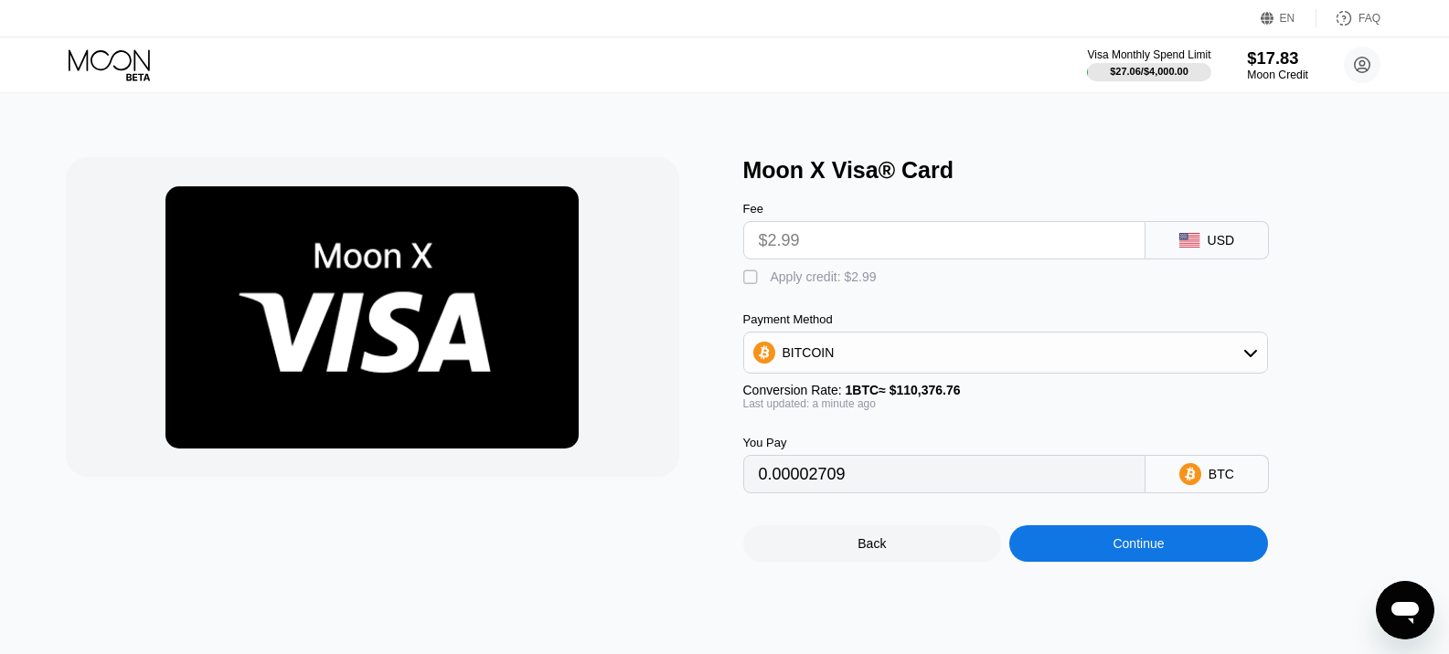
click at [1272, 66] on div "$17.83" at bounding box center [1277, 57] width 61 height 19
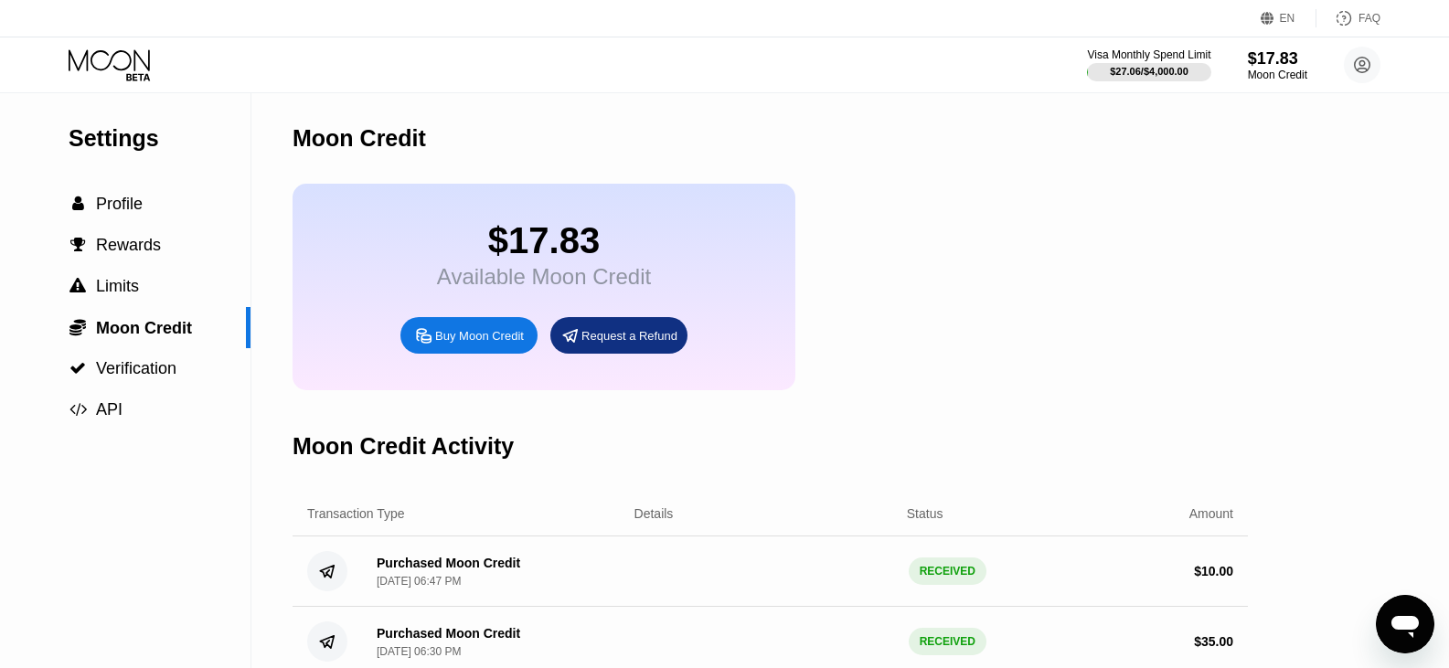
click at [115, 63] on icon at bounding box center [111, 65] width 85 height 32
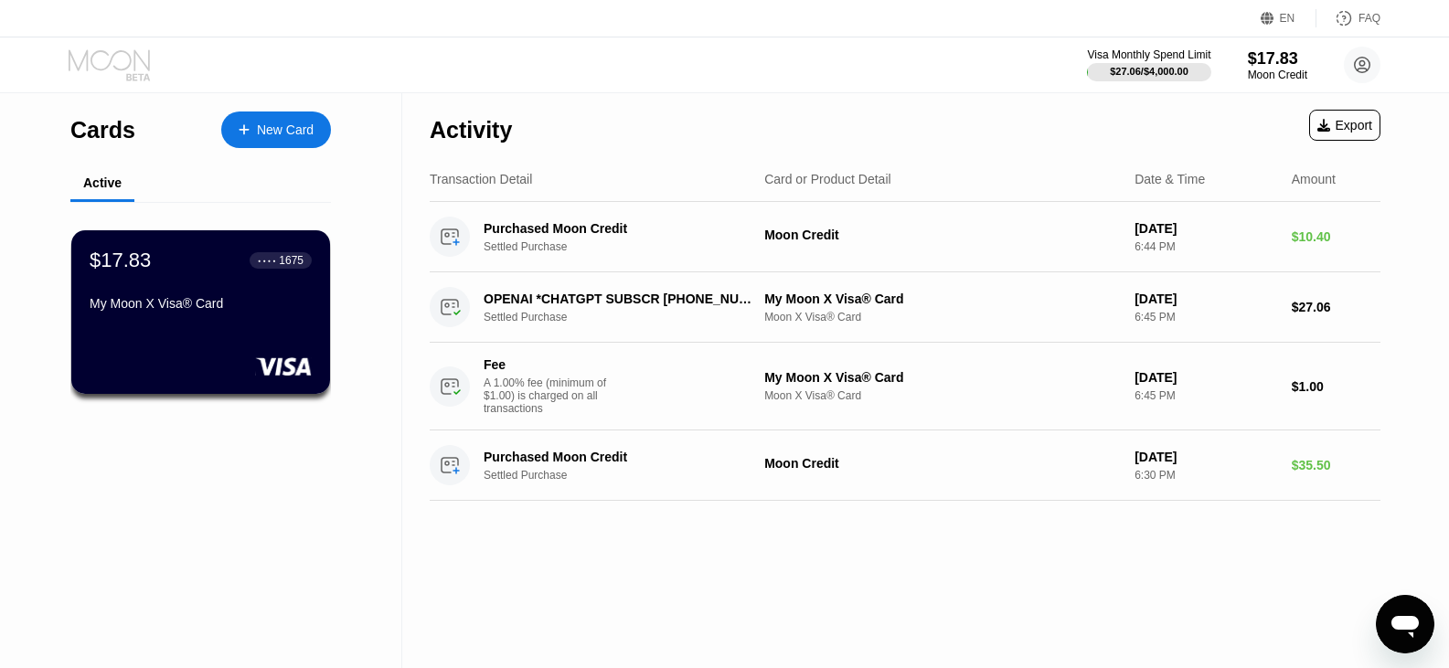
click at [105, 63] on icon at bounding box center [111, 65] width 85 height 32
click at [232, 131] on div "New Card" at bounding box center [276, 130] width 110 height 37
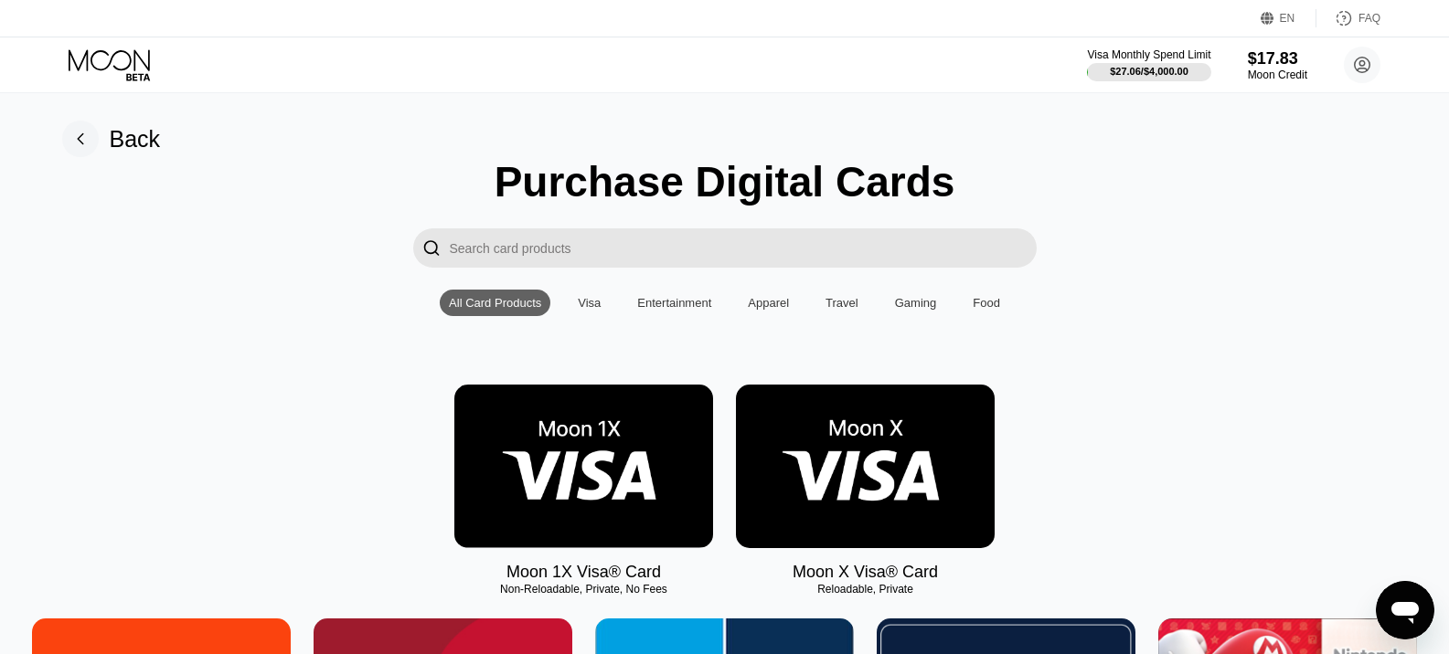
click at [621, 468] on img at bounding box center [583, 467] width 259 height 164
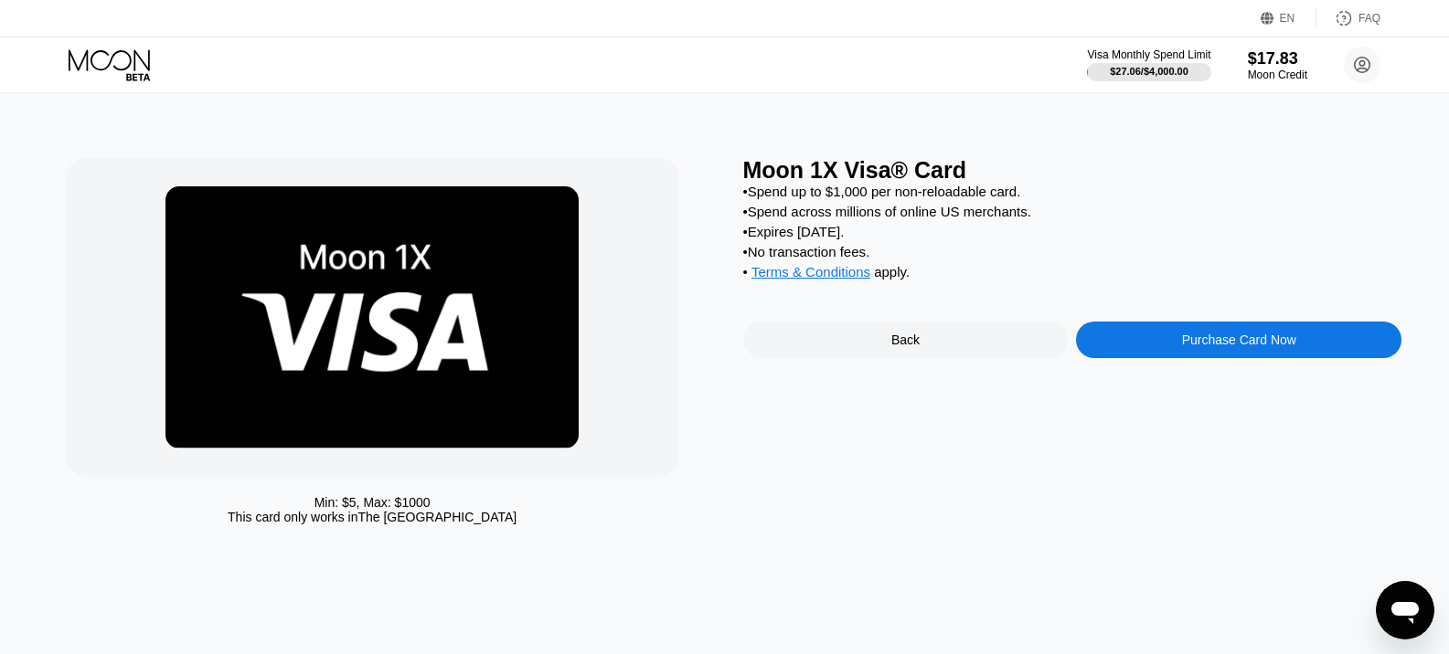
click at [1177, 358] on div "Purchase Card Now" at bounding box center [1238, 340] width 325 height 37
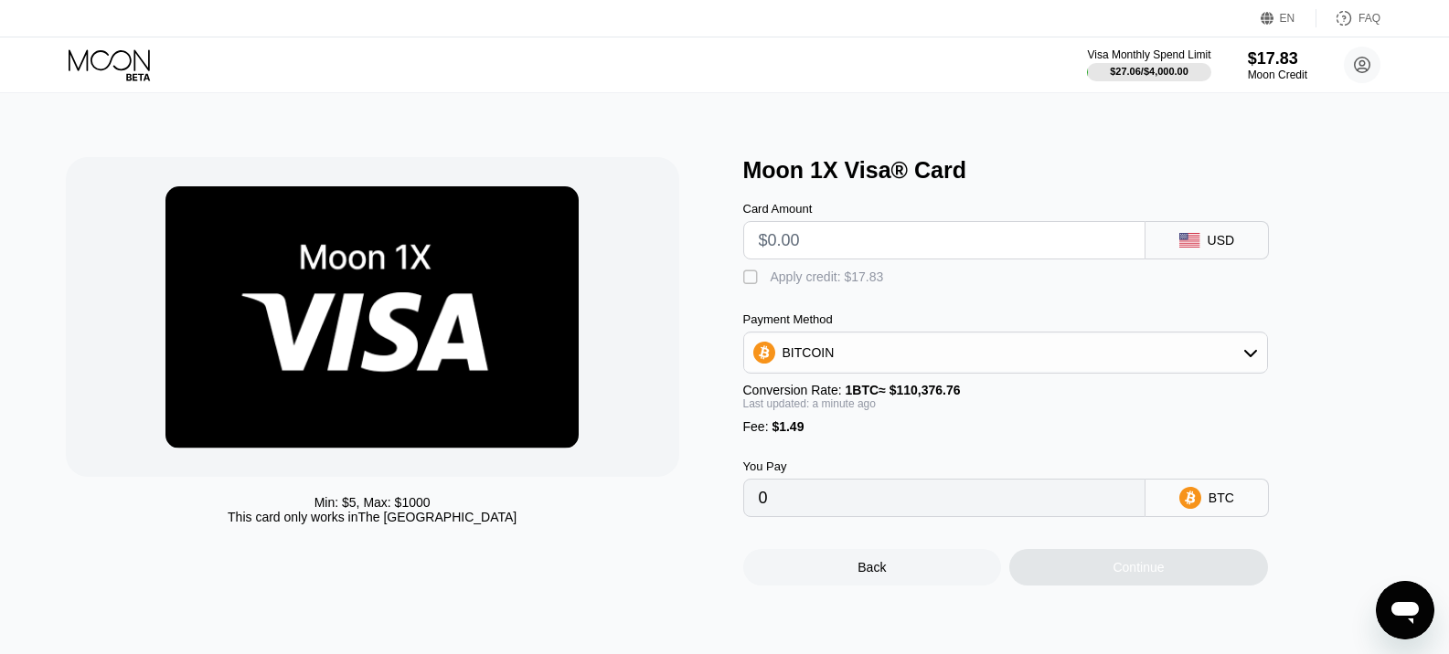
click at [963, 224] on div "Card Amount" at bounding box center [944, 231] width 402 height 58
click at [966, 238] on input "text" at bounding box center [944, 240] width 371 height 37
click at [778, 284] on div "Apply credit: $17.83" at bounding box center [826, 277] width 113 height 15
click at [799, 241] on input "text" at bounding box center [944, 240] width 371 height 37
click at [1014, 516] on input "0" at bounding box center [944, 498] width 371 height 37
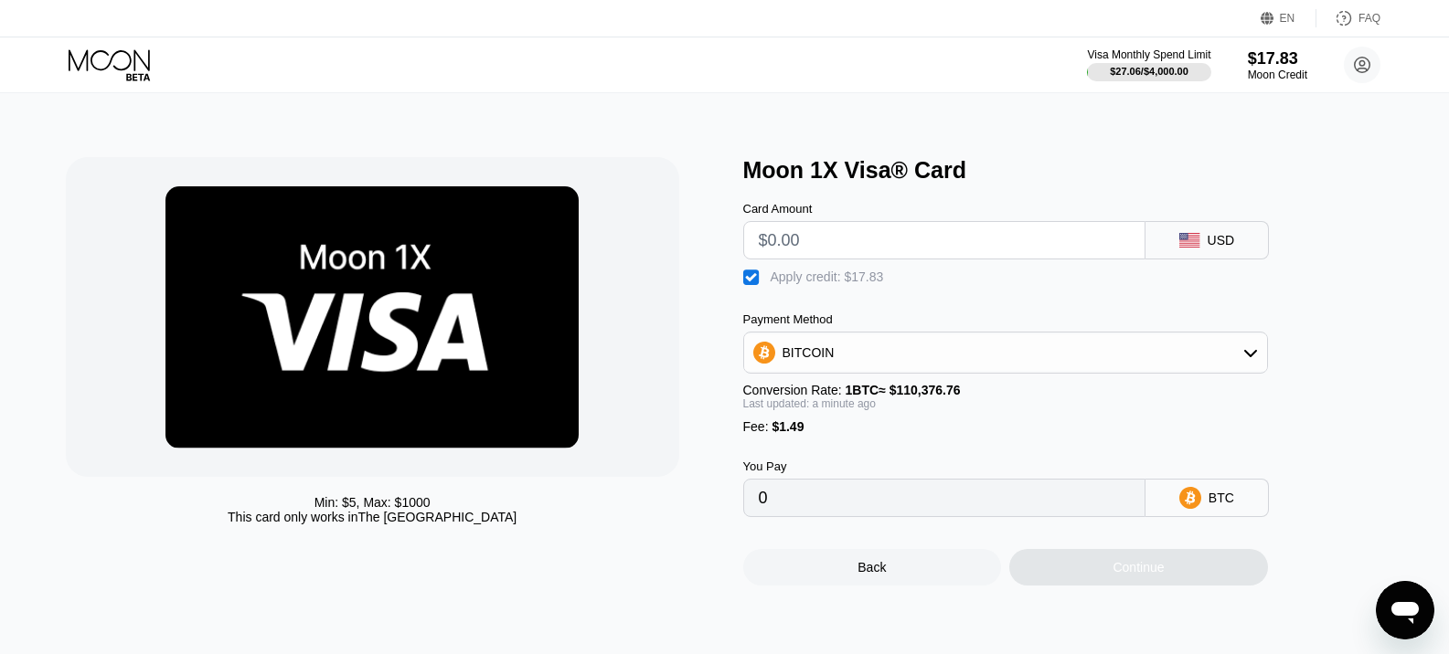
click at [1158, 586] on div "Continue" at bounding box center [1138, 567] width 259 height 37
click at [886, 234] on input "text" at bounding box center [944, 240] width 371 height 37
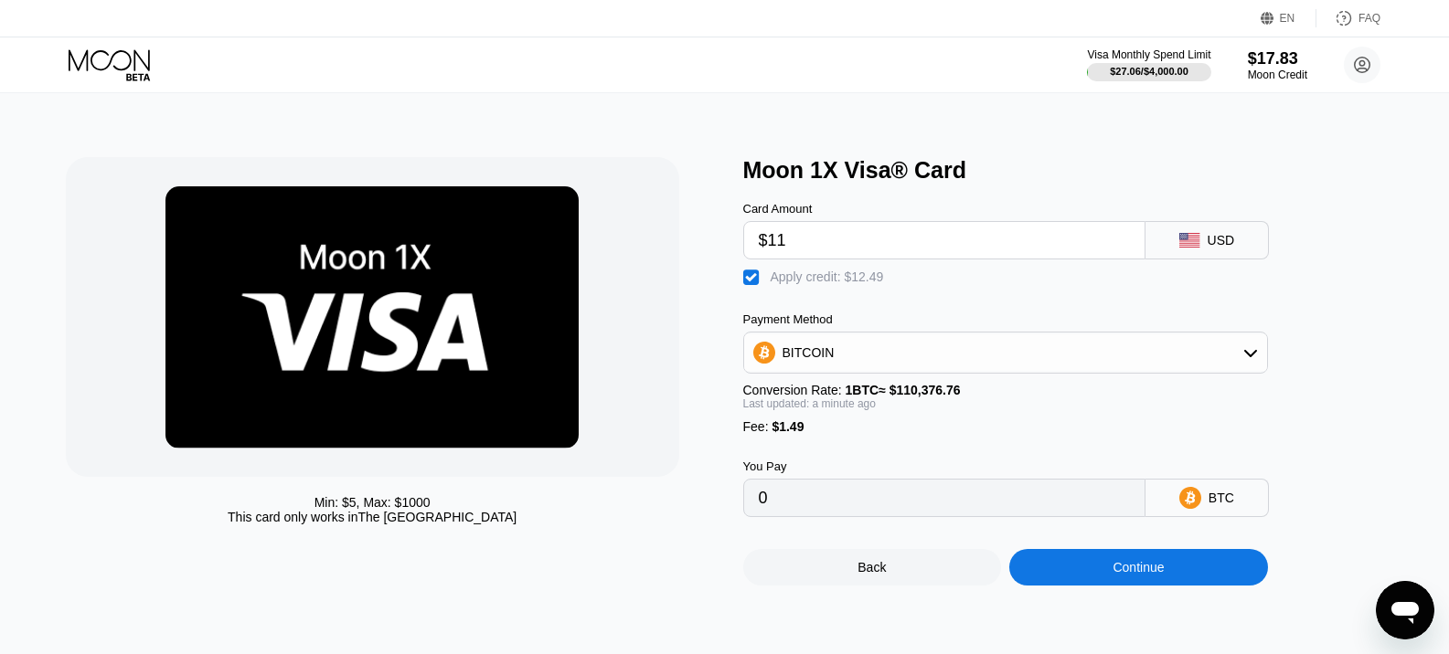
type input "$11"
click at [1142, 575] on div "Continue" at bounding box center [1137, 567] width 51 height 15
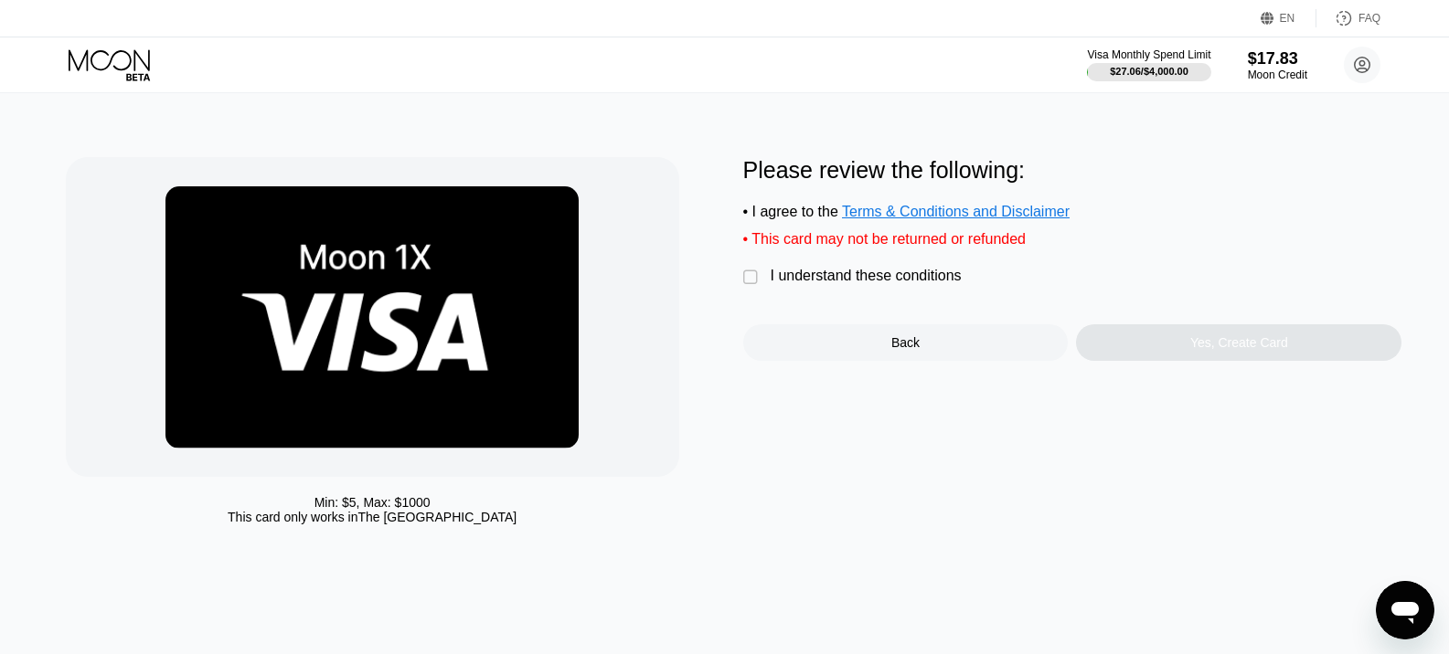
click at [790, 271] on div "Please review the following: • I agree to the Terms & Conditions and Disclaimer…" at bounding box center [1072, 259] width 659 height 204
click at [803, 284] on div "I understand these conditions" at bounding box center [865, 276] width 191 height 16
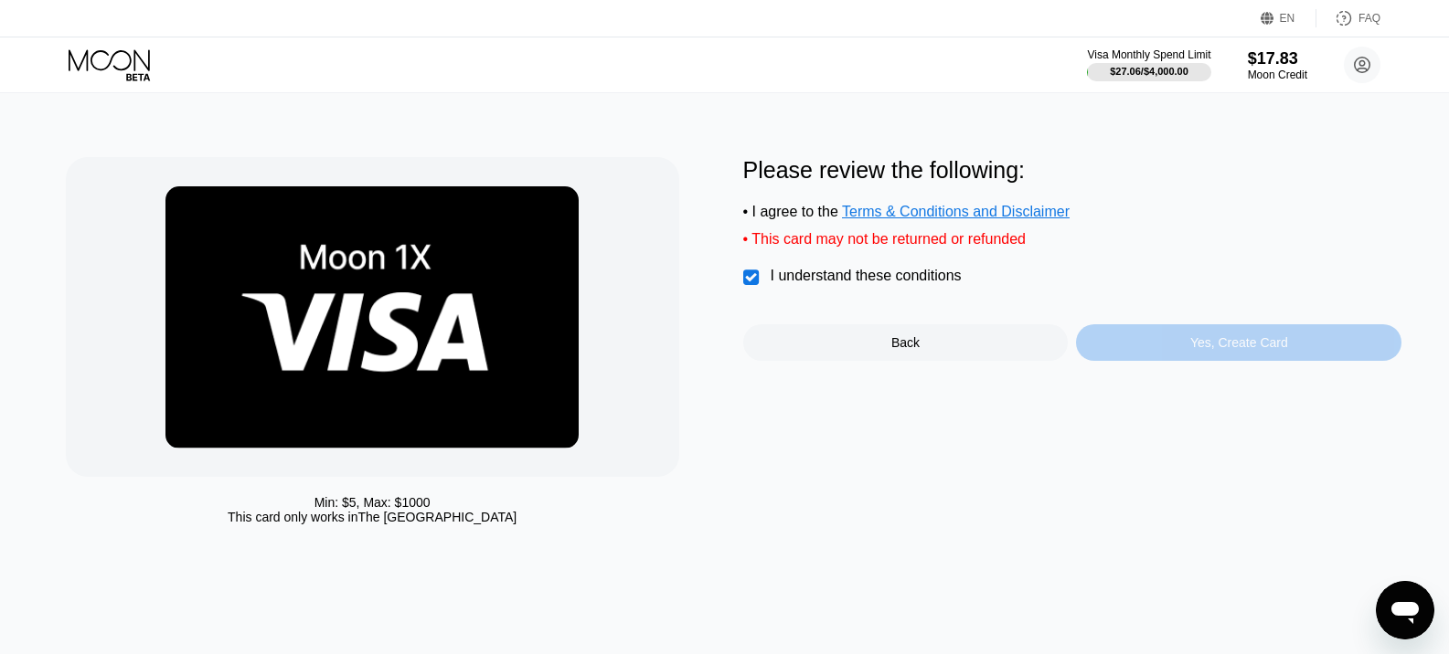
click at [1231, 350] on div "Yes, Create Card" at bounding box center [1239, 342] width 98 height 15
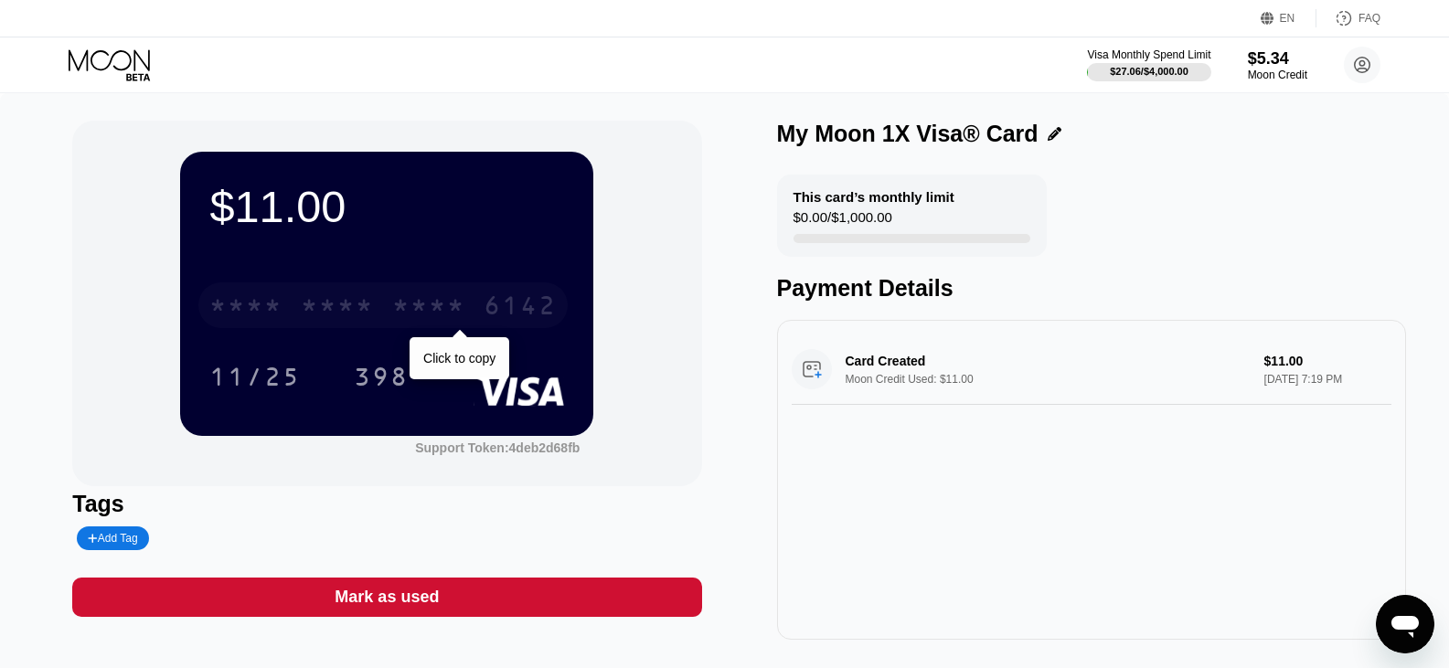
click at [378, 305] on div "* * * * * * * * * * * * 6142" at bounding box center [382, 305] width 369 height 46
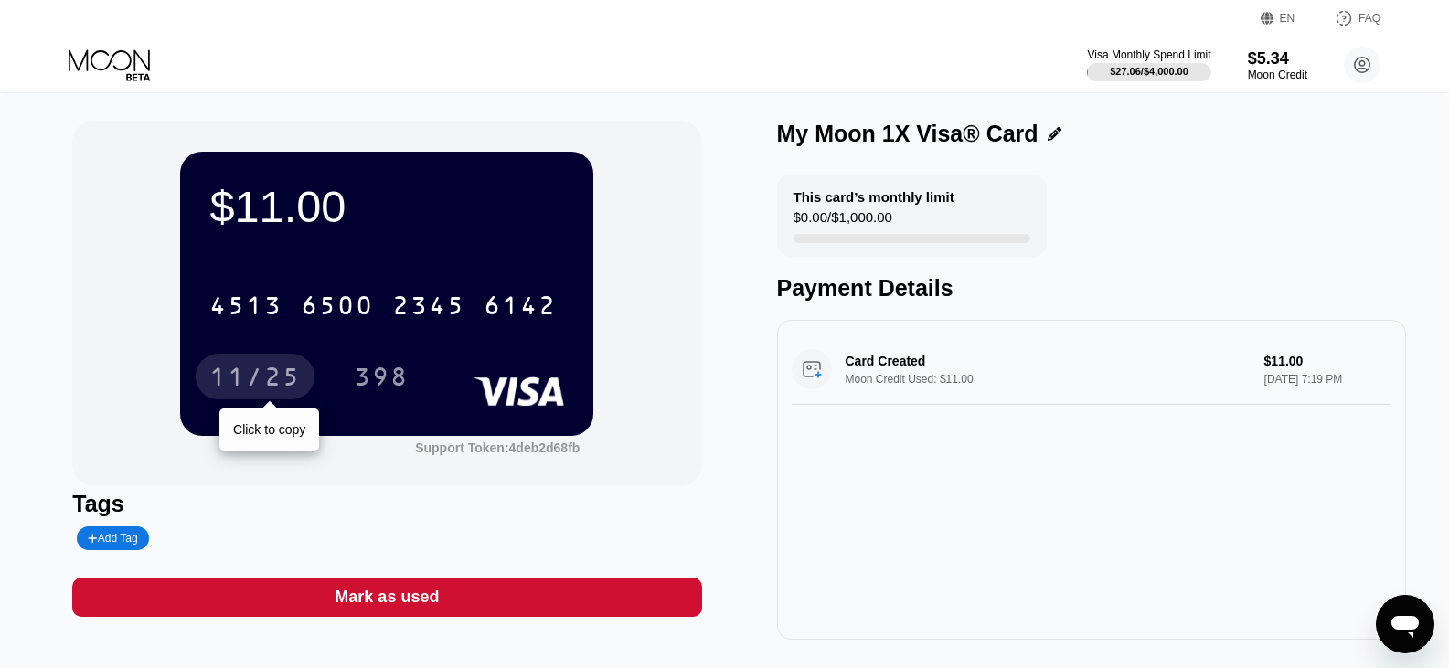
click at [273, 377] on div "11/25" at bounding box center [254, 379] width 91 height 29
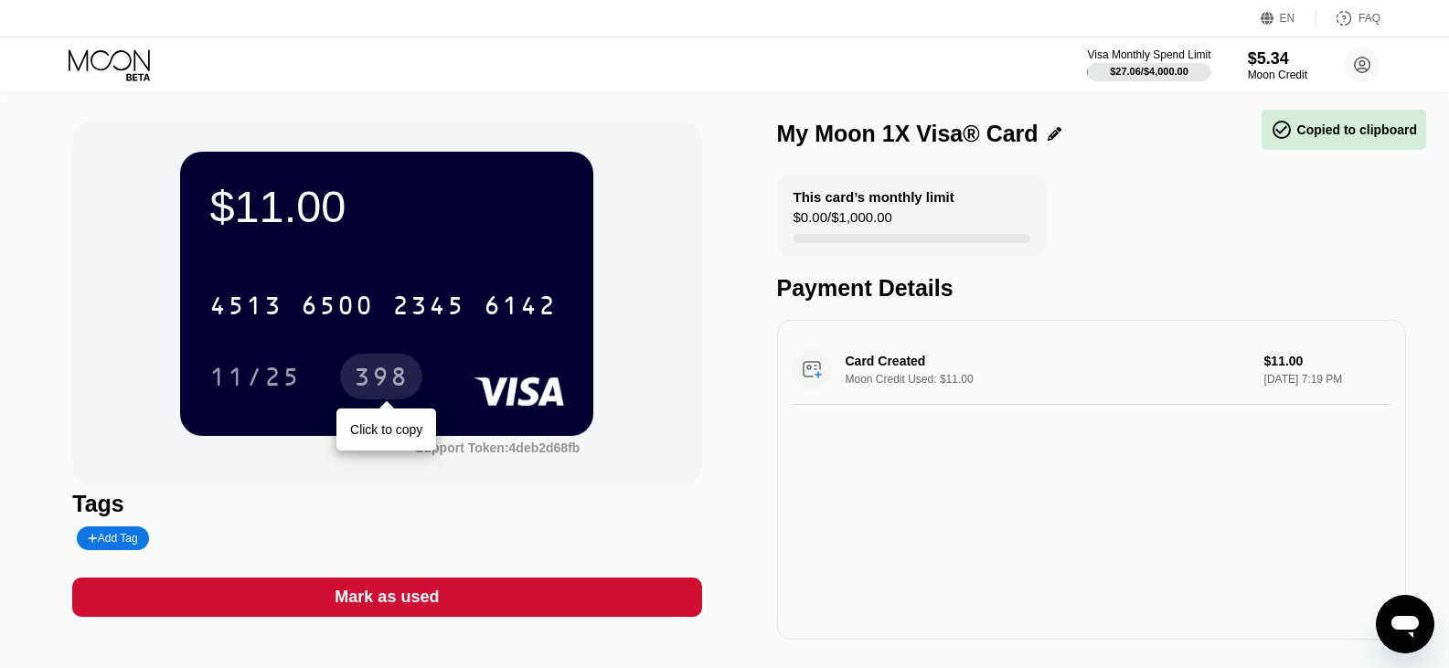
drag, startPoint x: 375, startPoint y: 366, endPoint x: 358, endPoint y: 371, distance: 17.3
click at [375, 366] on div "398" at bounding box center [381, 377] width 82 height 46
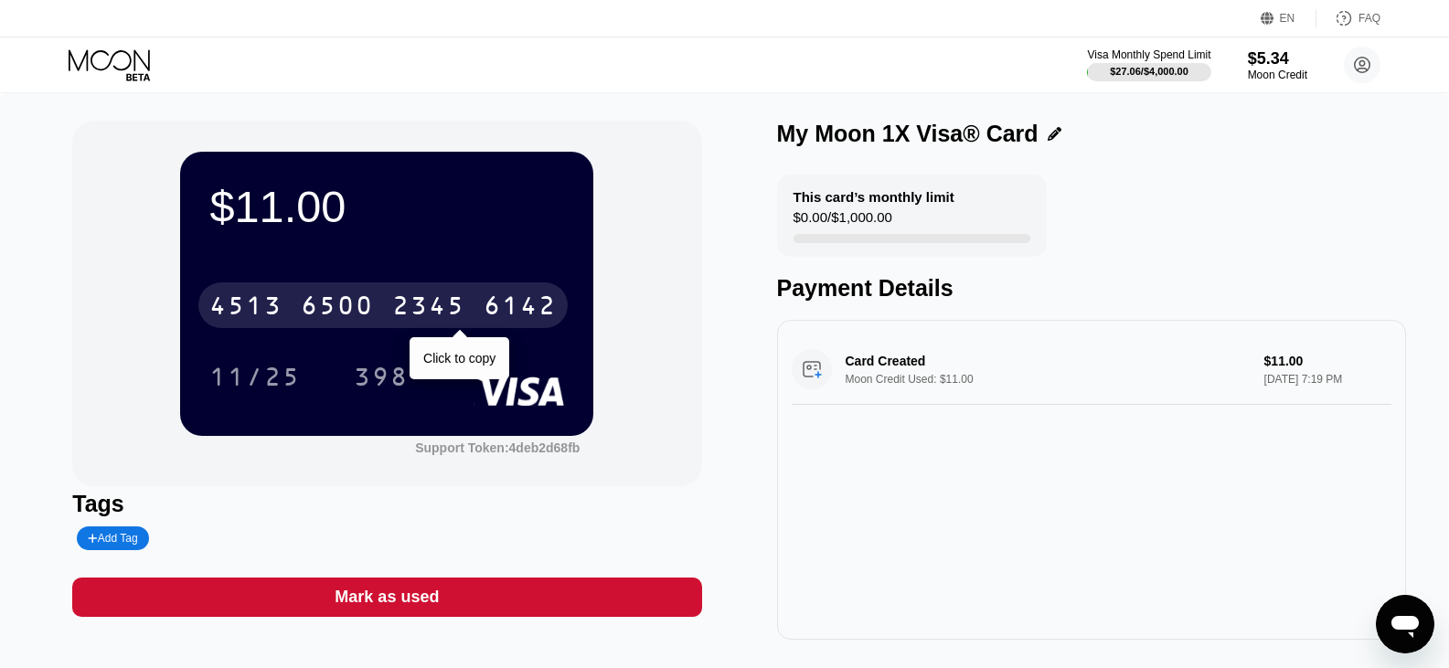
click at [313, 307] on div "6500" at bounding box center [337, 307] width 73 height 29
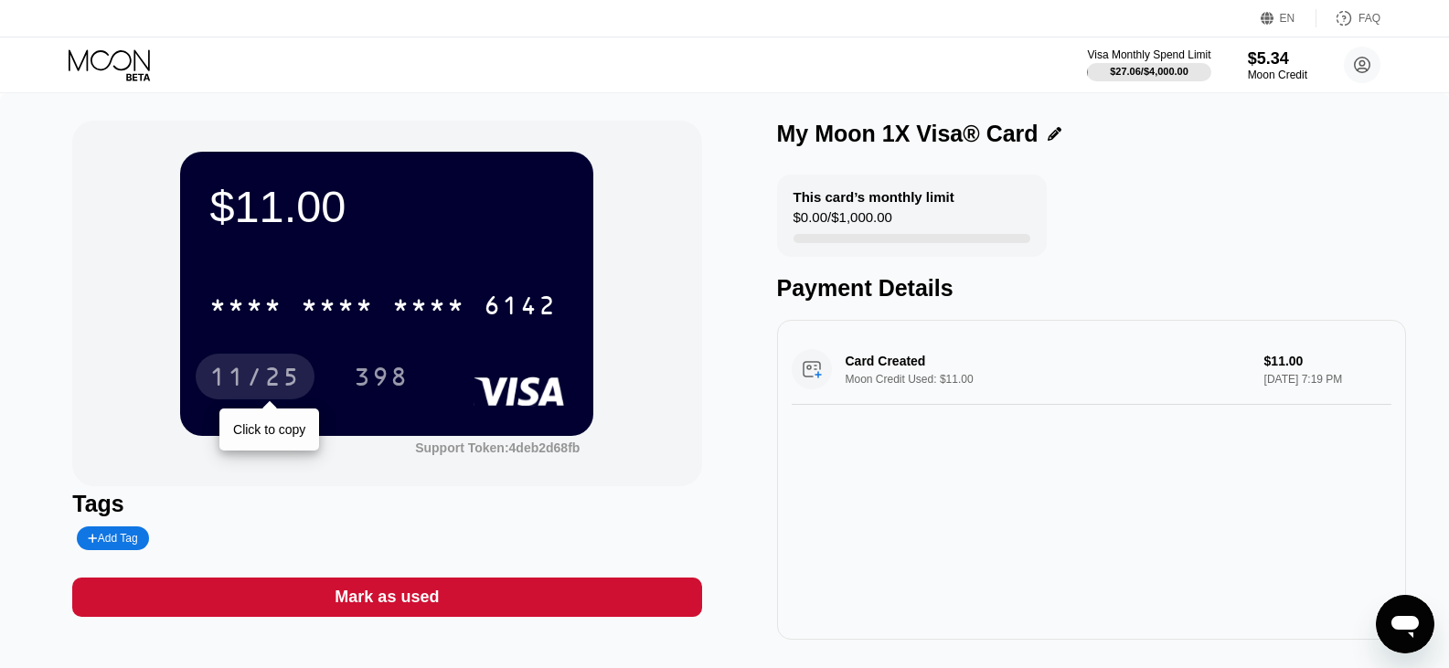
drag, startPoint x: 263, startPoint y: 367, endPoint x: 17, endPoint y: 372, distance: 245.9
click at [263, 367] on div "11/25" at bounding box center [254, 379] width 91 height 29
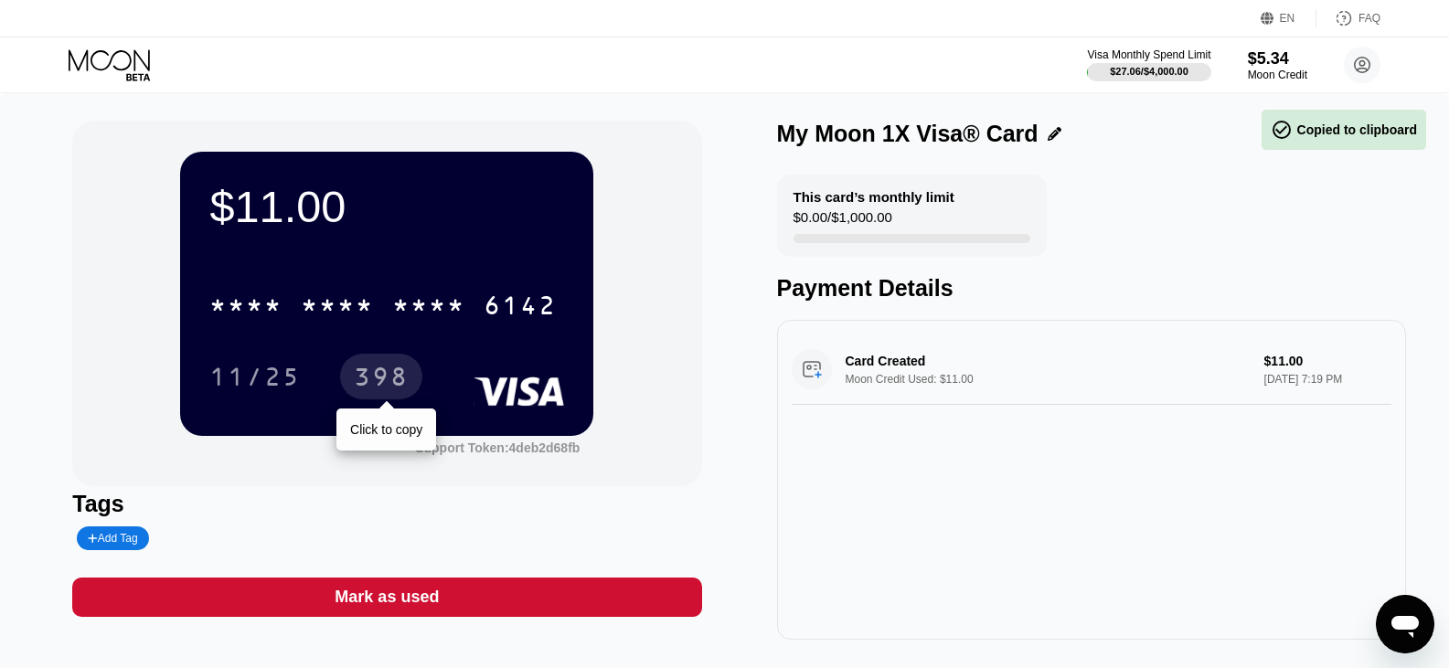
click at [376, 365] on div "398" at bounding box center [381, 377] width 82 height 46
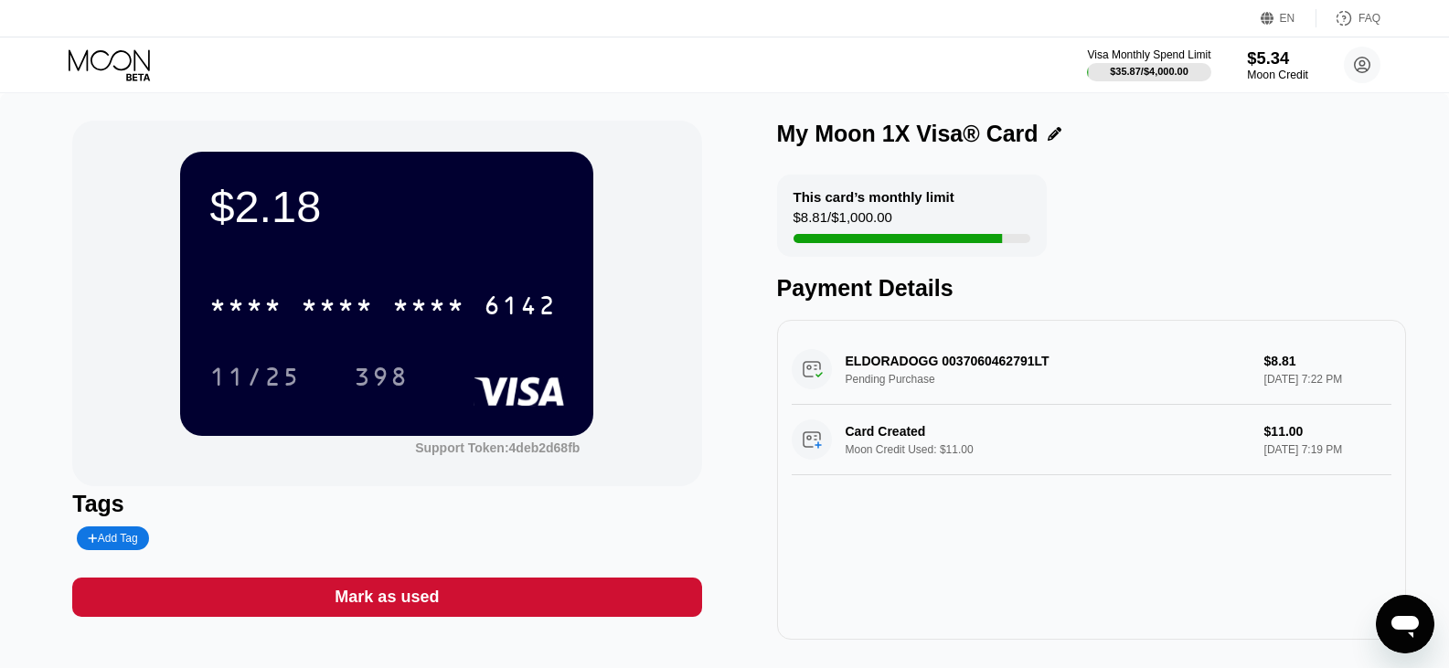
click at [1270, 81] on div "Moon Credit" at bounding box center [1277, 75] width 61 height 13
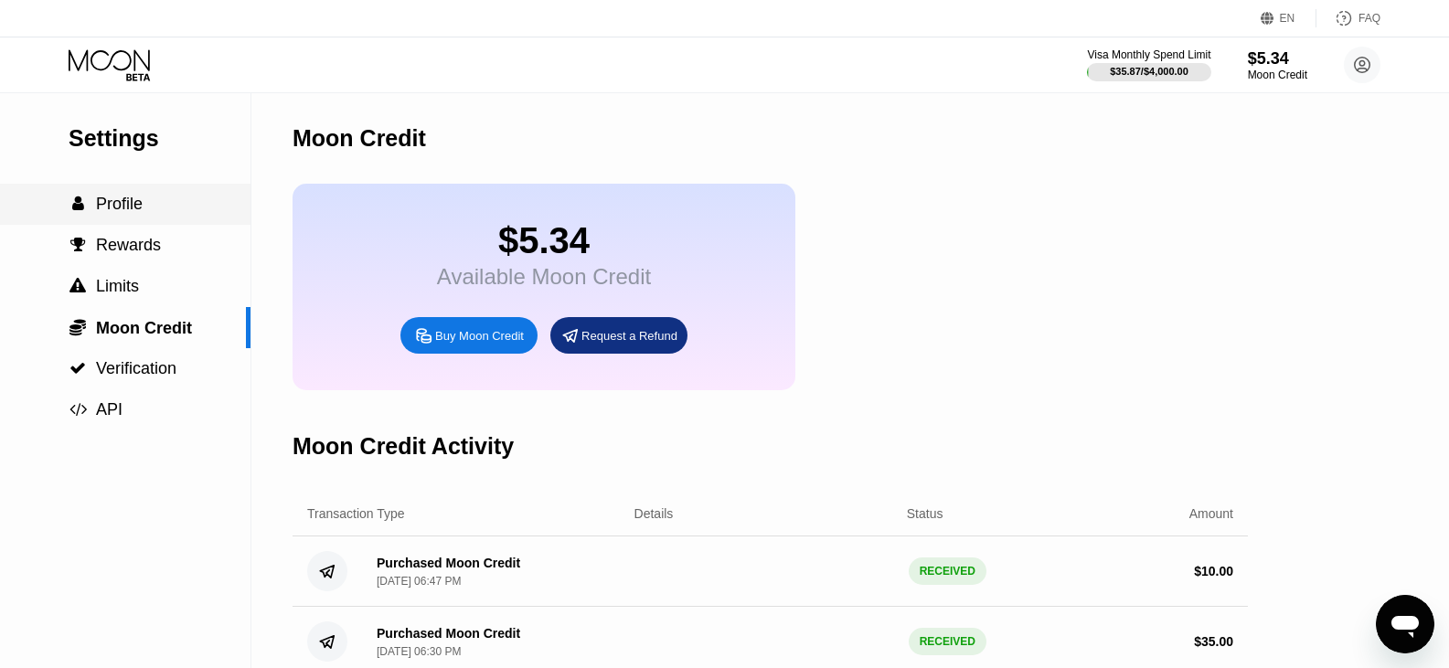
click at [122, 197] on div " Profile" at bounding box center [125, 204] width 250 height 41
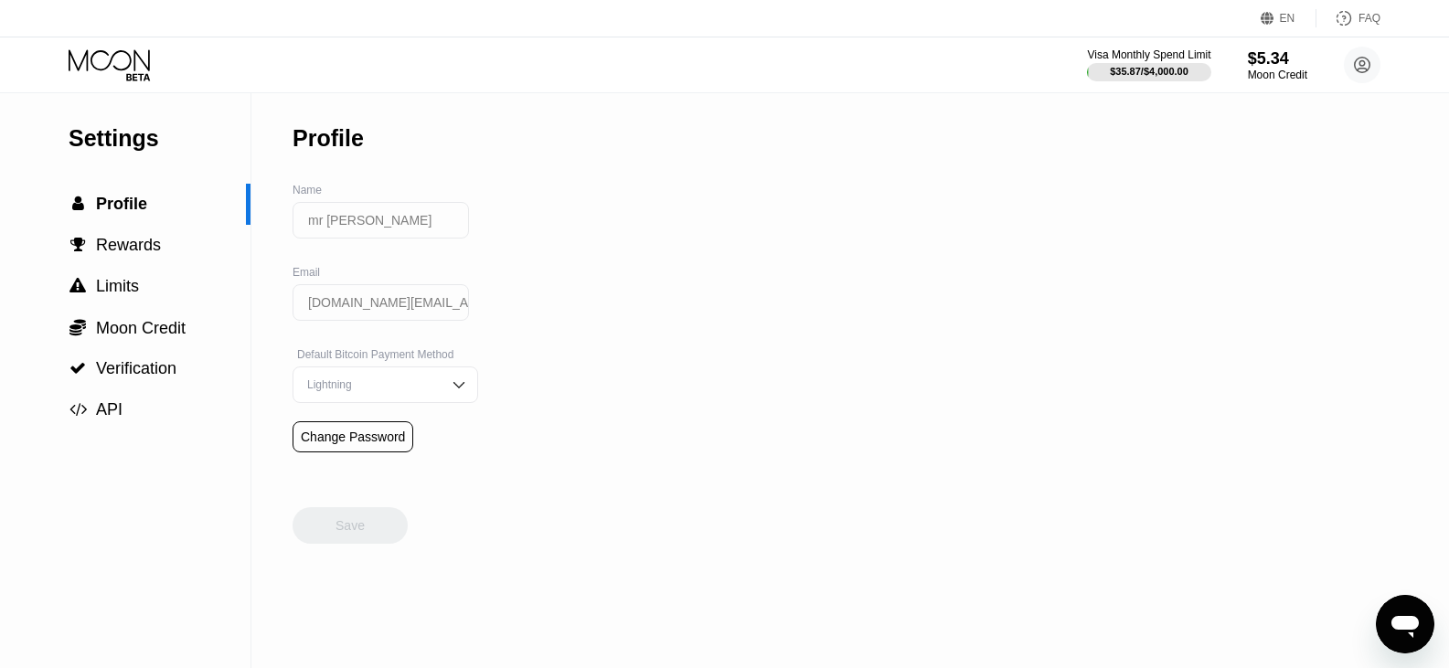
click at [906, 165] on div "Settings  Profile  Rewards  Limits  Moon Credit  Verification  API Profil…" at bounding box center [724, 380] width 1449 height 575
click at [157, 57] on div at bounding box center [125, 65] width 112 height 32
click at [116, 64] on icon at bounding box center [111, 65] width 85 height 32
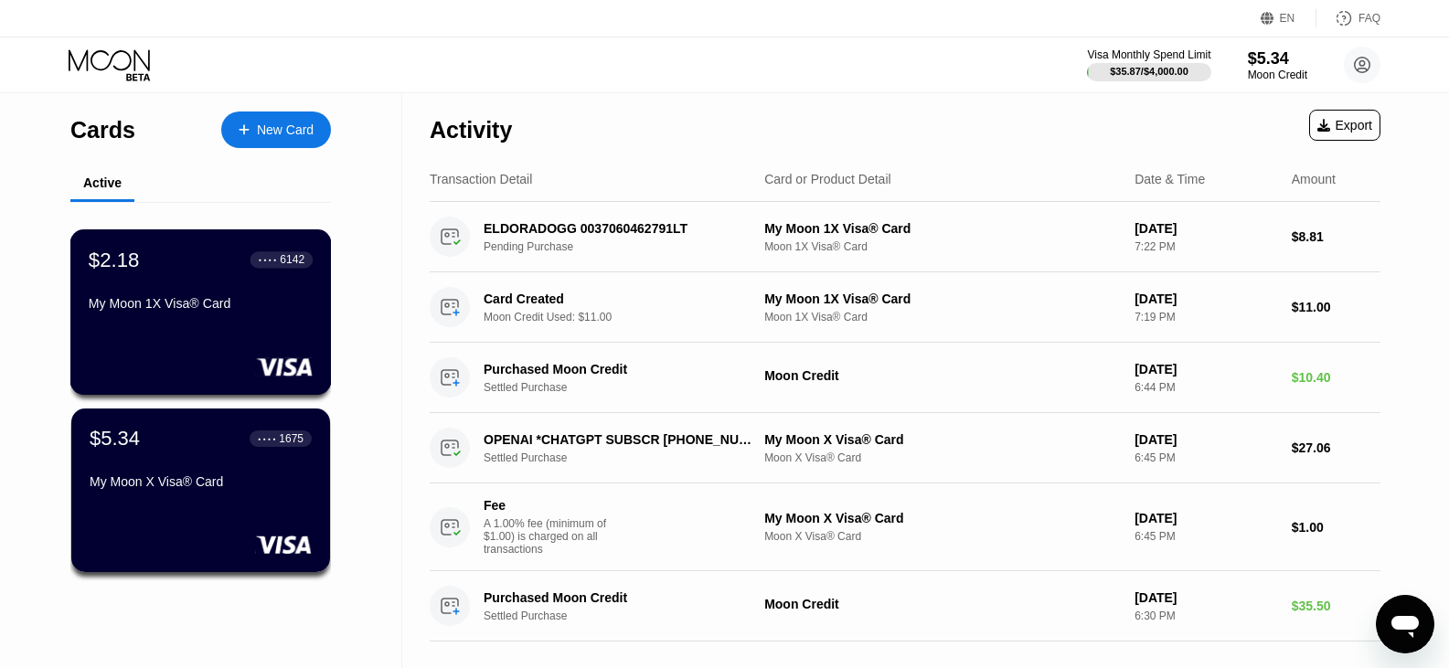
click at [280, 291] on div "$2.18 ● ● ● ● 6142 My Moon 1X Visa® Card" at bounding box center [201, 283] width 224 height 70
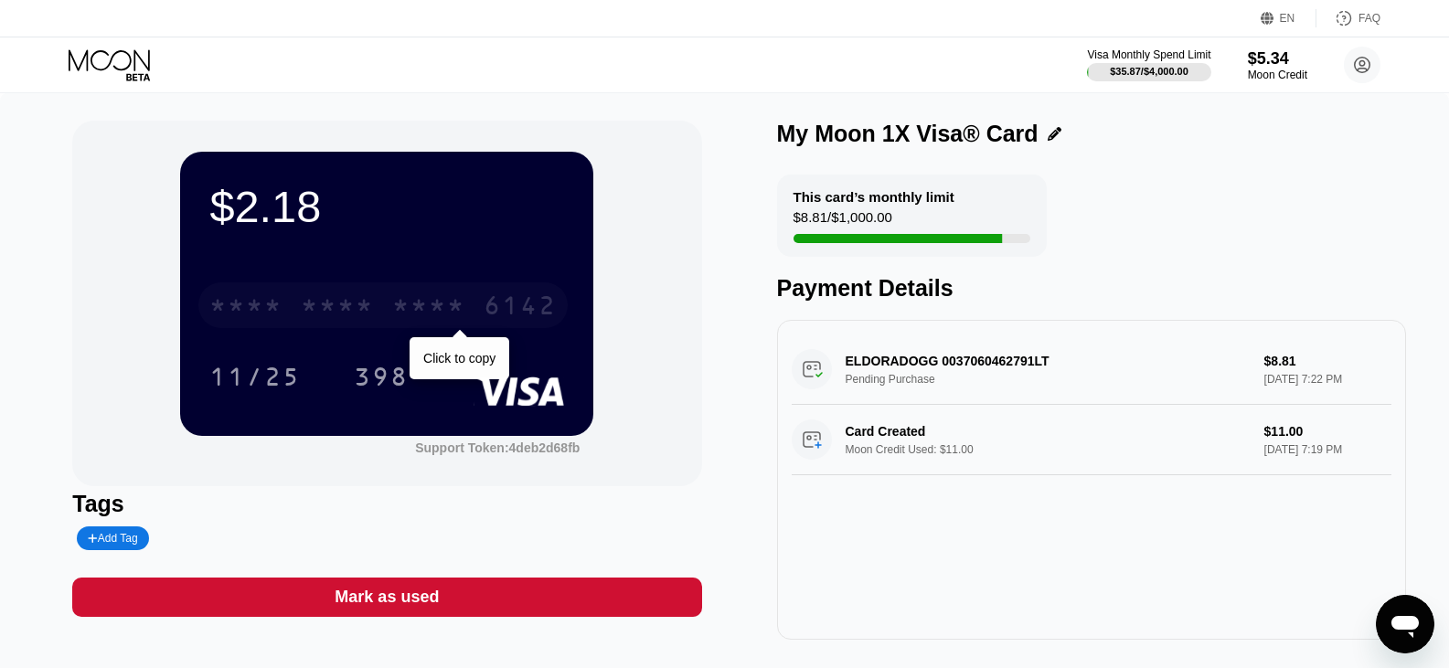
click at [376, 312] on div "* * * * * * * * * * * * 6142" at bounding box center [382, 305] width 369 height 46
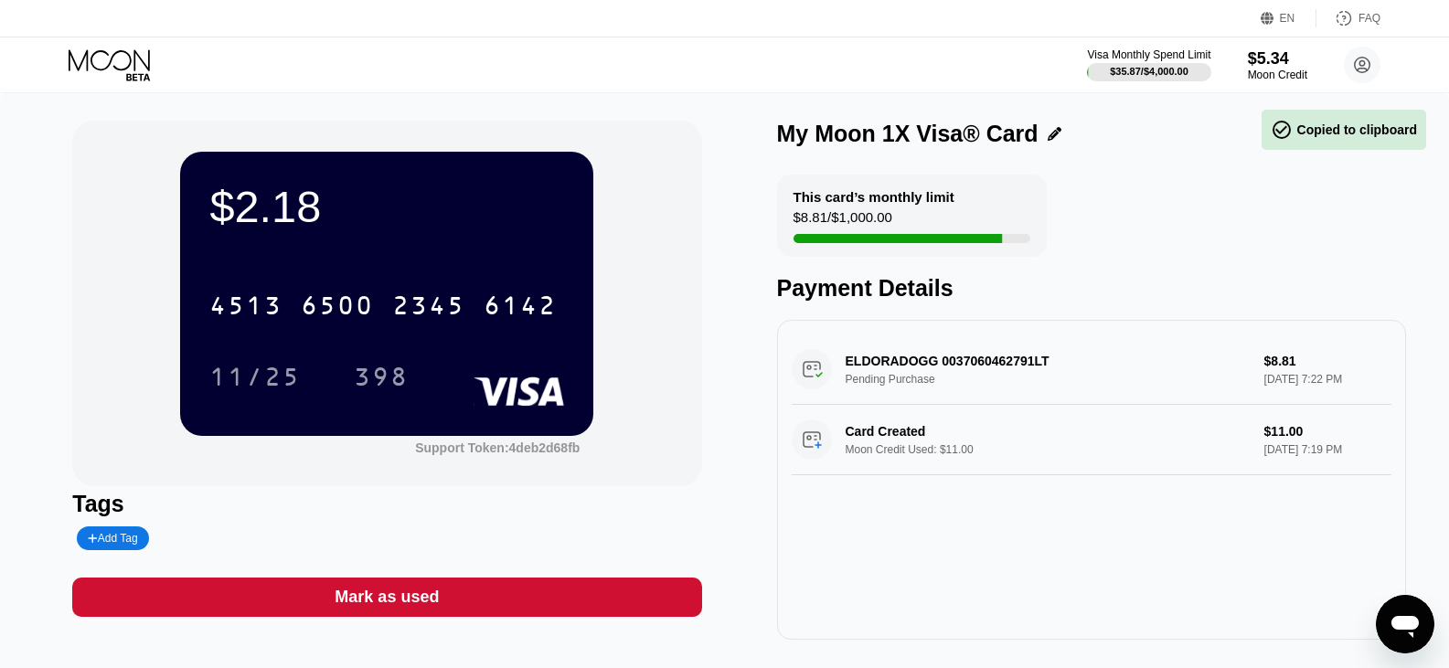
click at [1114, 161] on div "My Moon 1X Visa® Card This card’s monthly limit $8.81 / $1,000.00 Payment Detai…" at bounding box center [1091, 380] width 629 height 519
click at [1055, 133] on div "My Moon 1X Visa® Card" at bounding box center [1091, 134] width 629 height 27
click at [1047, 134] on icon at bounding box center [1054, 134] width 14 height 14
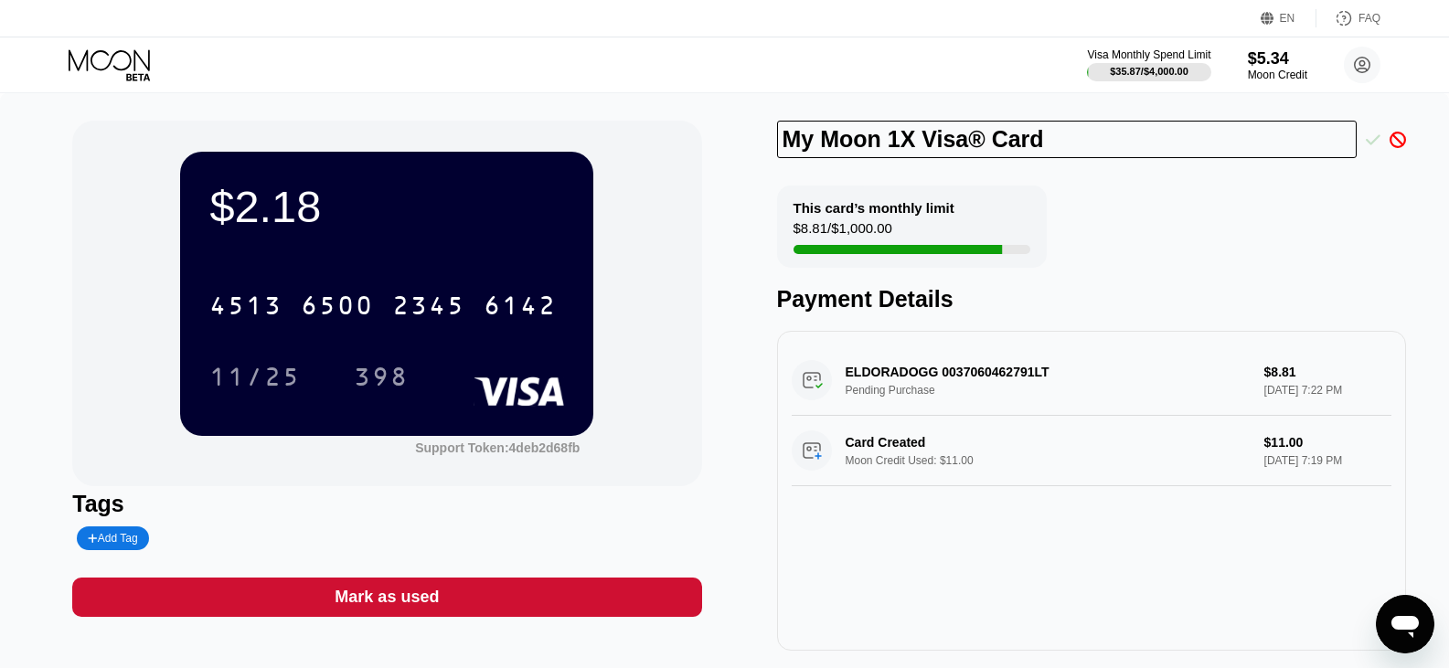
click at [1366, 138] on icon at bounding box center [1372, 140] width 15 height 16
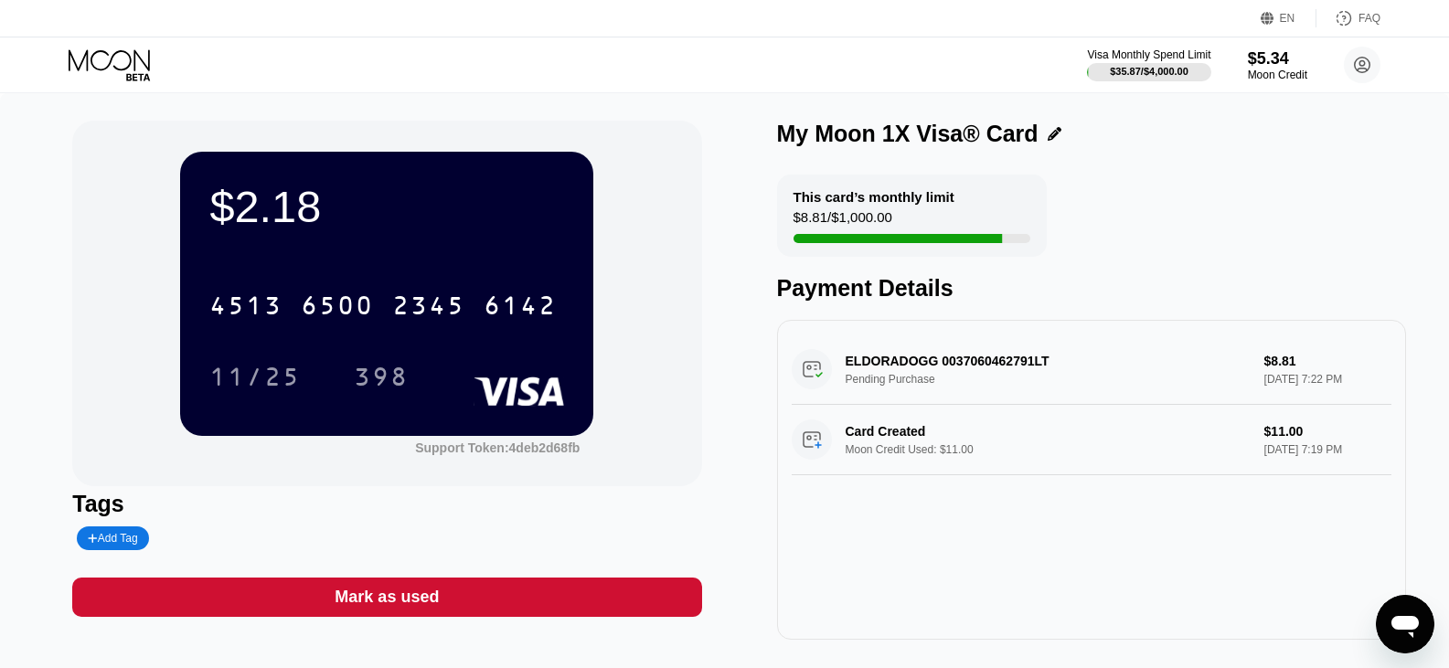
click at [919, 221] on div "This card’s monthly limit $8.81 / $1,000.00" at bounding box center [912, 216] width 270 height 82
click at [1273, 63] on div "$5.34" at bounding box center [1277, 57] width 61 height 19
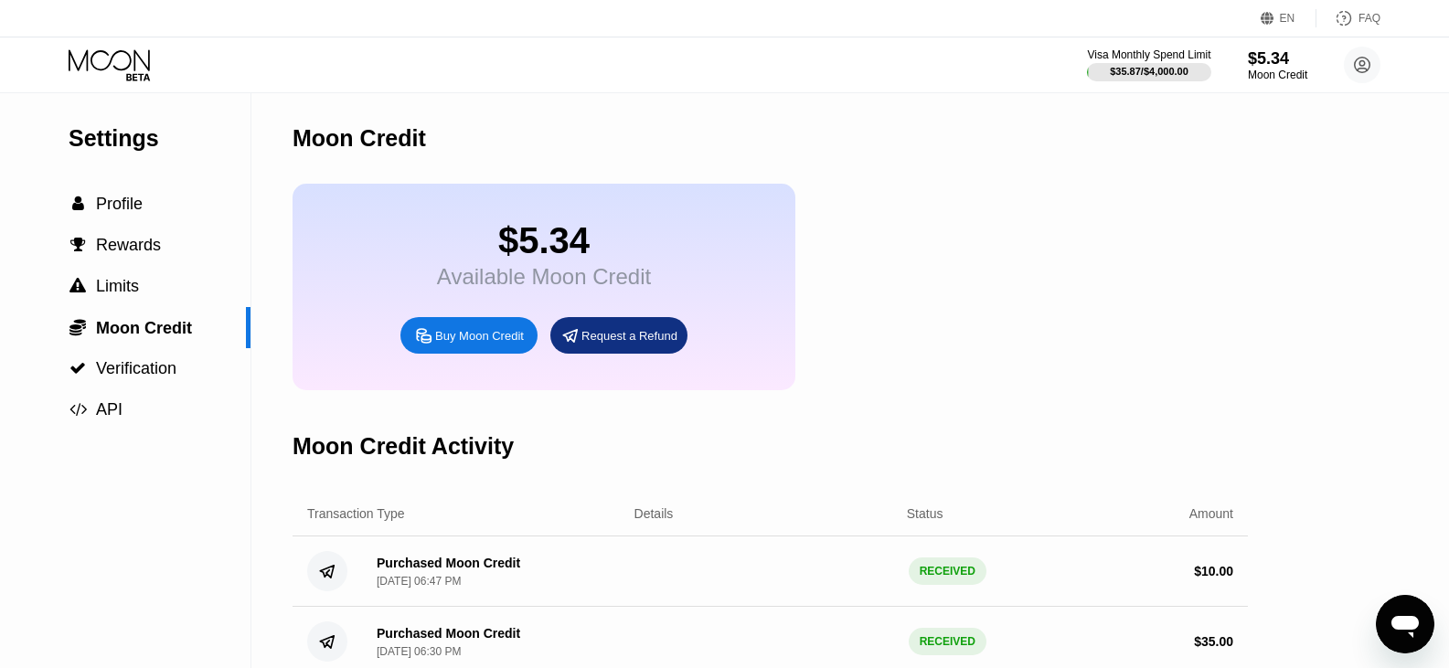
click at [117, 59] on icon at bounding box center [111, 65] width 85 height 32
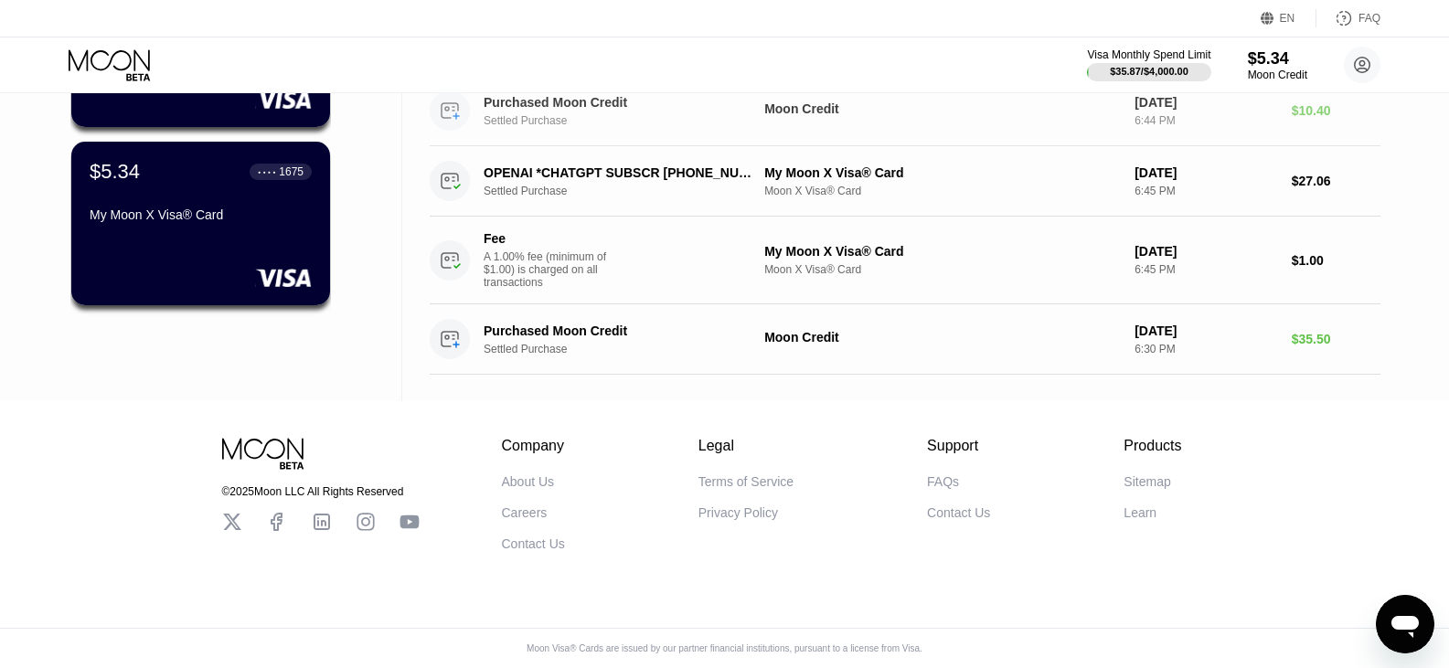
scroll to position [281, 0]
